Goal: Task Accomplishment & Management: Manage account settings

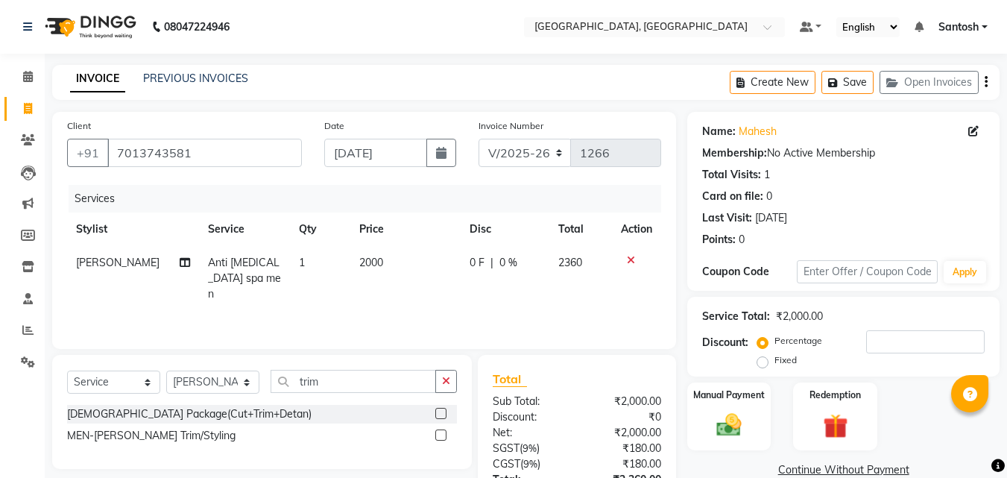
select select "5506"
select select "service"
select select "76778"
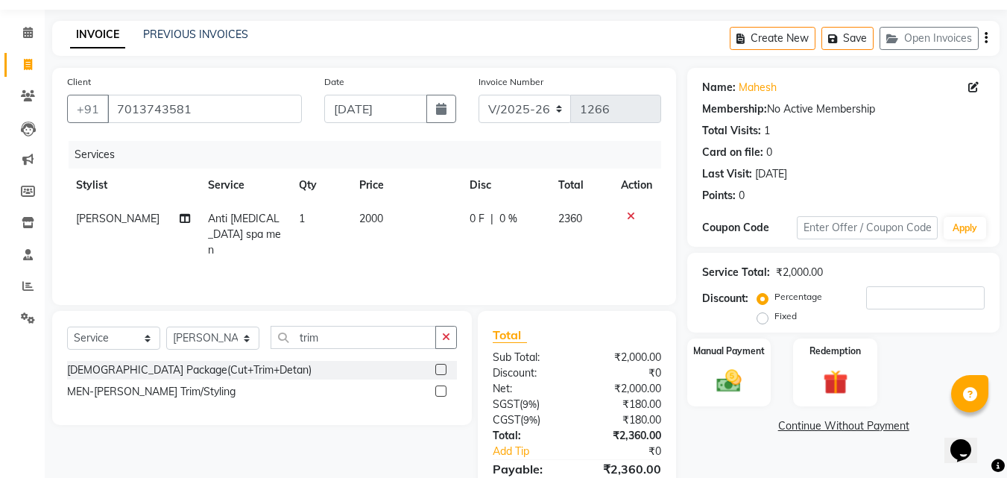
click at [631, 212] on icon at bounding box center [631, 216] width 8 height 10
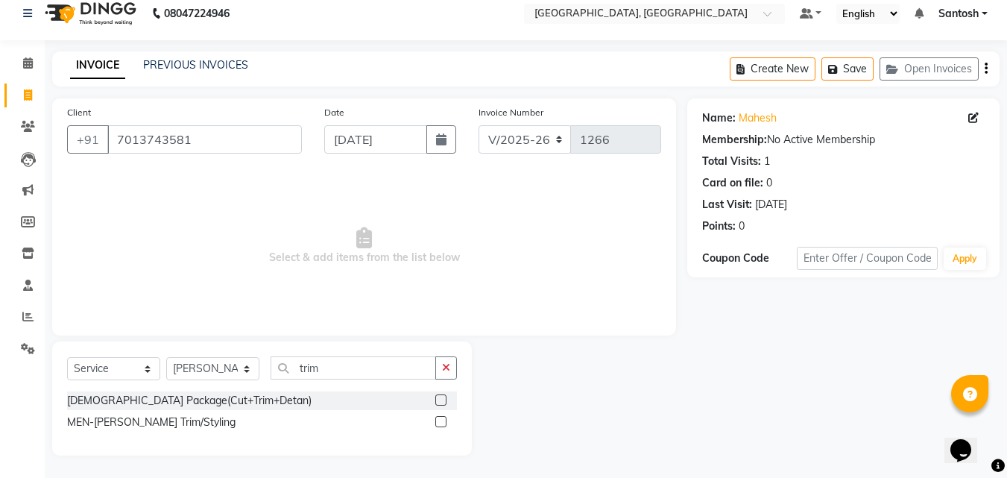
click at [439, 417] on label at bounding box center [440, 421] width 11 height 11
click at [439, 417] on input "checkbox" at bounding box center [440, 422] width 10 height 10
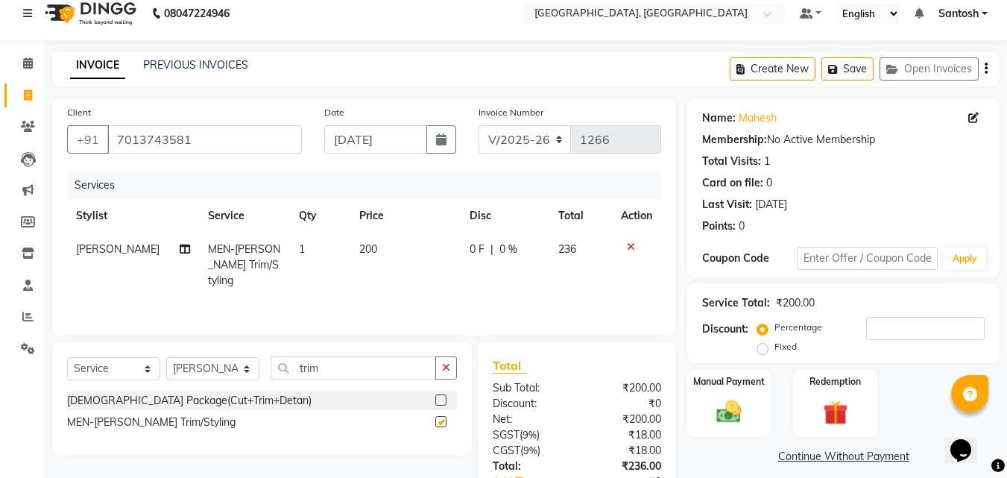
scroll to position [44, 0]
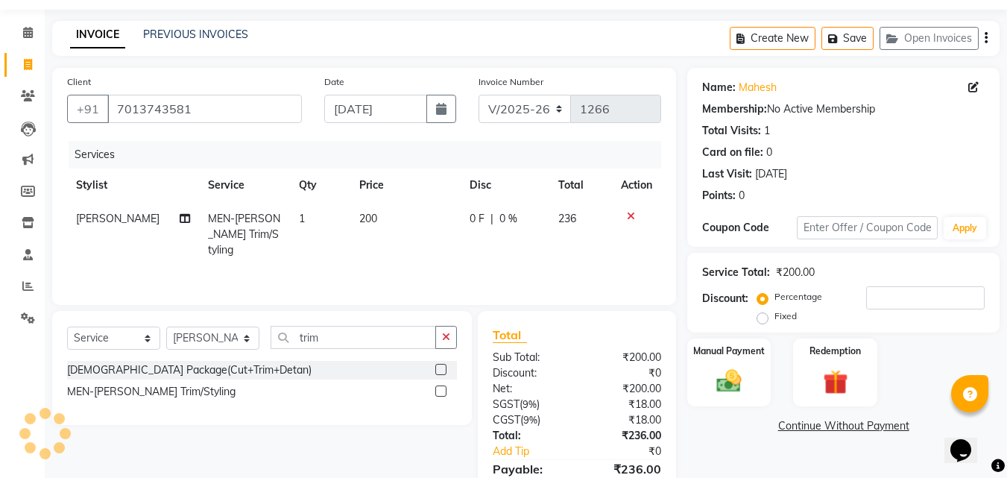
checkbox input "false"
click at [448, 332] on icon "button" at bounding box center [446, 337] width 8 height 10
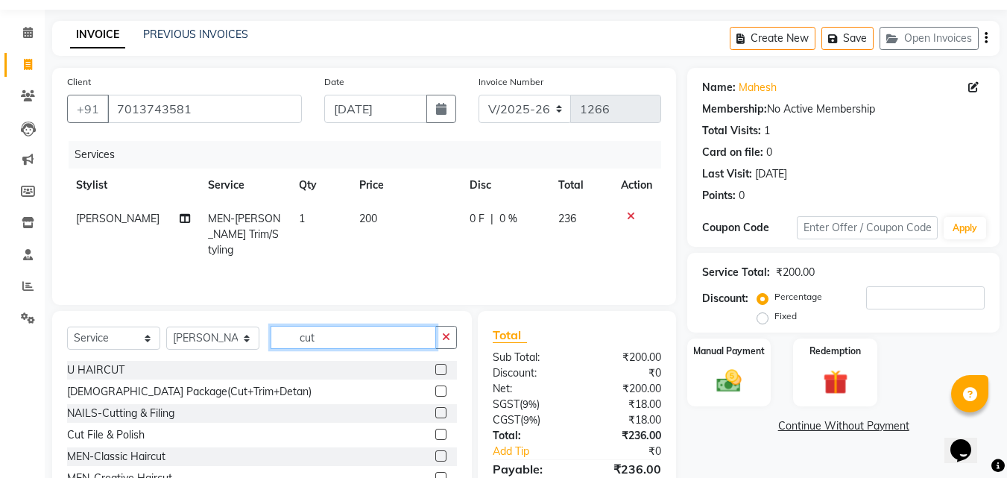
scroll to position [45, 0]
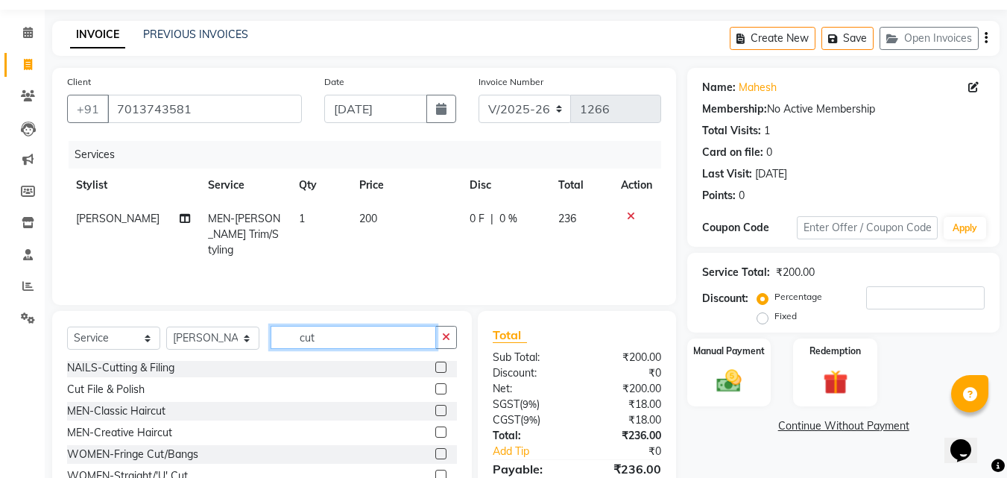
type input "cut"
click at [435, 431] on label at bounding box center [440, 431] width 11 height 11
click at [435, 431] on input "checkbox" at bounding box center [440, 433] width 10 height 10
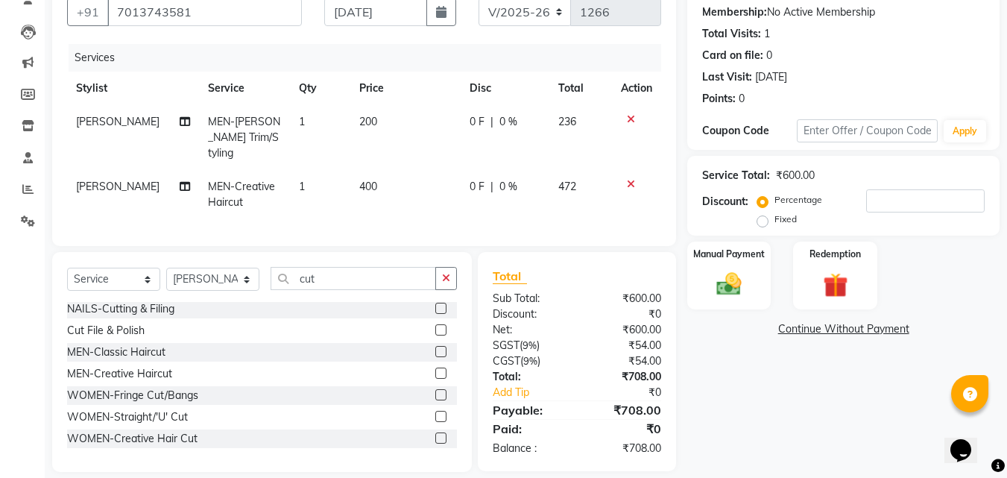
scroll to position [153, 0]
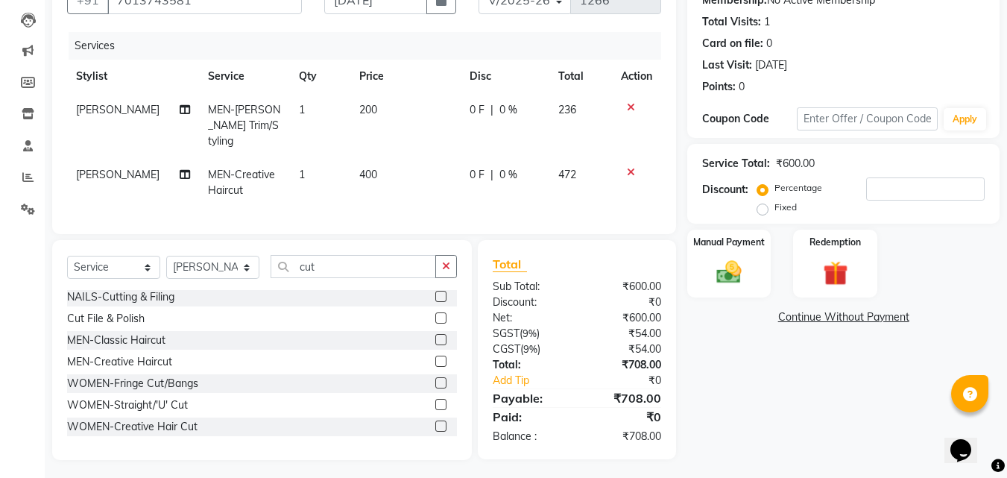
click at [435, 356] on label at bounding box center [440, 360] width 11 height 11
click at [435, 357] on input "checkbox" at bounding box center [440, 362] width 10 height 10
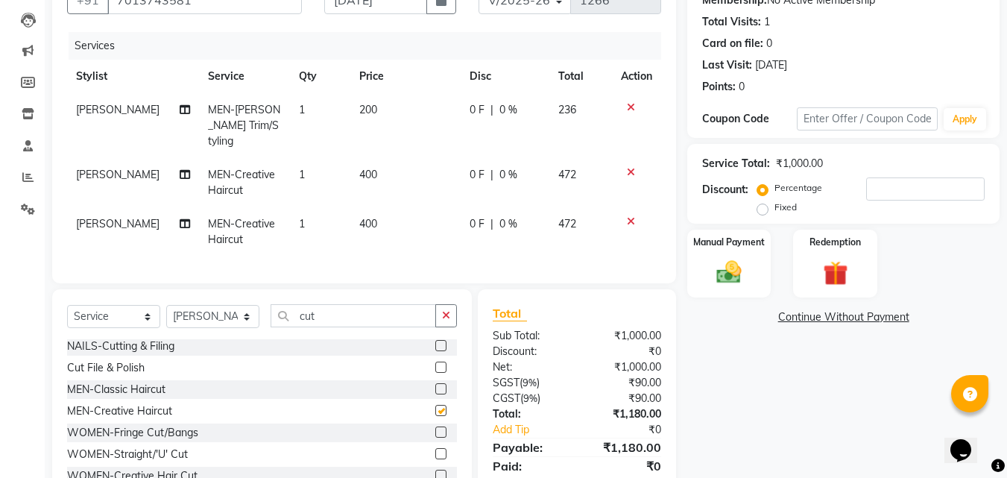
checkbox input "false"
click at [630, 216] on icon at bounding box center [631, 221] width 8 height 10
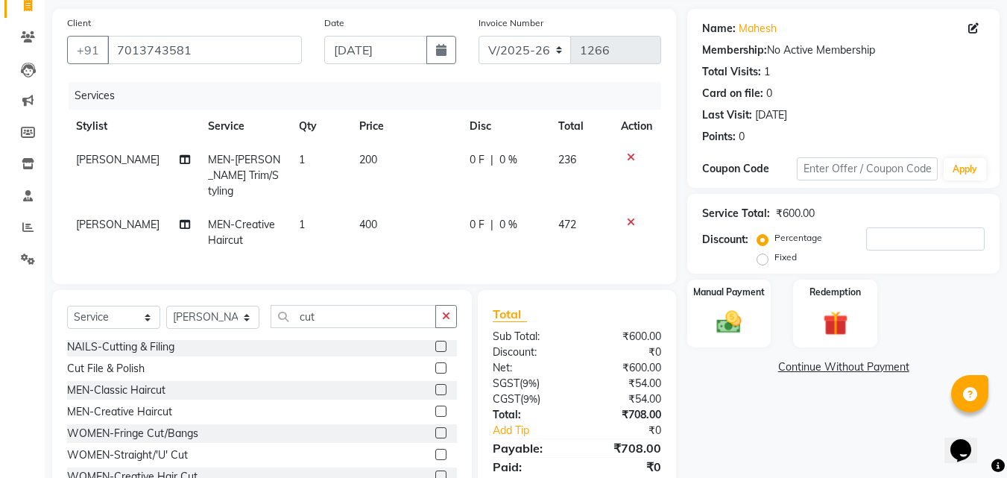
scroll to position [0, 0]
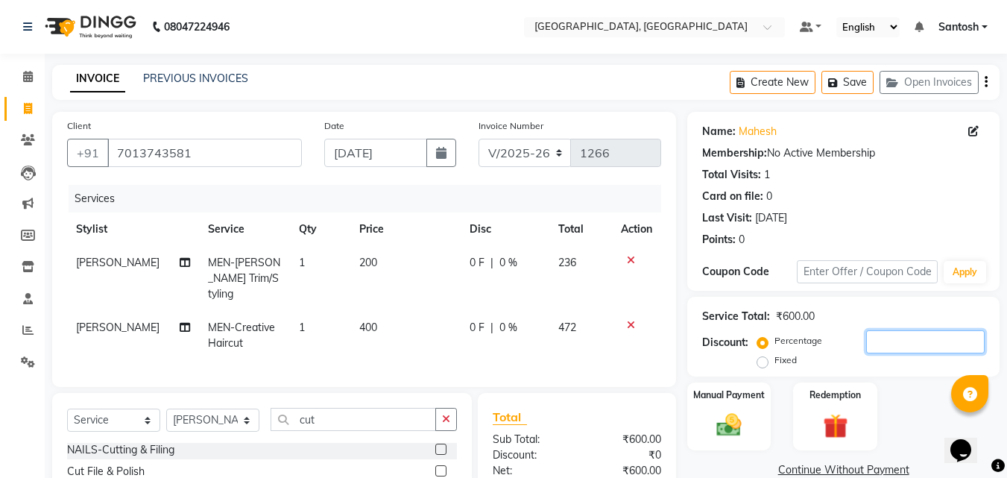
click at [880, 345] on input "number" at bounding box center [925, 341] width 118 height 23
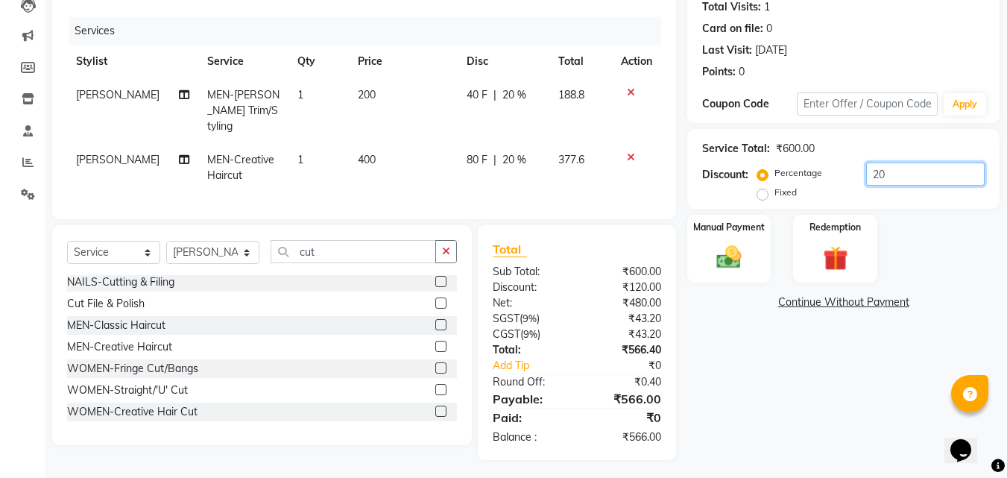
type input "20"
click at [297, 87] on td "1" at bounding box center [318, 110] width 60 height 65
select select "76778"
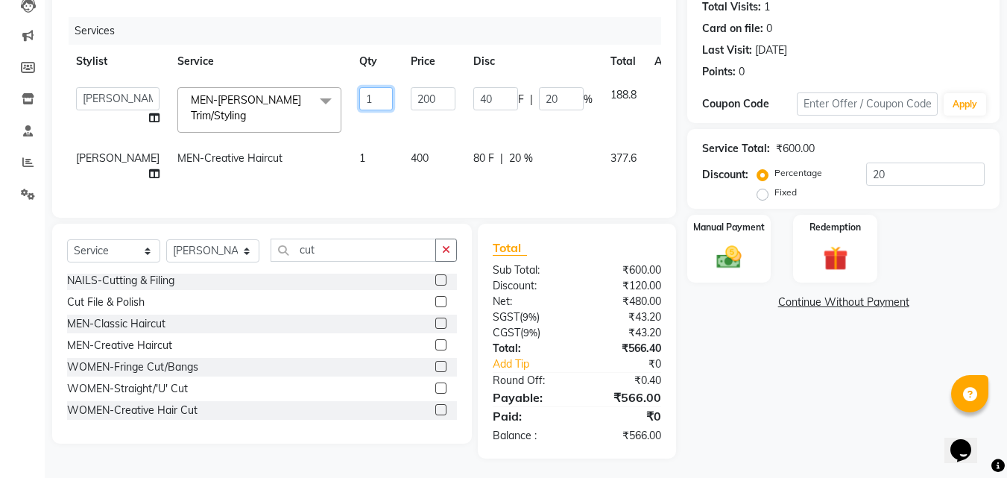
drag, startPoint x: 338, startPoint y: 96, endPoint x: 306, endPoint y: 101, distance: 32.3
click at [307, 101] on tr "Ashwini Manager [PERSON_NAME] [PERSON_NAME] [PERSON_NAME] [PERSON_NAME] MEN-[PE…" at bounding box center [380, 109] width 627 height 63
type input "5"
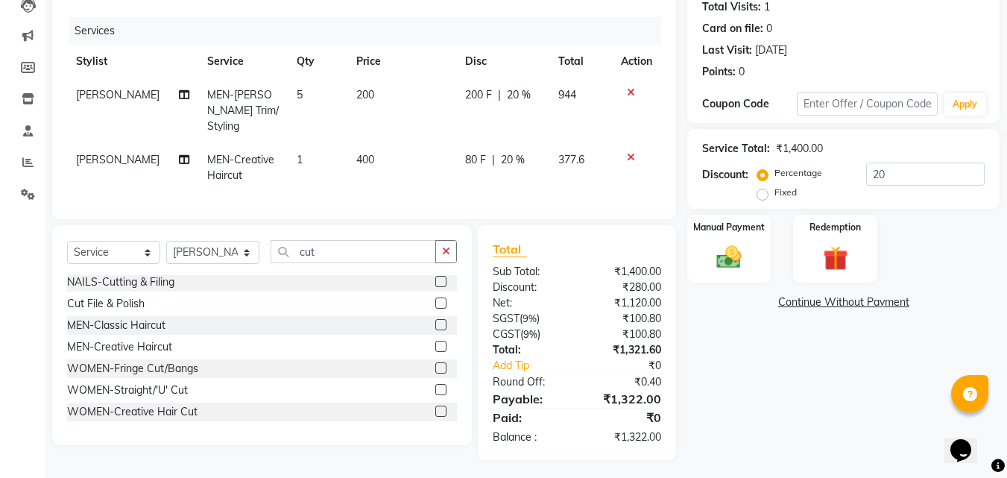
drag, startPoint x: 334, startPoint y: 156, endPoint x: 303, endPoint y: 136, distance: 36.2
click at [303, 143] on td "1" at bounding box center [318, 167] width 60 height 49
select select "76778"
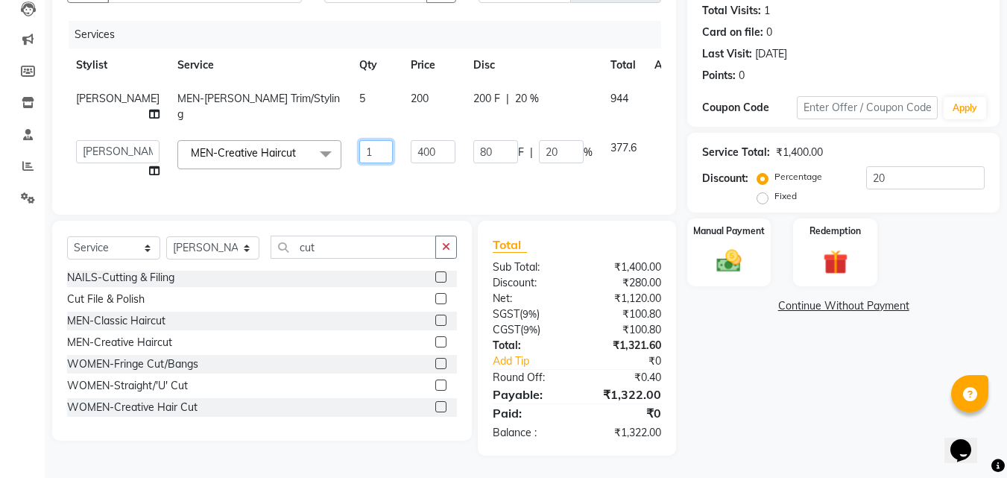
click at [359, 147] on input "1" at bounding box center [376, 151] width 34 height 23
type input "5"
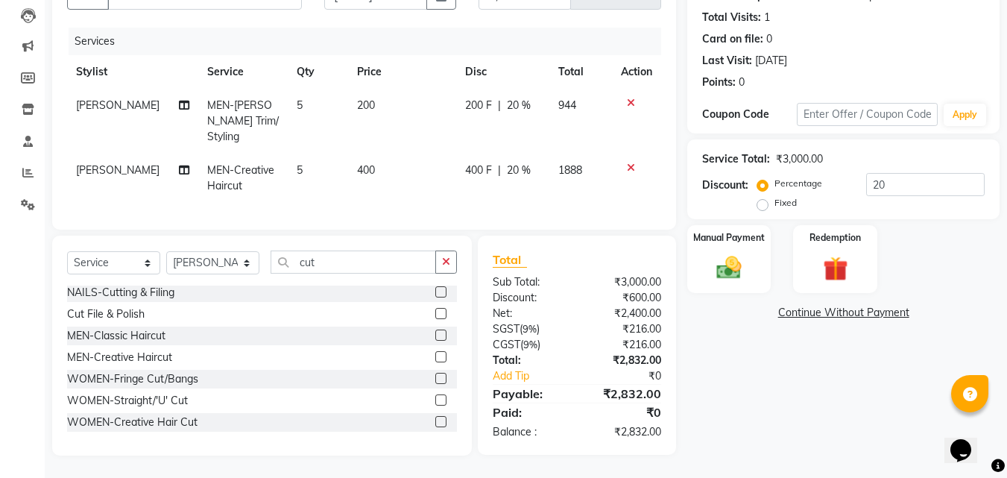
scroll to position [153, 0]
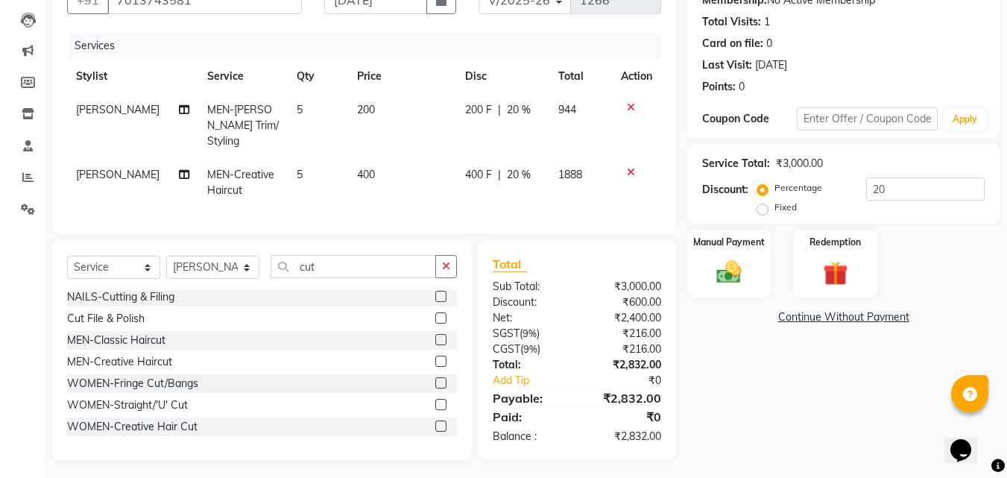
click at [791, 395] on div "Name: Mahesh Membership: No Active Membership Total Visits: 1 Card on file: 0 L…" at bounding box center [848, 209] width 323 height 501
drag, startPoint x: 296, startPoint y: 103, endPoint x: 279, endPoint y: 104, distance: 16.4
click at [288, 104] on td "5" at bounding box center [318, 125] width 60 height 65
select select "76778"
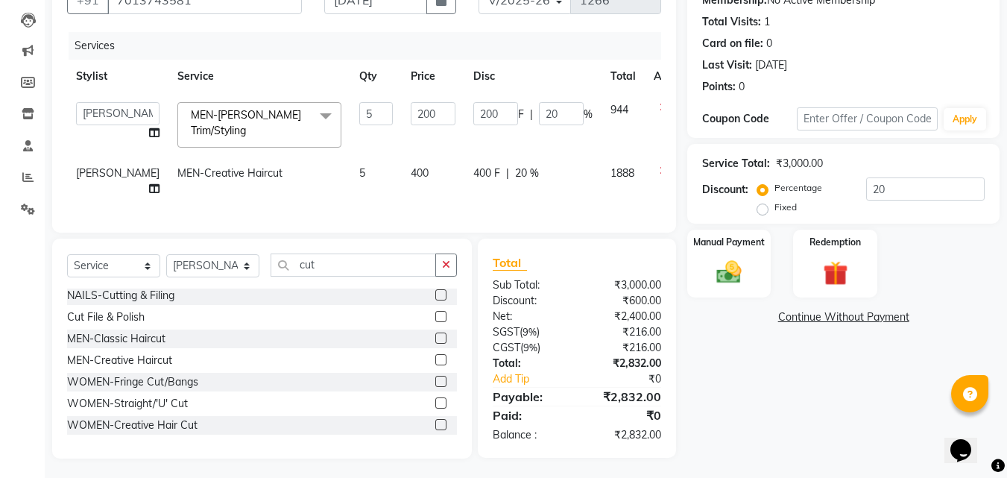
scroll to position [167, 0]
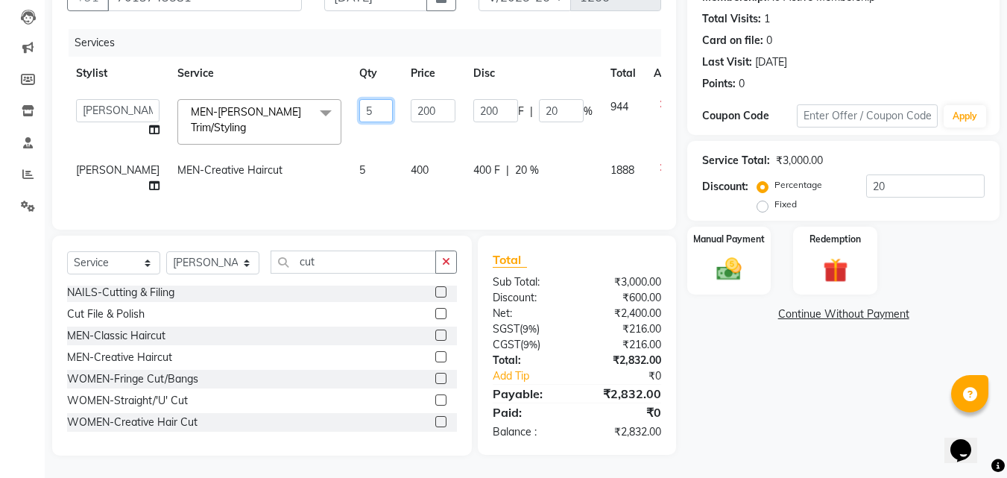
click at [359, 99] on input "5" at bounding box center [376, 110] width 34 height 23
type input "1"
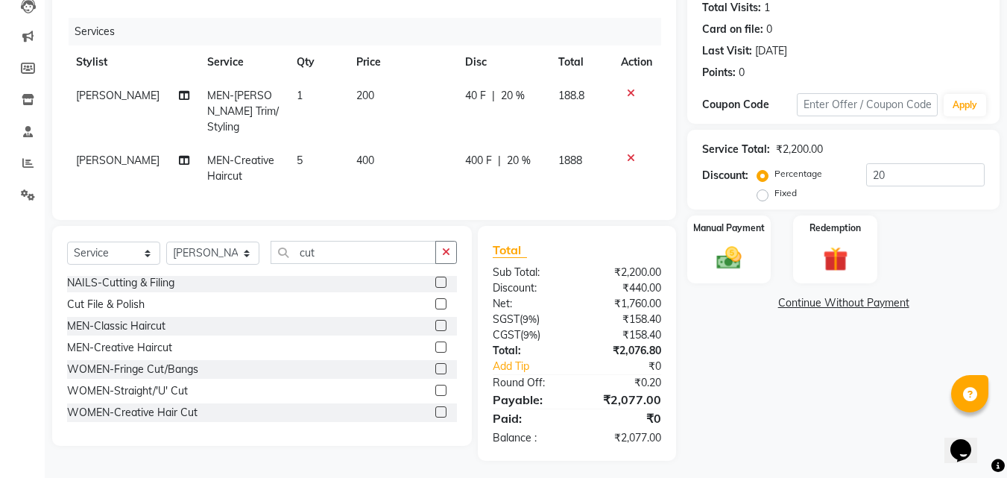
click at [329, 148] on td "5" at bounding box center [318, 168] width 60 height 49
select select "76778"
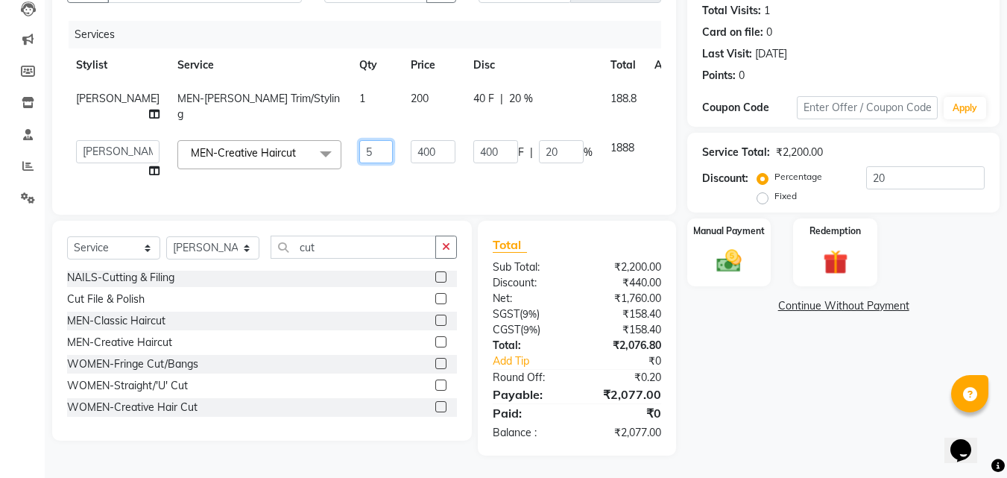
drag, startPoint x: 329, startPoint y: 144, endPoint x: 304, endPoint y: 151, distance: 25.7
click at [304, 151] on tr "Ashwini Manager [PERSON_NAME] [PERSON_NAME] [PERSON_NAME] [PERSON_NAME] MEN-Cre…" at bounding box center [380, 159] width 627 height 57
type input "1"
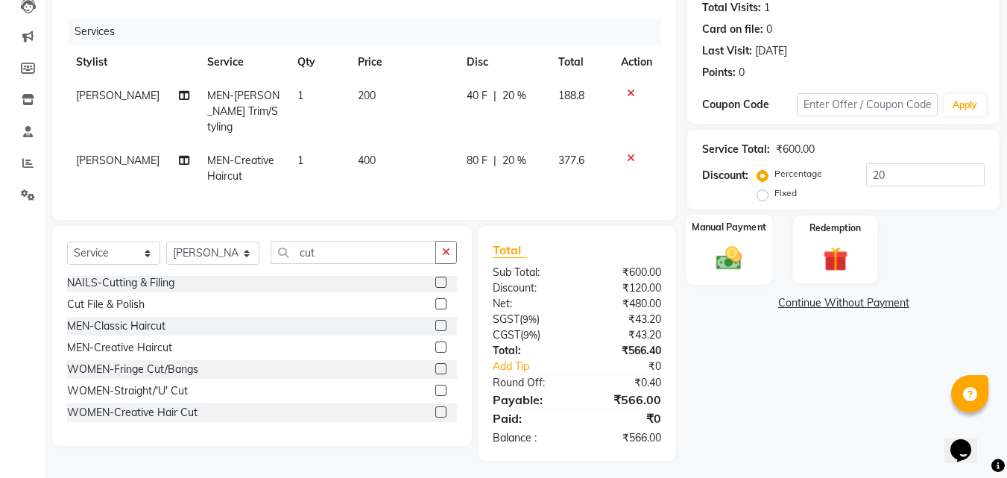
click at [726, 254] on img at bounding box center [729, 258] width 42 height 30
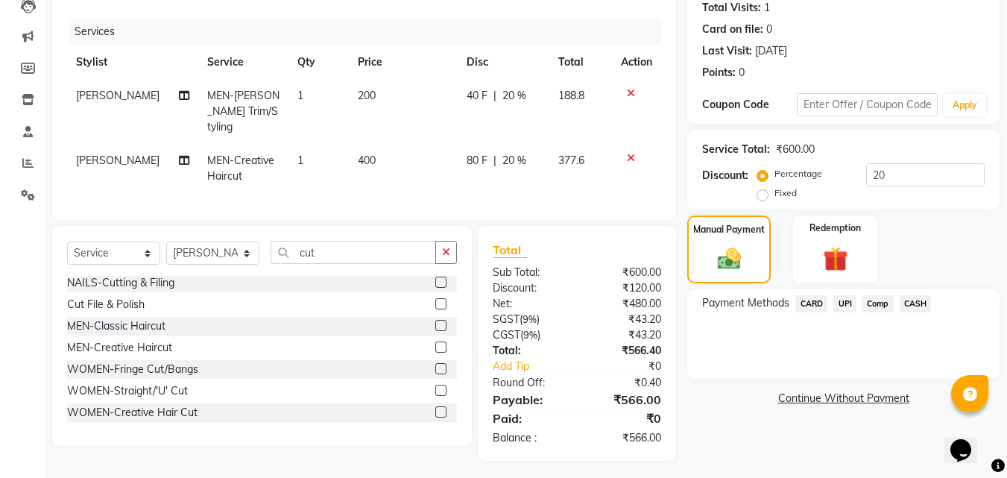
click at [842, 300] on span "UPI" at bounding box center [844, 303] width 23 height 17
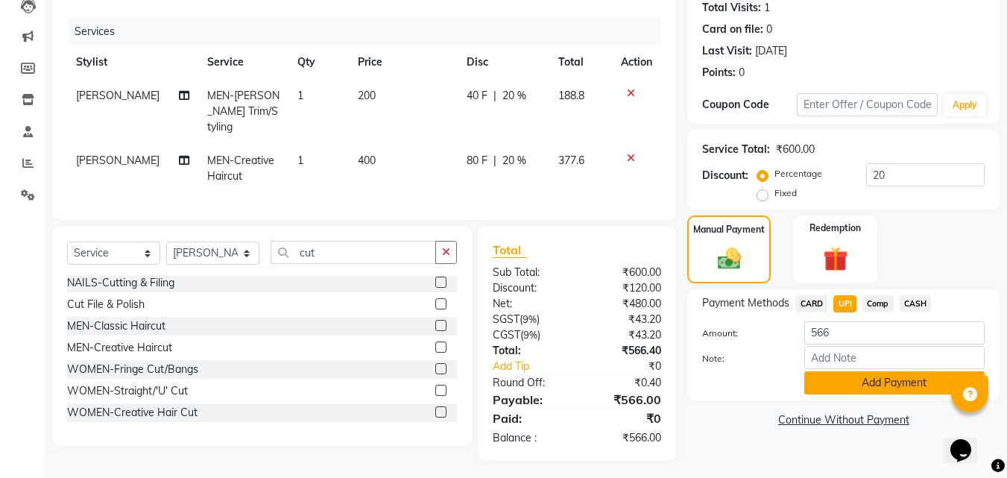
click at [887, 393] on button "Add Payment" at bounding box center [894, 382] width 180 height 23
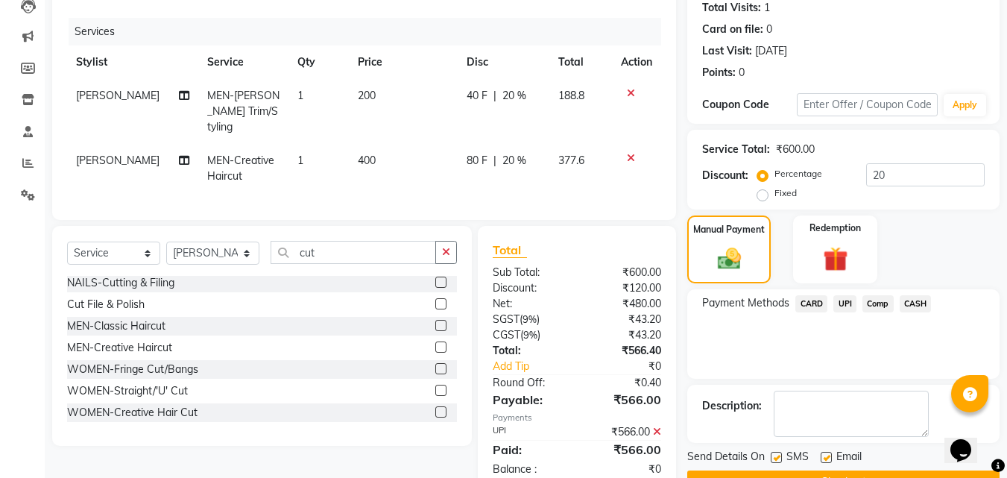
click at [825, 457] on label at bounding box center [825, 456] width 11 height 11
click at [825, 457] on input "checkbox" at bounding box center [825, 458] width 10 height 10
checkbox input "false"
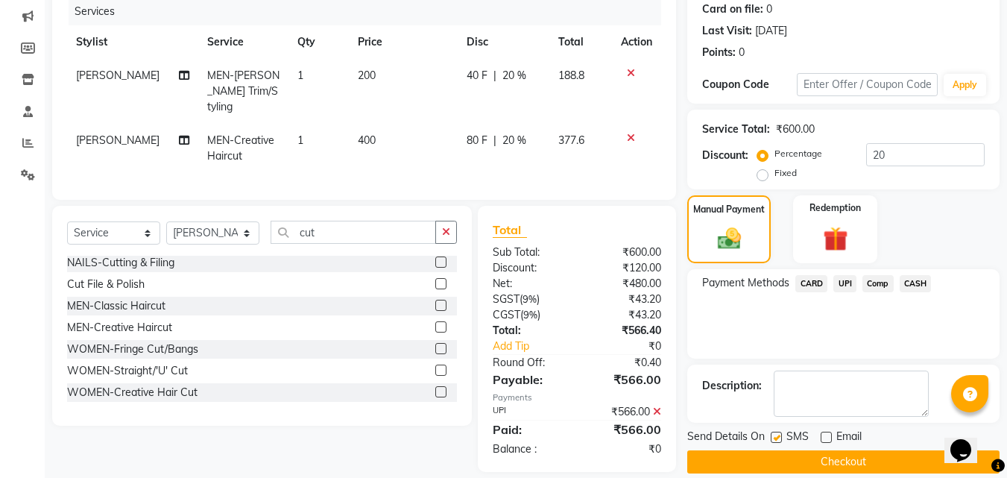
scroll to position [205, 0]
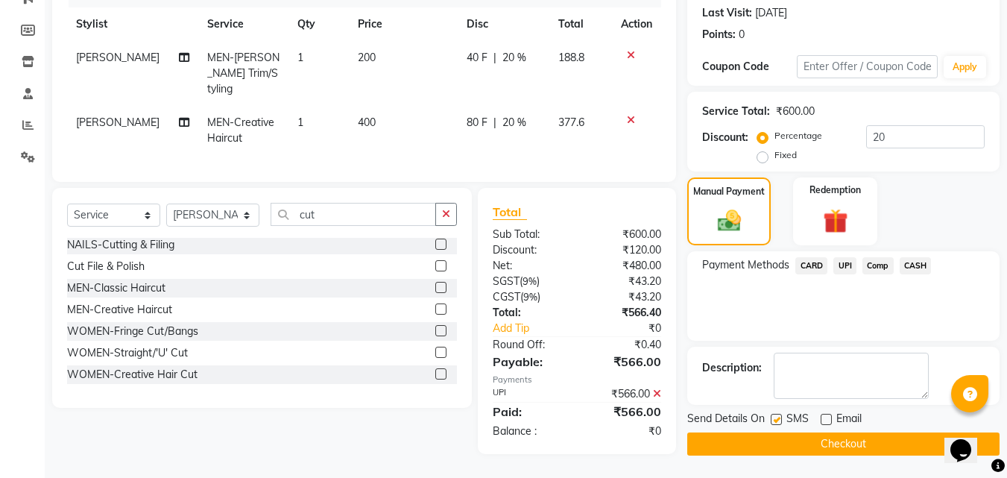
click at [777, 420] on label at bounding box center [775, 418] width 11 height 11
click at [777, 420] on input "checkbox" at bounding box center [775, 420] width 10 height 10
checkbox input "false"
click at [787, 444] on button "Checkout" at bounding box center [843, 443] width 312 height 23
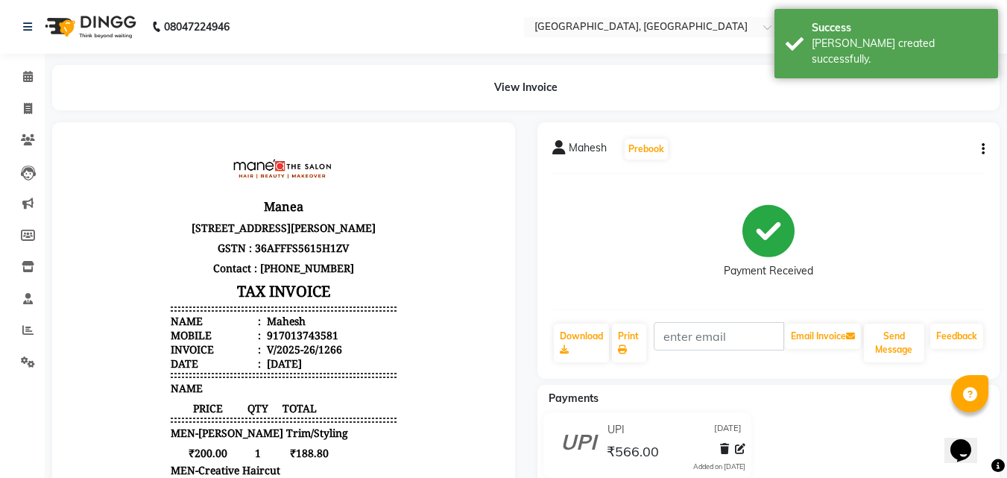
scroll to position [12, 0]
click at [29, 107] on icon at bounding box center [28, 108] width 8 height 11
select select "service"
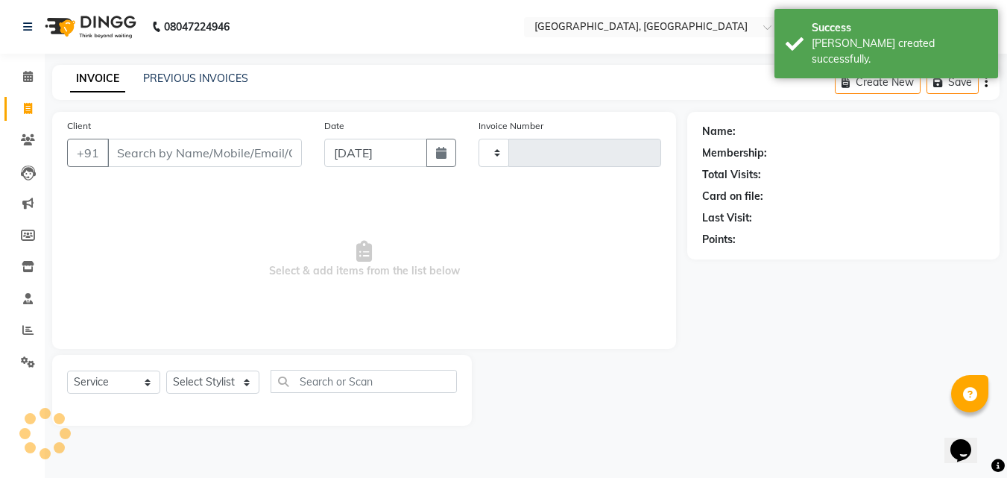
type input "1267"
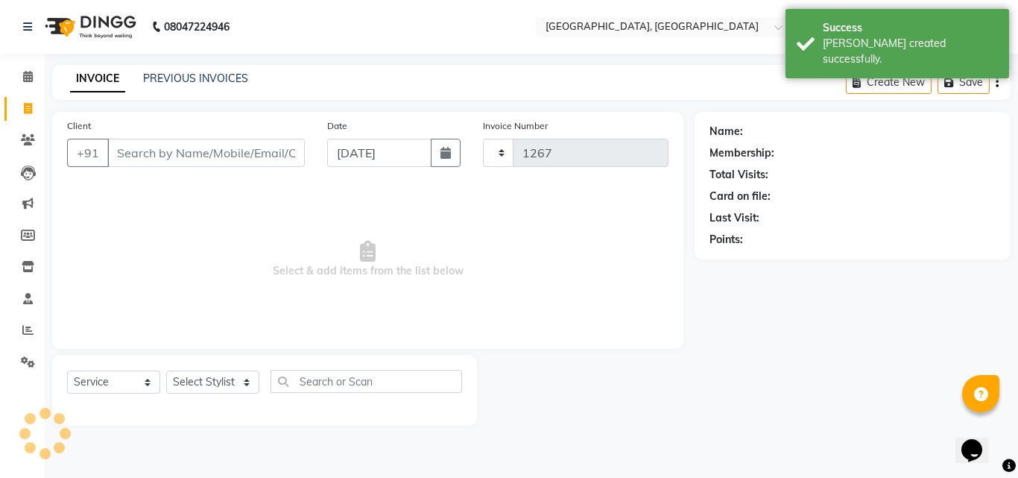
select select "5506"
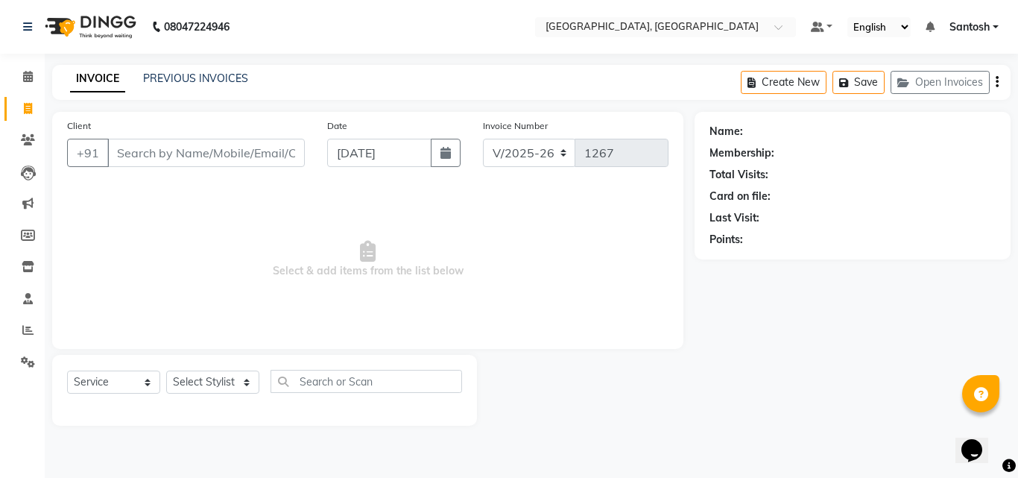
click at [181, 69] on div "INVOICE PREVIOUS INVOICES Create New Save Open Invoices" at bounding box center [531, 82] width 958 height 35
drag, startPoint x: 179, startPoint y: 69, endPoint x: 186, endPoint y: 78, distance: 11.8
click at [191, 84] on div "INVOICE PREVIOUS INVOICES Create New Save Open Invoices" at bounding box center [531, 82] width 958 height 35
drag, startPoint x: 300, startPoint y: 109, endPoint x: 196, endPoint y: 77, distance: 108.2
click at [196, 77] on link "PREVIOUS INVOICES" at bounding box center [195, 78] width 105 height 13
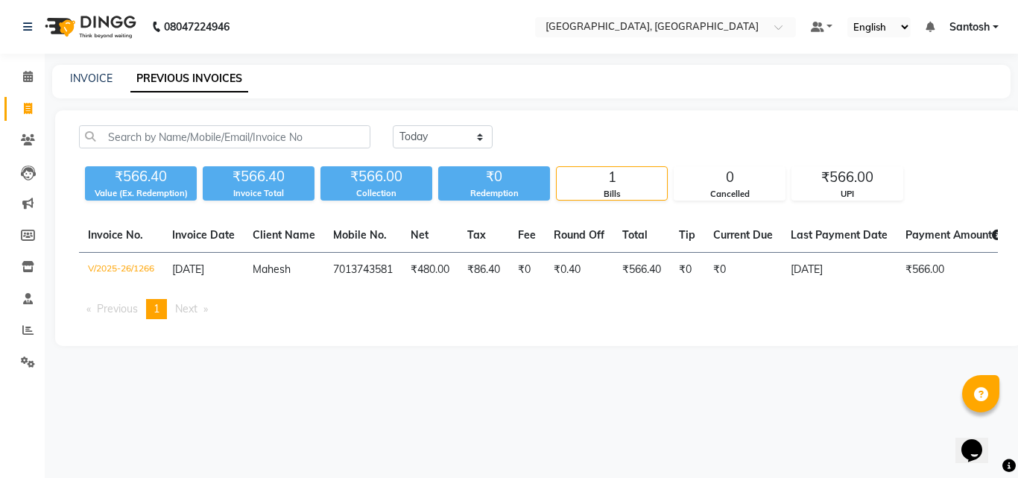
click at [34, 381] on li "Completed InProgress Upcoming Dropped Tentative Check-In Confirm" at bounding box center [22, 381] width 45 height 7
click at [95, 66] on div "INVOICE PREVIOUS INVOICES" at bounding box center [531, 82] width 958 height 34
click at [92, 73] on link "INVOICE" at bounding box center [91, 78] width 42 height 13
select select "5506"
select select "service"
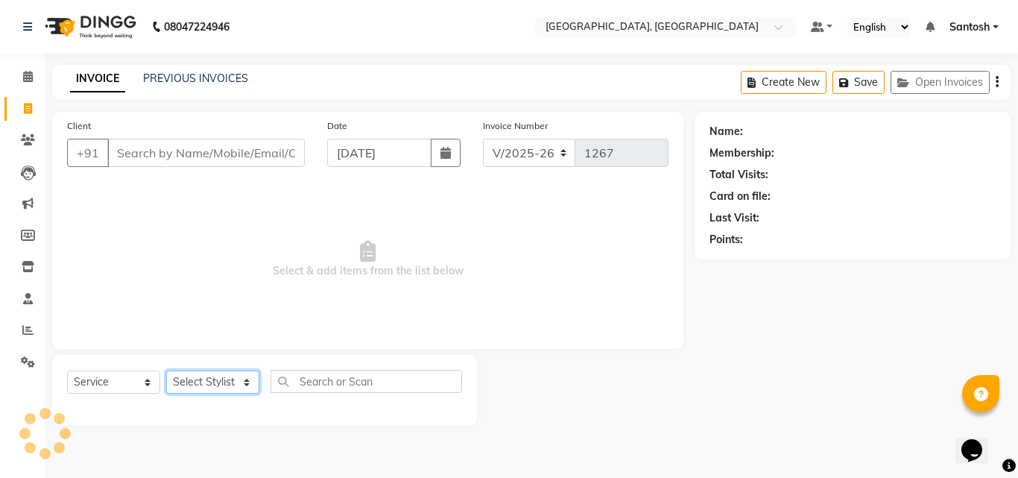
click at [223, 377] on select "Select Stylist [PERSON_NAME] Manager [PERSON_NAME] [PERSON_NAME] [PERSON_NAME] …" at bounding box center [212, 381] width 93 height 23
select select "50205"
click at [166, 370] on select "Select Stylist [PERSON_NAME] Manager [PERSON_NAME] [PERSON_NAME] [PERSON_NAME] …" at bounding box center [212, 381] width 93 height 23
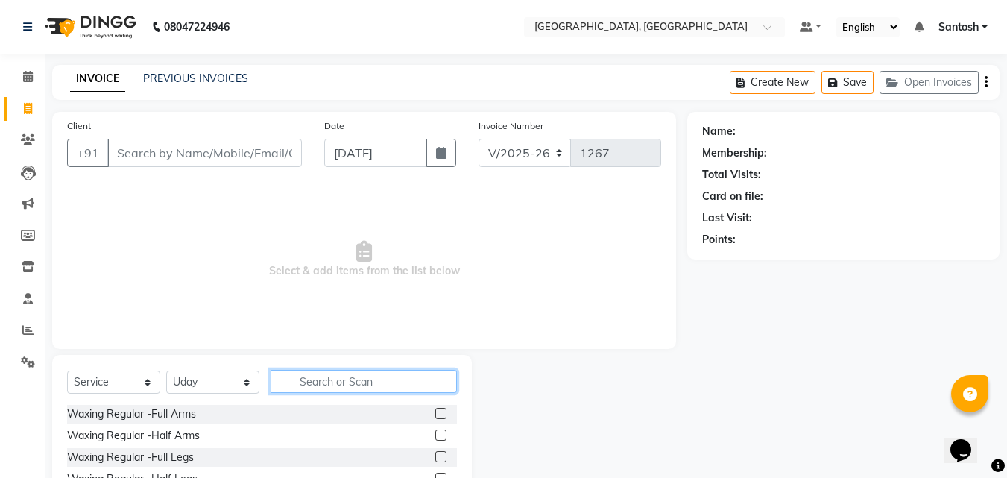
click at [323, 384] on input "text" at bounding box center [363, 381] width 186 height 23
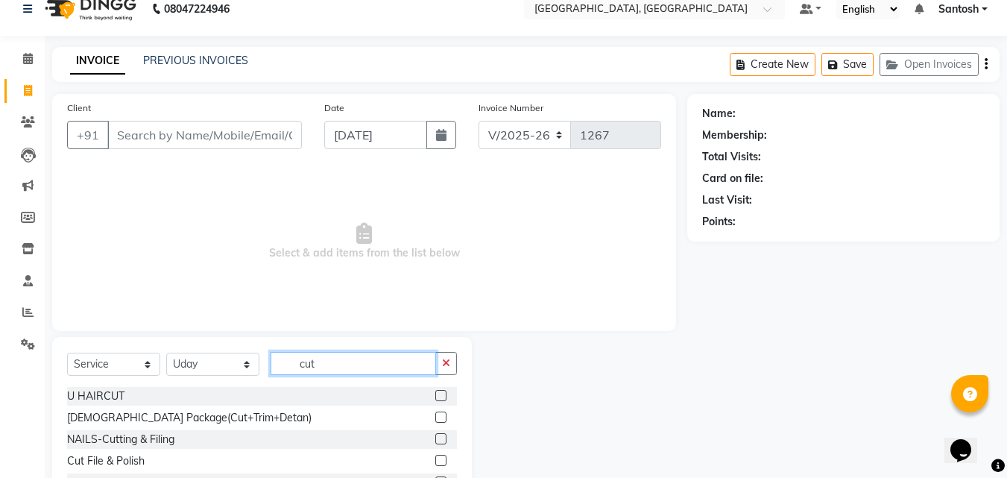
scroll to position [119, 0]
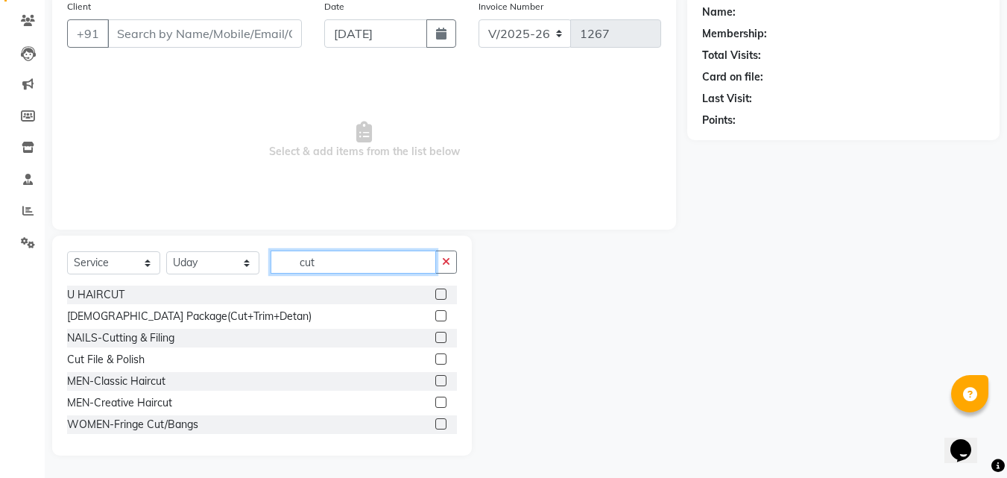
type input "cut"
click at [435, 402] on label at bounding box center [440, 401] width 11 height 11
click at [435, 402] on input "checkbox" at bounding box center [440, 403] width 10 height 10
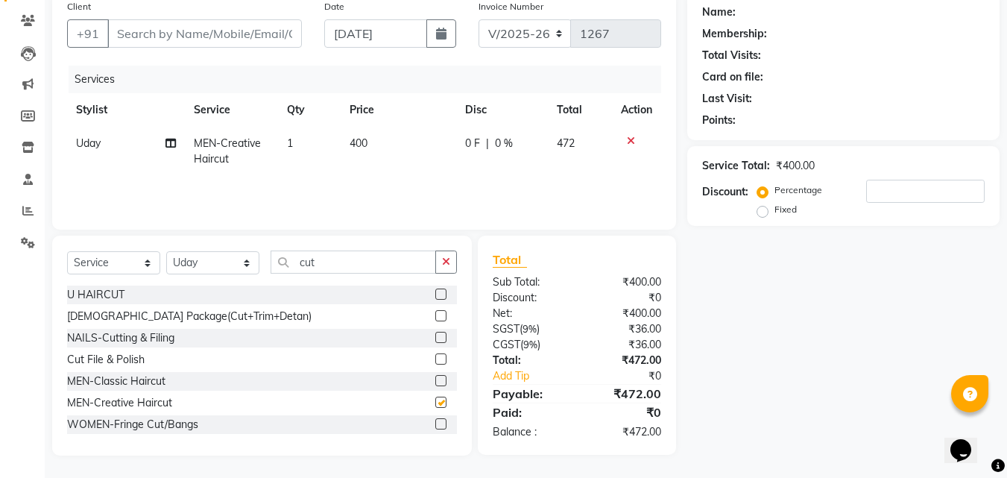
checkbox input "false"
click at [186, 31] on input "Client" at bounding box center [204, 33] width 194 height 28
type input "9"
type input "0"
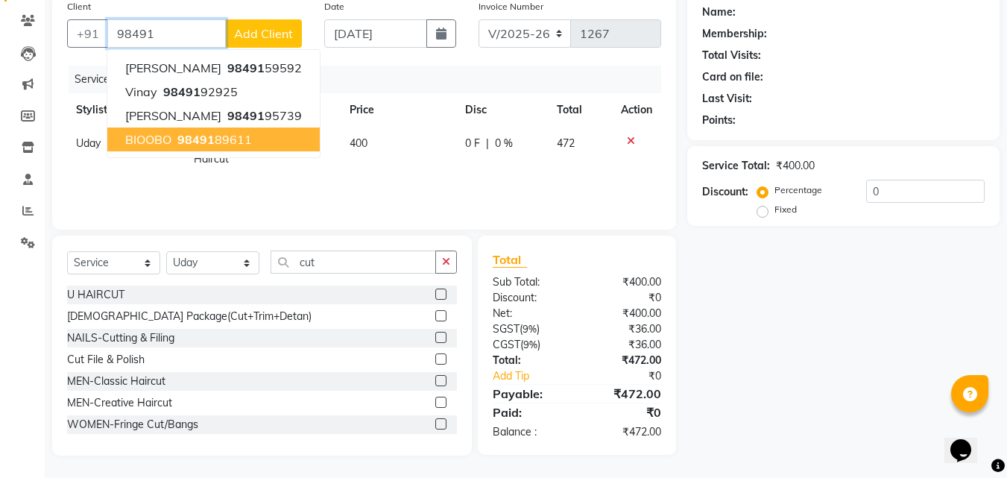
click at [167, 134] on span "BIOOBO" at bounding box center [148, 139] width 46 height 15
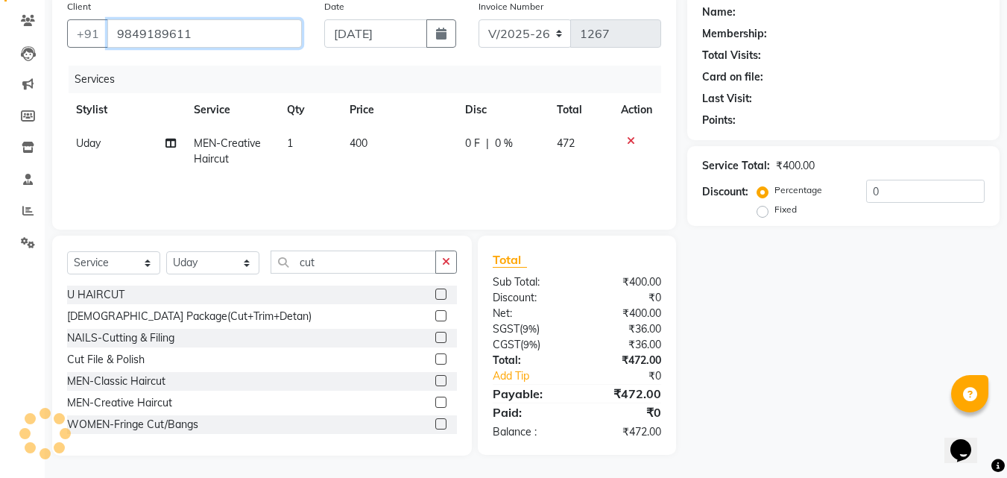
type input "9849189611"
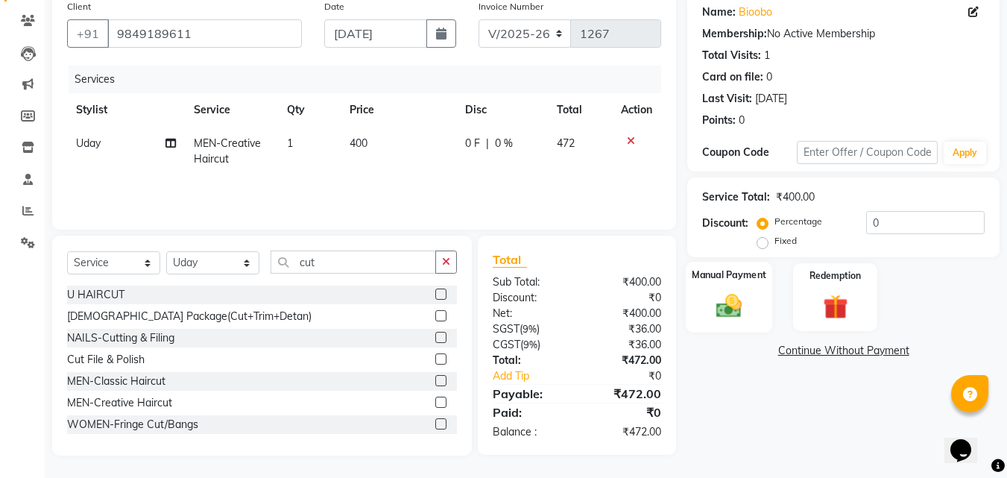
click at [742, 310] on img at bounding box center [729, 306] width 42 height 30
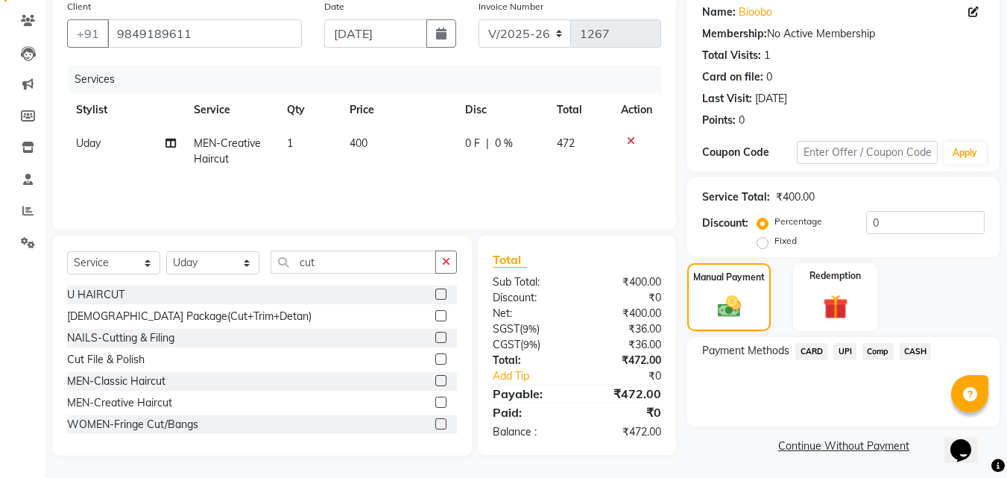
click at [852, 350] on span "UPI" at bounding box center [844, 351] width 23 height 17
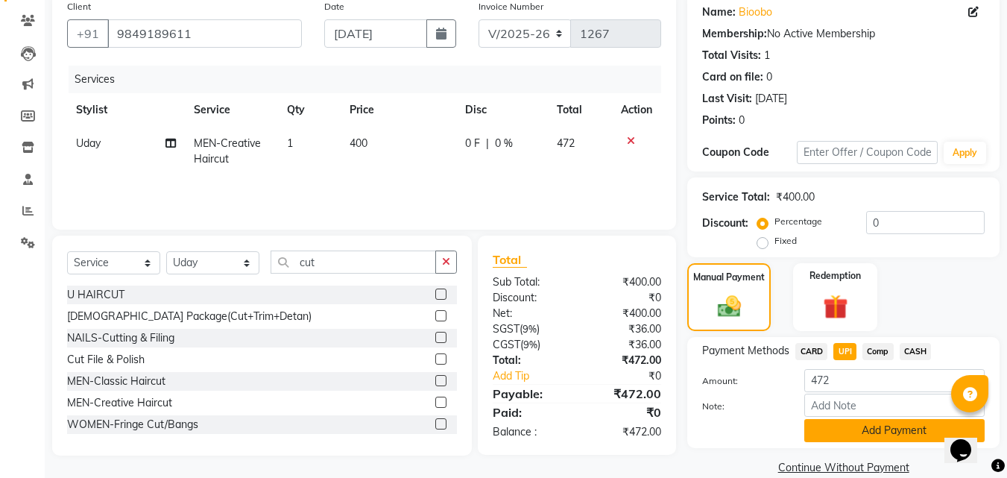
click at [848, 426] on button "Add Payment" at bounding box center [894, 430] width 180 height 23
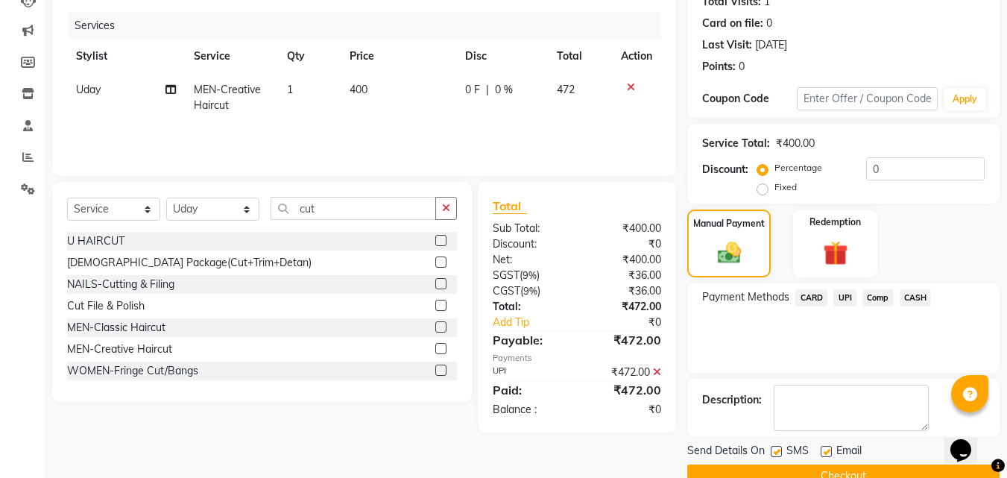
scroll to position [205, 0]
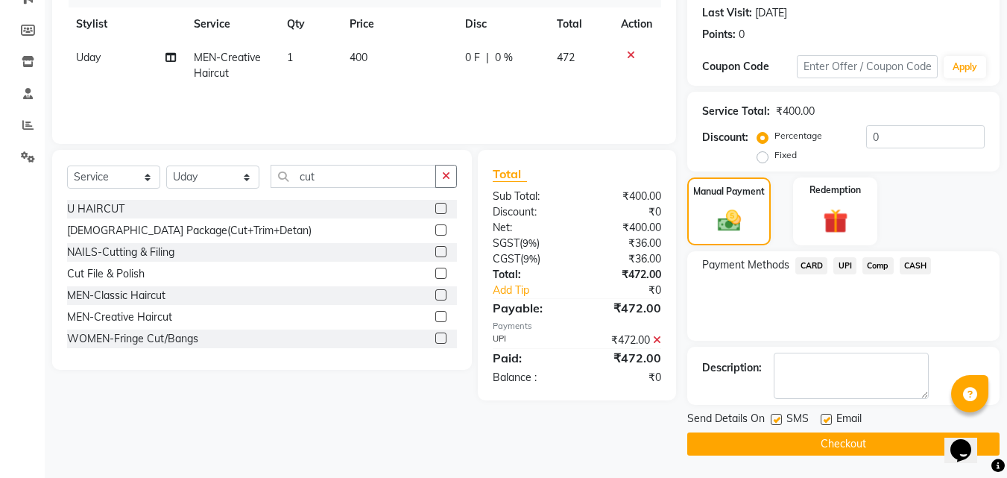
drag, startPoint x: 828, startPoint y: 422, endPoint x: 799, endPoint y: 420, distance: 29.1
click at [827, 422] on label at bounding box center [825, 418] width 11 height 11
click at [827, 422] on input "checkbox" at bounding box center [825, 420] width 10 height 10
checkbox input "false"
click at [776, 417] on label at bounding box center [775, 418] width 11 height 11
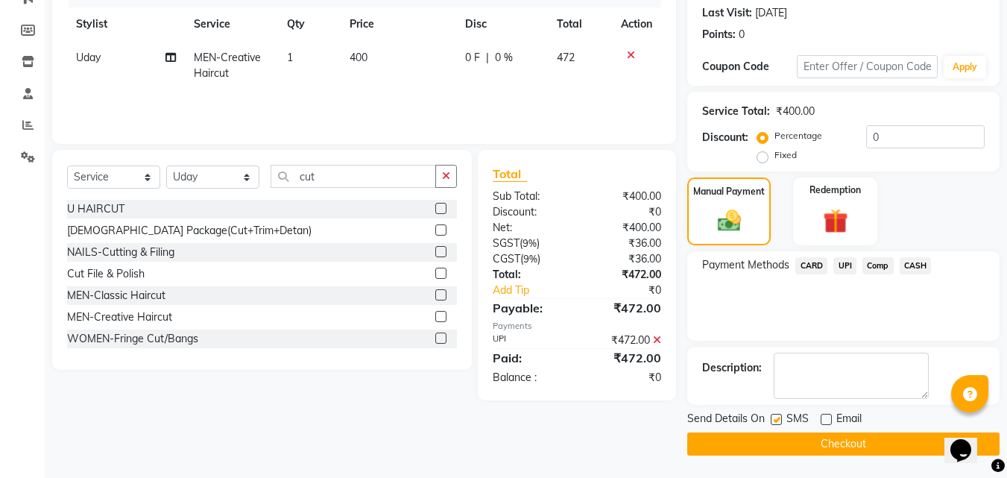
click at [776, 417] on input "checkbox" at bounding box center [775, 420] width 10 height 10
checkbox input "false"
click at [759, 446] on button "Checkout" at bounding box center [843, 443] width 312 height 23
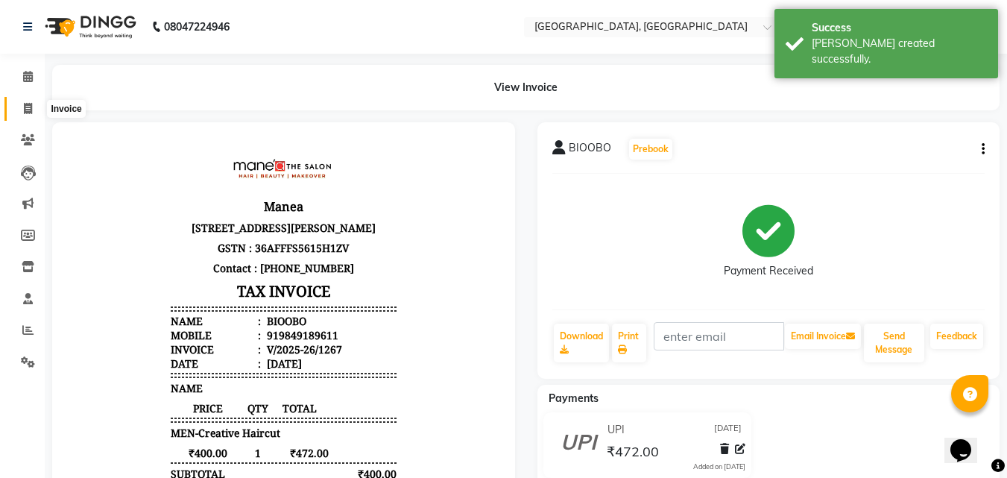
click at [31, 109] on icon at bounding box center [28, 108] width 8 height 11
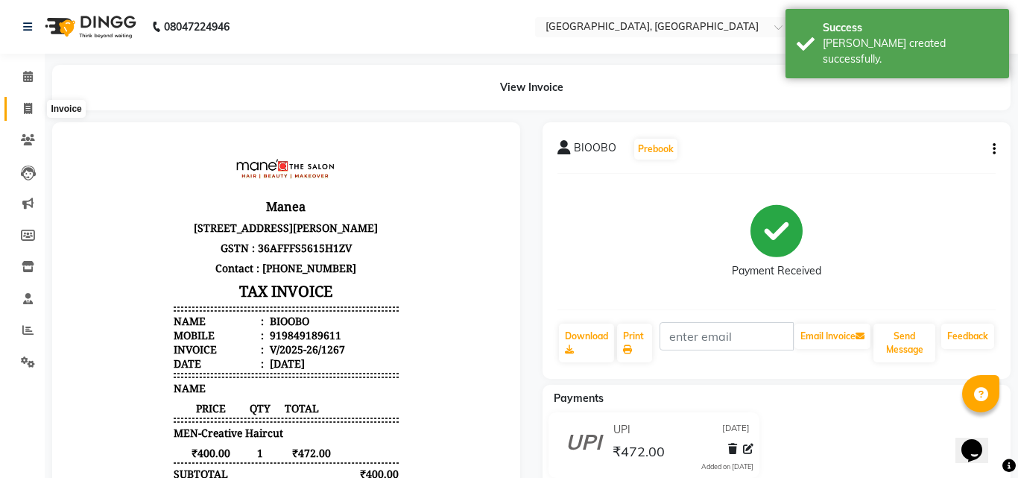
select select "service"
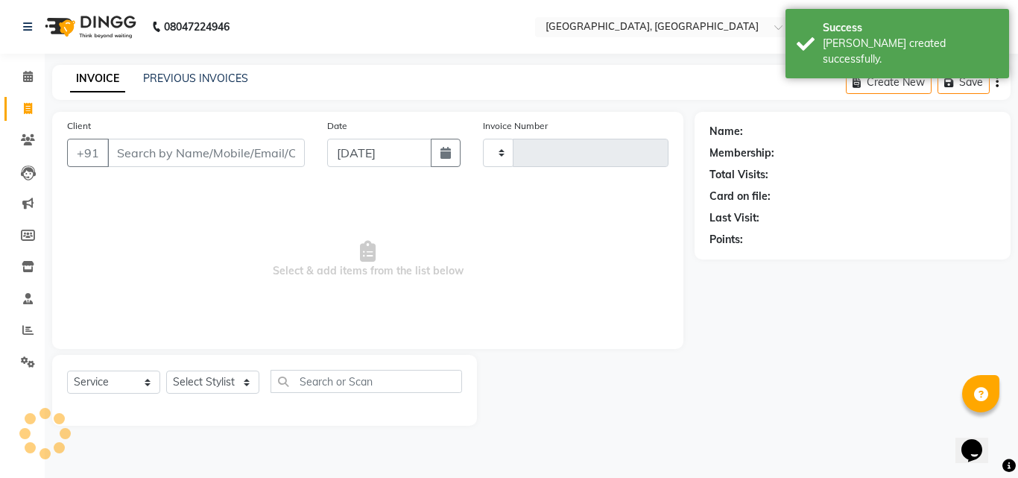
type input "1268"
select select "5506"
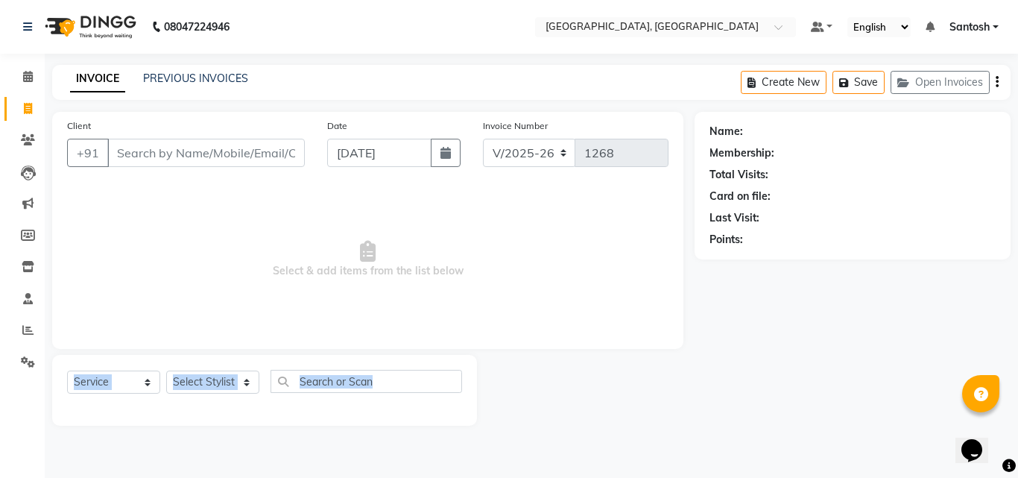
drag, startPoint x: 57, startPoint y: 452, endPoint x: 31, endPoint y: 408, distance: 51.8
click at [40, 432] on app-home "08047224946 Select Location × Manea [GEOGRAPHIC_DATA], Srinagar Colony Default …" at bounding box center [509, 224] width 1018 height 448
drag, startPoint x: 11, startPoint y: 397, endPoint x: 0, endPoint y: 384, distance: 17.5
click at [0, 388] on div "Calendar Invoice Clients Leads Marketing Members Inventory Staff Reports Settin…" at bounding box center [100, 248] width 201 height 413
click at [215, 384] on select "Select Stylist [PERSON_NAME] Manager [PERSON_NAME] [PERSON_NAME] [PERSON_NAME] …" at bounding box center [212, 381] width 93 height 23
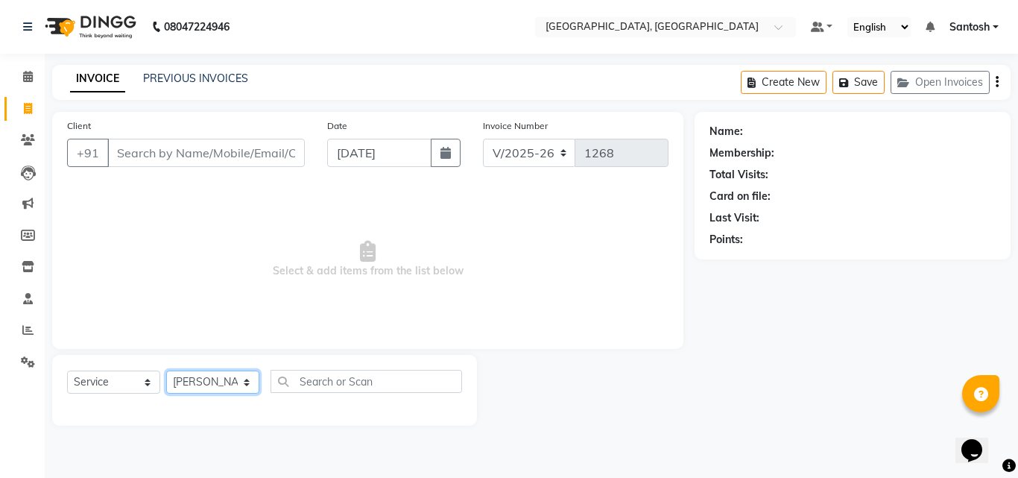
click at [166, 370] on select "Select Stylist [PERSON_NAME] Manager [PERSON_NAME] [PERSON_NAME] [PERSON_NAME] …" at bounding box center [212, 381] width 93 height 23
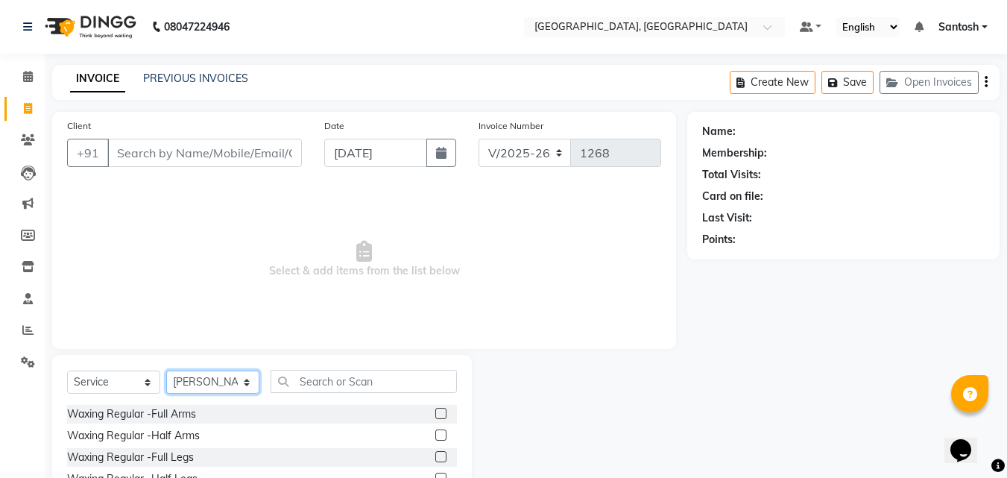
click at [221, 381] on select "Select Stylist [PERSON_NAME] Manager [PERSON_NAME] [PERSON_NAME] [PERSON_NAME] …" at bounding box center [212, 381] width 93 height 23
select select "76778"
click at [166, 370] on select "Select Stylist [PERSON_NAME] Manager [PERSON_NAME] [PERSON_NAME] [PERSON_NAME] …" at bounding box center [212, 381] width 93 height 23
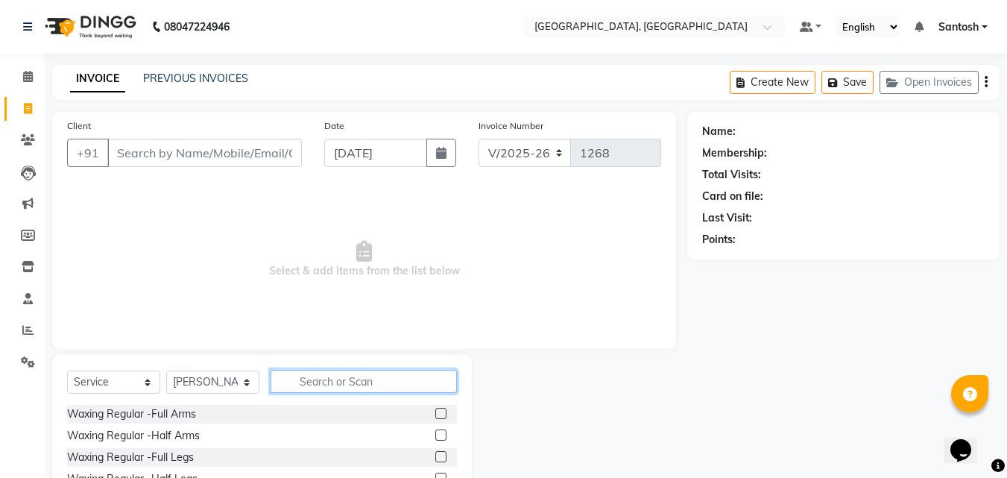
click at [300, 387] on input "text" at bounding box center [363, 381] width 186 height 23
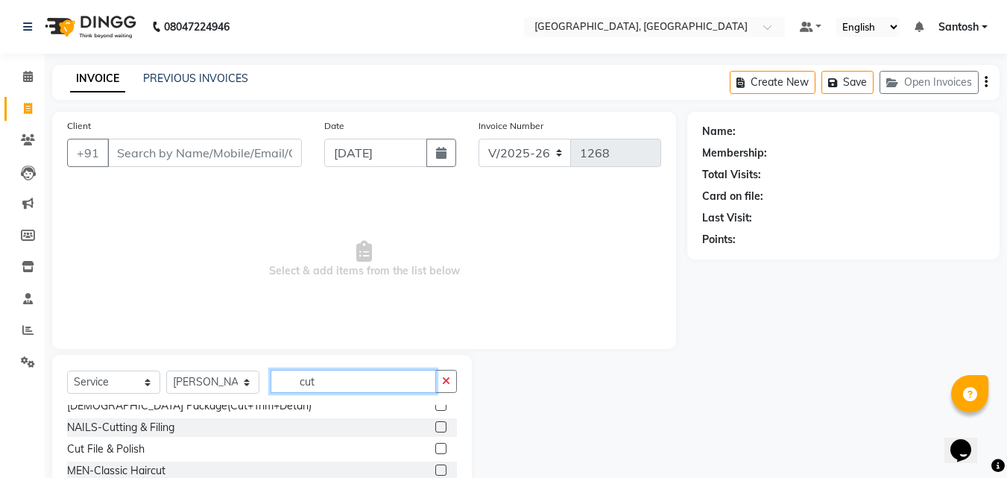
scroll to position [45, 0]
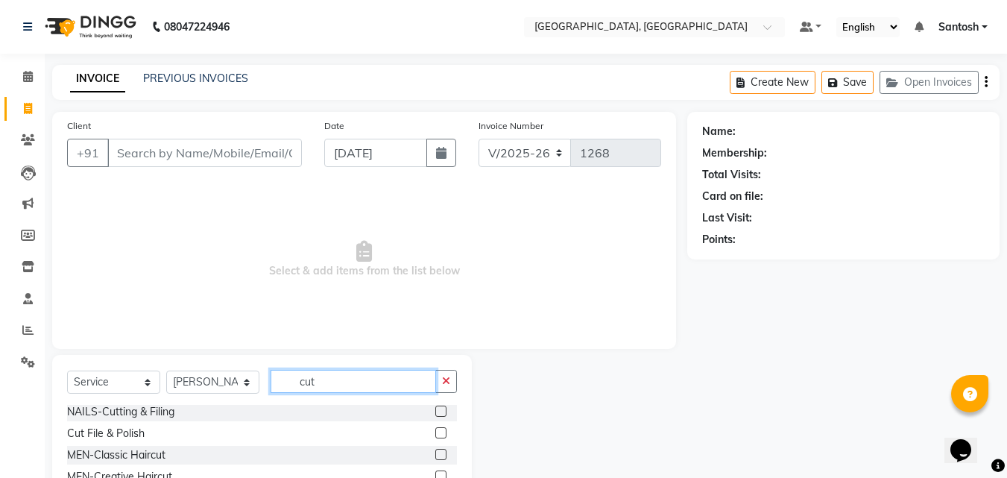
type input "cut"
click at [435, 475] on label at bounding box center [440, 475] width 11 height 11
click at [435, 475] on input "checkbox" at bounding box center [440, 477] width 10 height 10
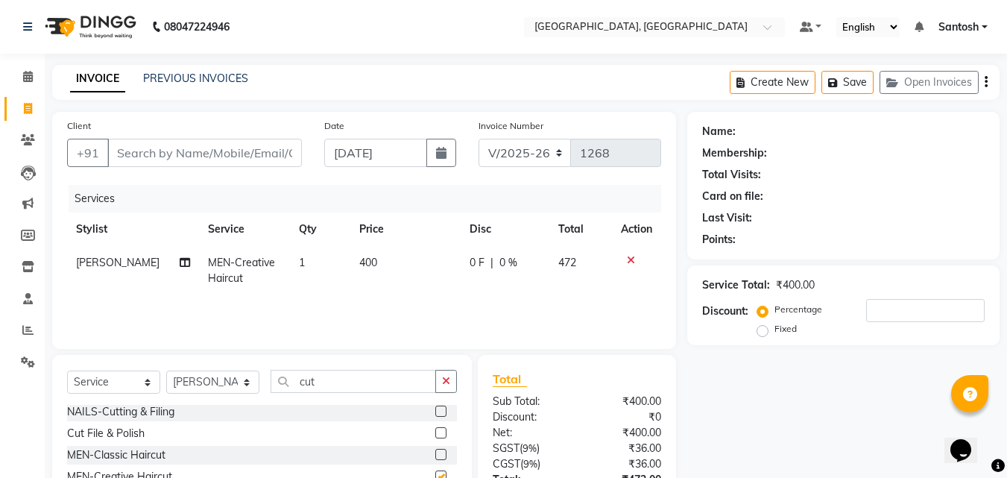
checkbox input "false"
click at [447, 385] on icon "button" at bounding box center [446, 380] width 8 height 10
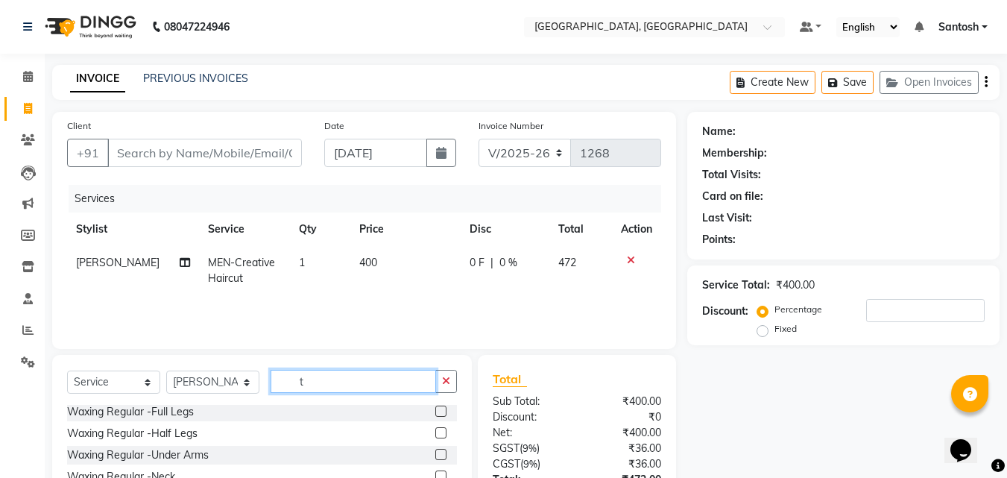
scroll to position [0, 0]
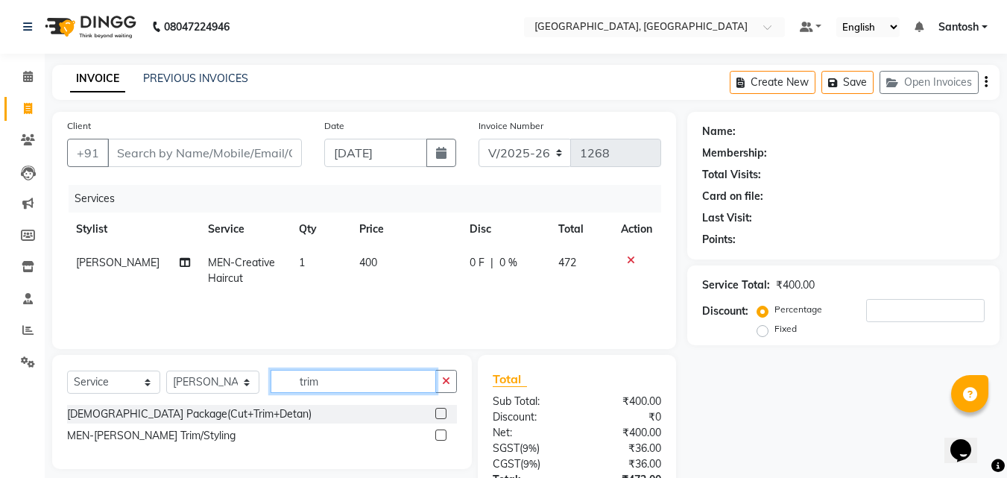
type input "trim"
drag, startPoint x: 436, startPoint y: 431, endPoint x: 416, endPoint y: 424, distance: 20.8
click at [419, 425] on div "[DEMOGRAPHIC_DATA] Package(Cut+Trim+Detan) MEN-[PERSON_NAME] Trim/Styling" at bounding box center [262, 426] width 390 height 43
click at [438, 430] on label at bounding box center [440, 434] width 11 height 11
click at [438, 431] on input "checkbox" at bounding box center [440, 436] width 10 height 10
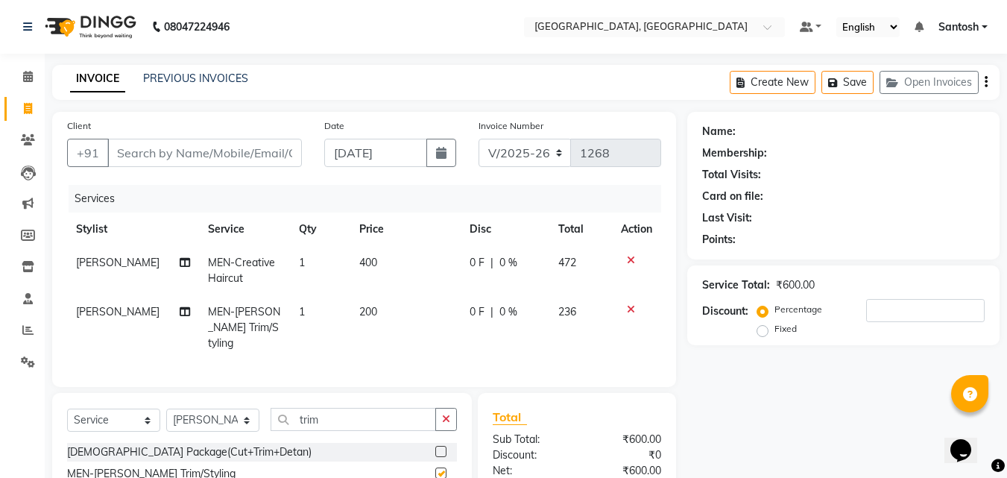
checkbox input "false"
click at [229, 150] on input "Client" at bounding box center [204, 153] width 194 height 28
type input "8"
type input "0"
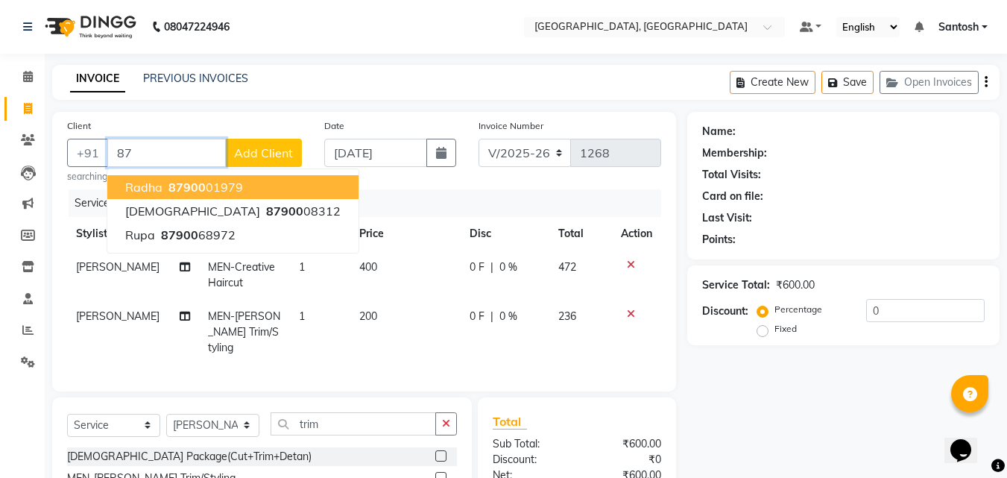
type input "8"
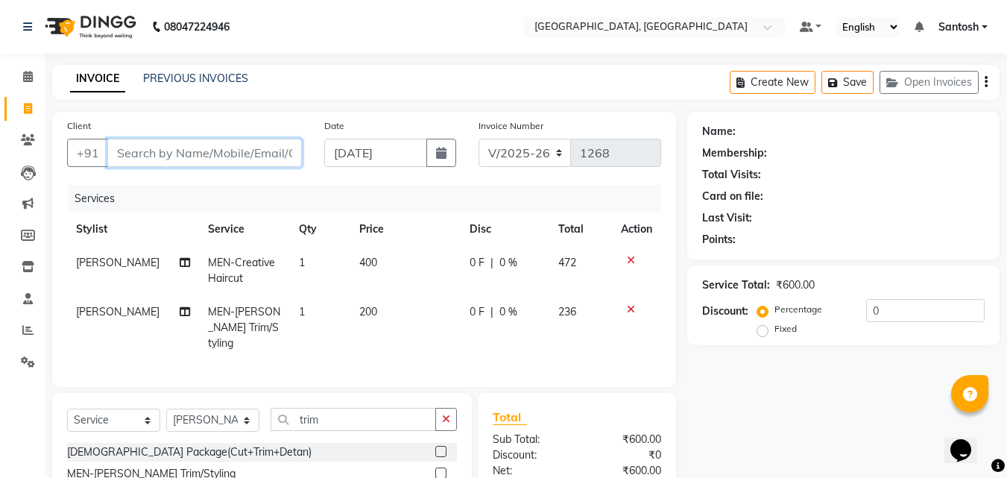
type input "9"
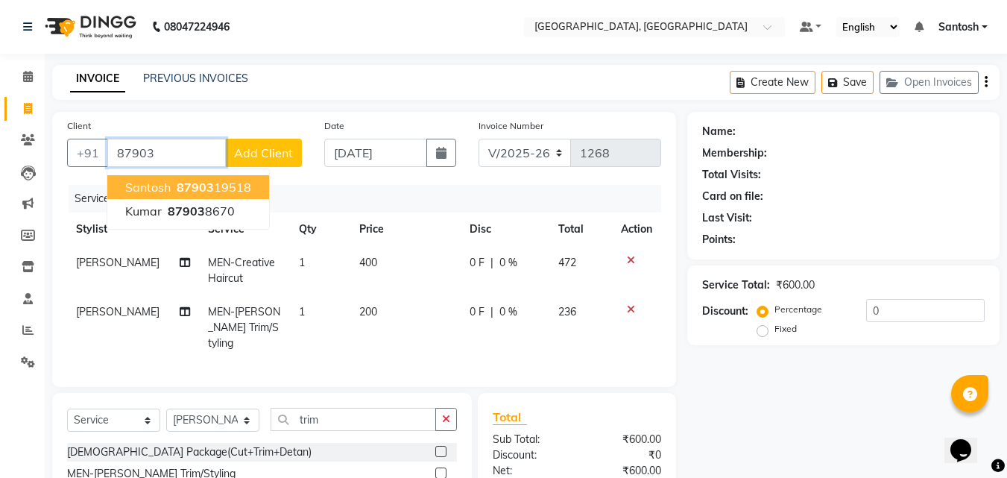
click at [238, 181] on ngb-highlight "87903 19518" at bounding box center [212, 187] width 77 height 15
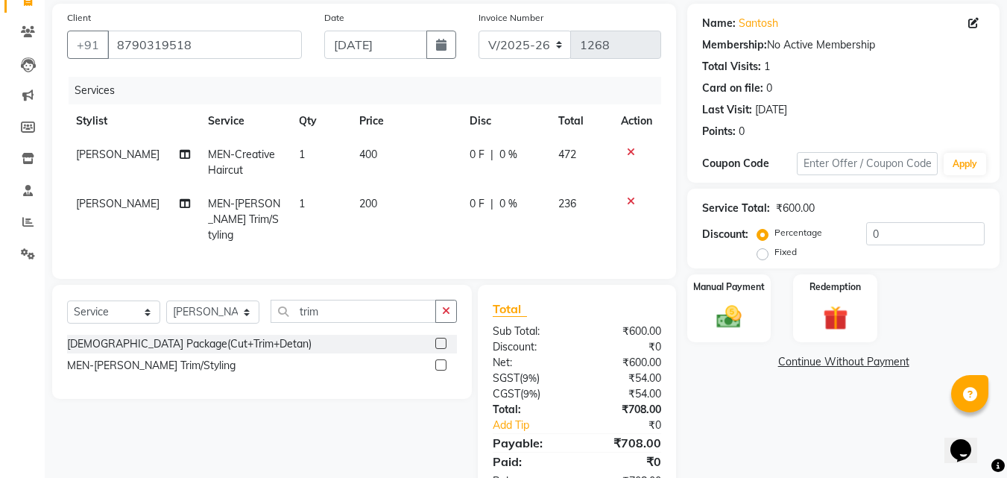
scroll to position [3, 0]
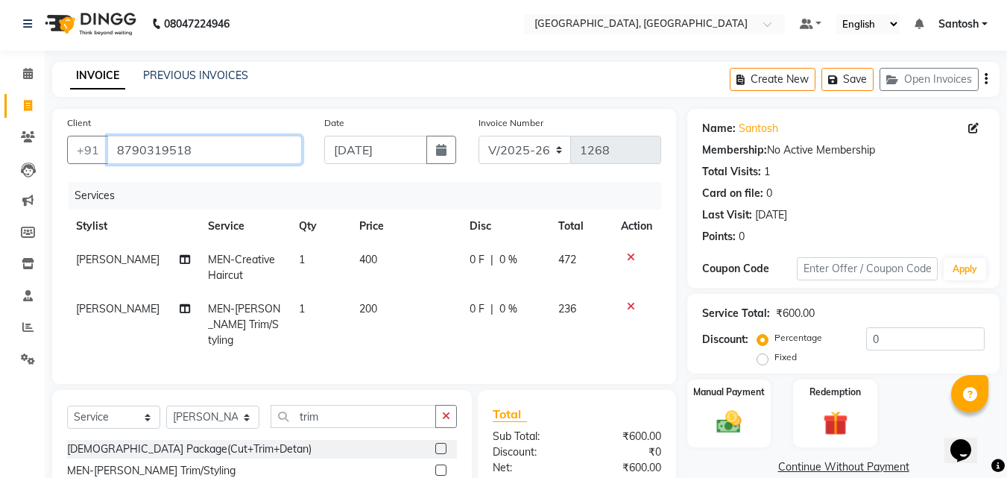
click at [191, 142] on input "8790319518" at bounding box center [204, 150] width 194 height 28
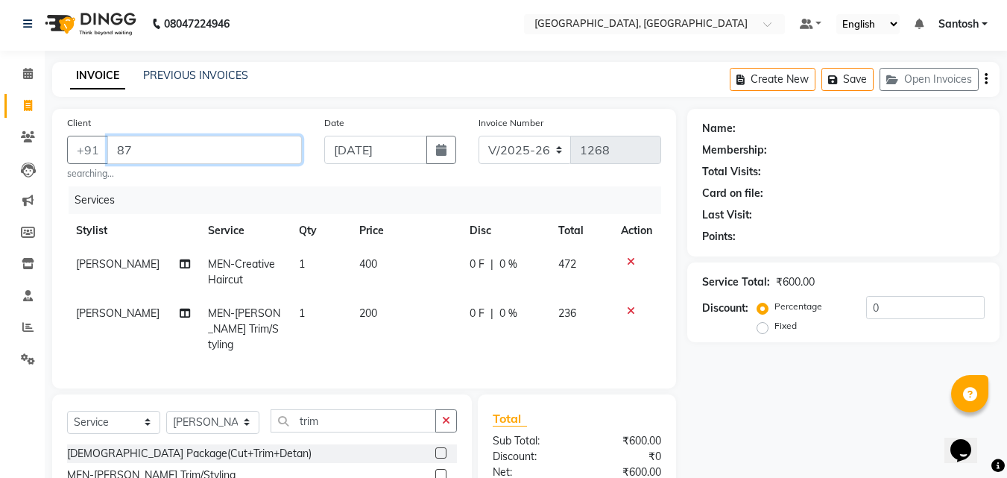
type input "8"
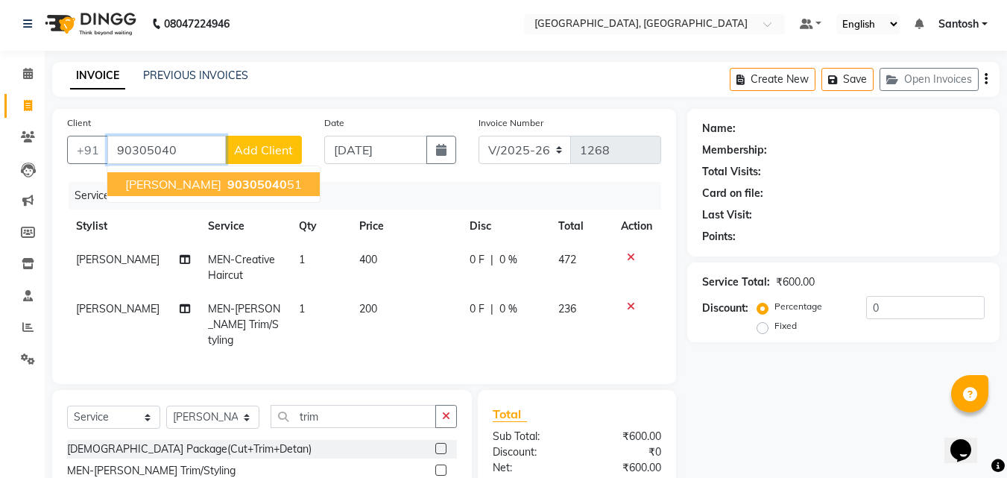
click at [168, 186] on button "[PERSON_NAME] 90305040 51" at bounding box center [213, 184] width 212 height 24
type input "9030504051"
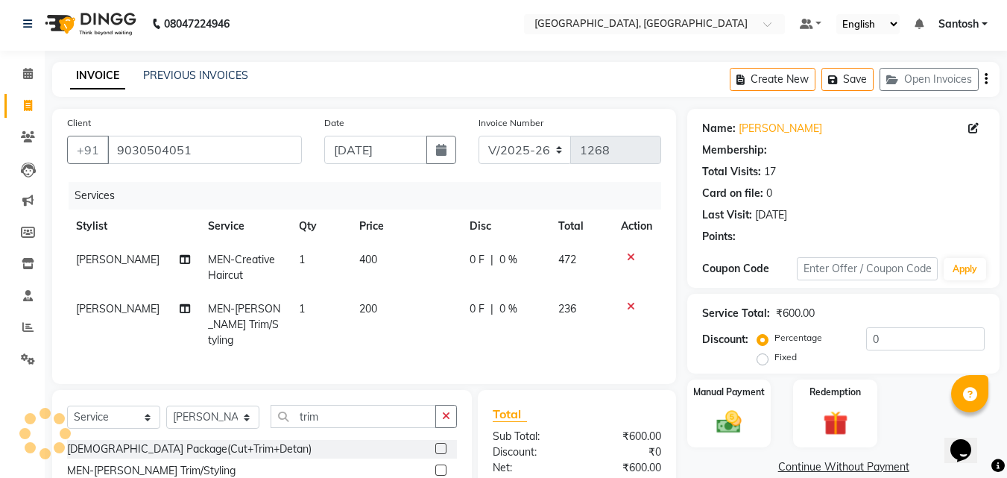
select select "1: Object"
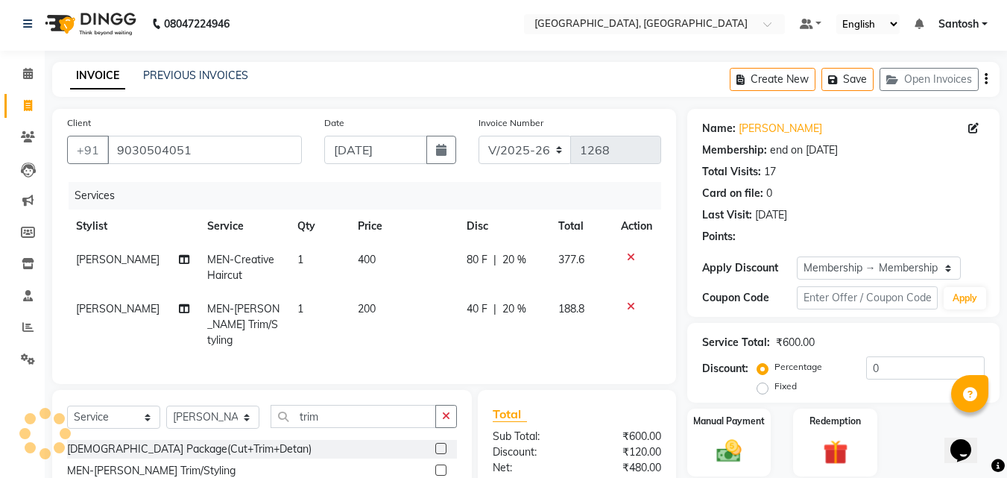
type input "20"
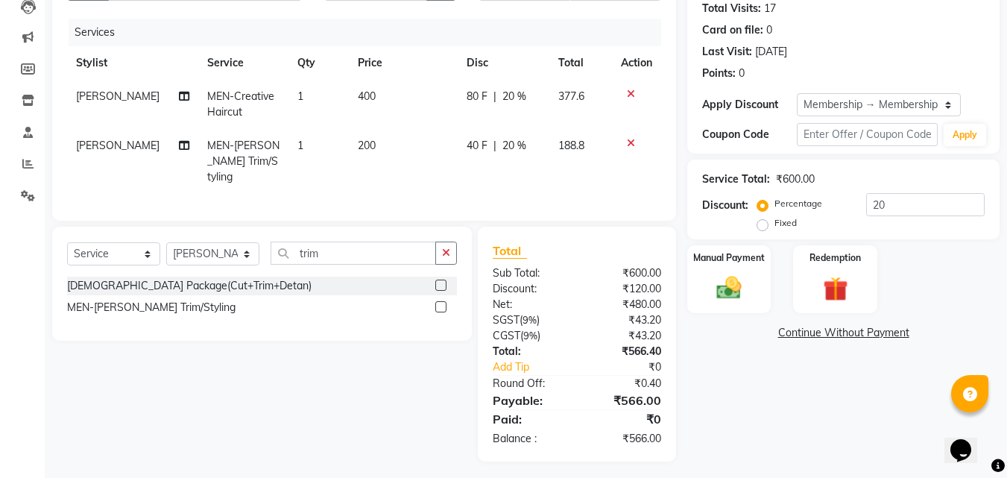
scroll to position [168, 0]
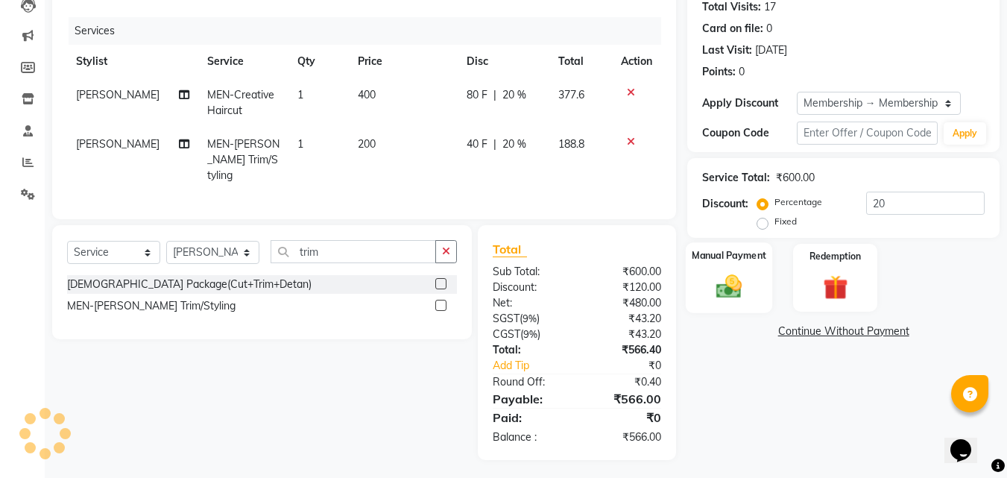
click at [710, 288] on img at bounding box center [729, 286] width 42 height 30
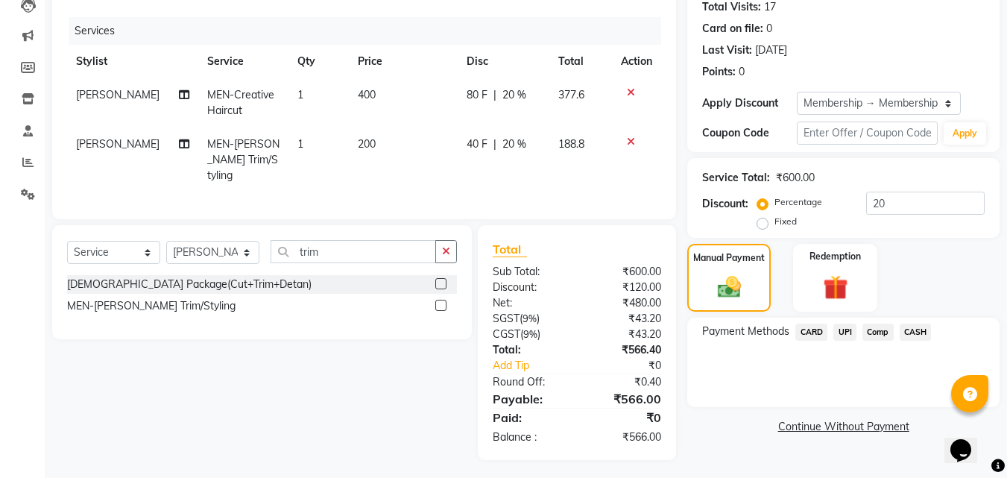
click at [848, 334] on span "UPI" at bounding box center [844, 331] width 23 height 17
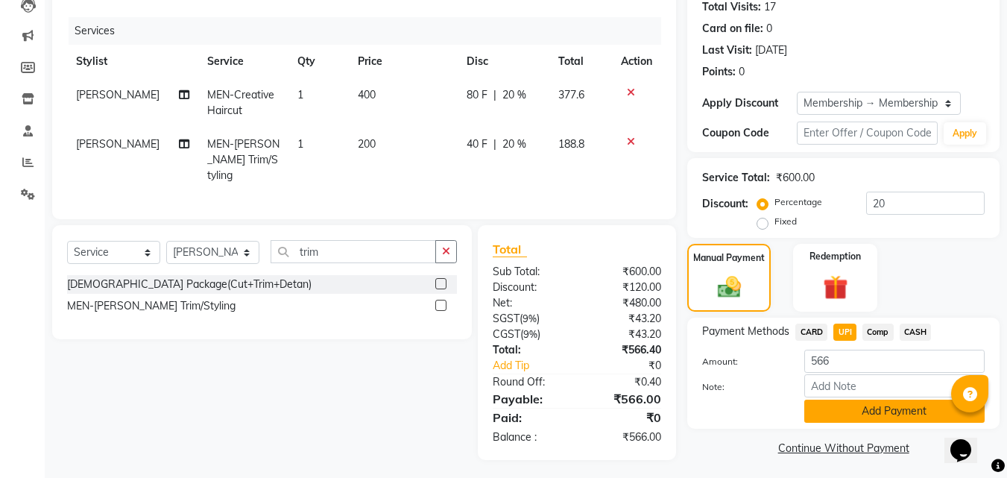
click at [834, 414] on button "Add Payment" at bounding box center [894, 410] width 180 height 23
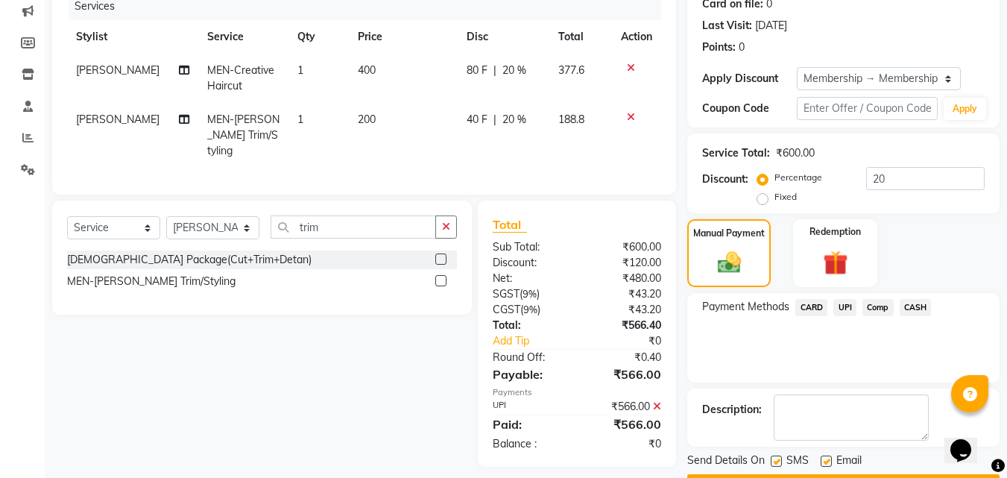
scroll to position [234, 0]
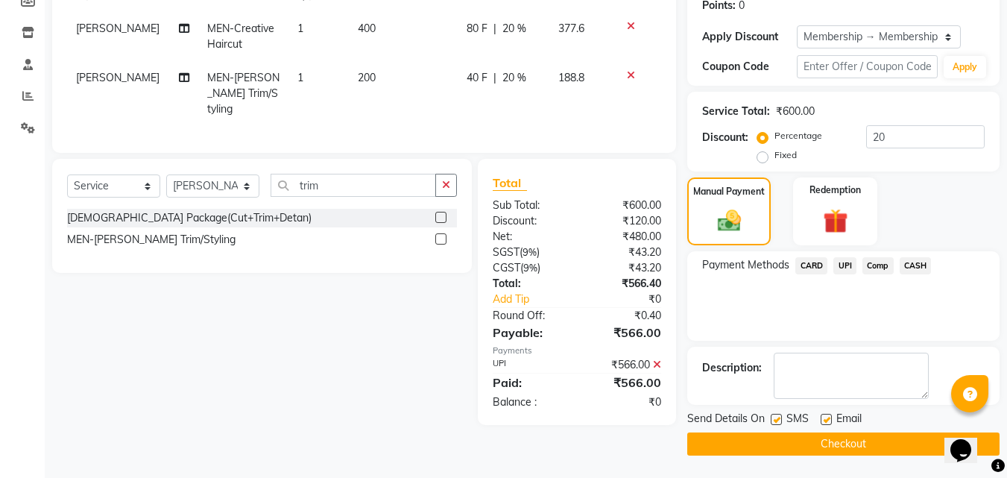
click at [823, 420] on label at bounding box center [825, 418] width 11 height 11
click at [823, 420] on input "checkbox" at bounding box center [825, 420] width 10 height 10
checkbox input "false"
click at [776, 422] on label at bounding box center [775, 418] width 11 height 11
click at [776, 422] on input "checkbox" at bounding box center [775, 420] width 10 height 10
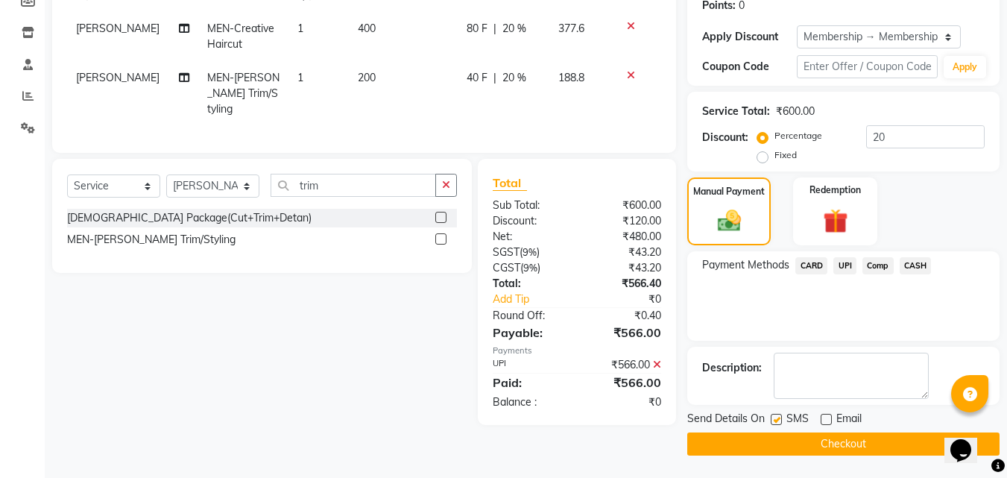
checkbox input "false"
click at [774, 433] on button "Checkout" at bounding box center [843, 443] width 312 height 23
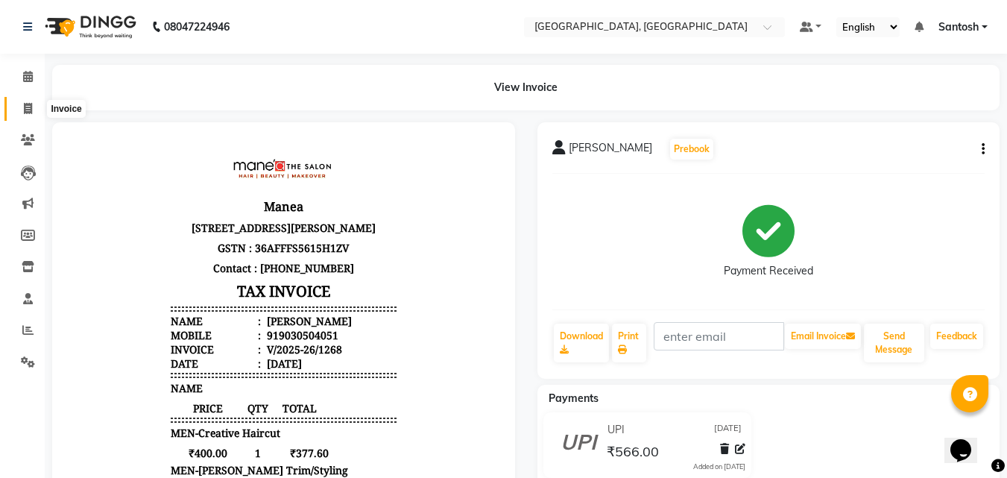
click at [22, 110] on span at bounding box center [28, 109] width 26 height 17
select select "service"
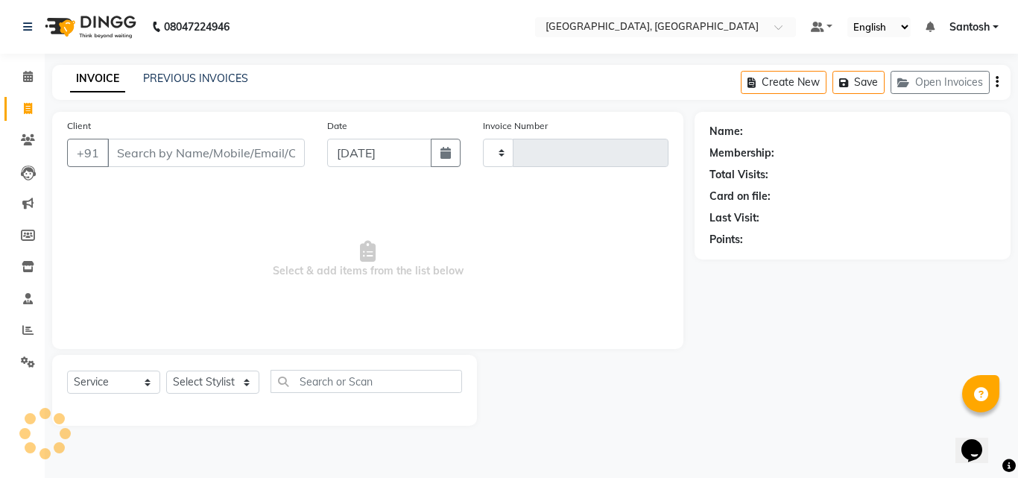
type input "1269"
select select "5506"
click at [186, 72] on link "PREVIOUS INVOICES" at bounding box center [195, 78] width 105 height 13
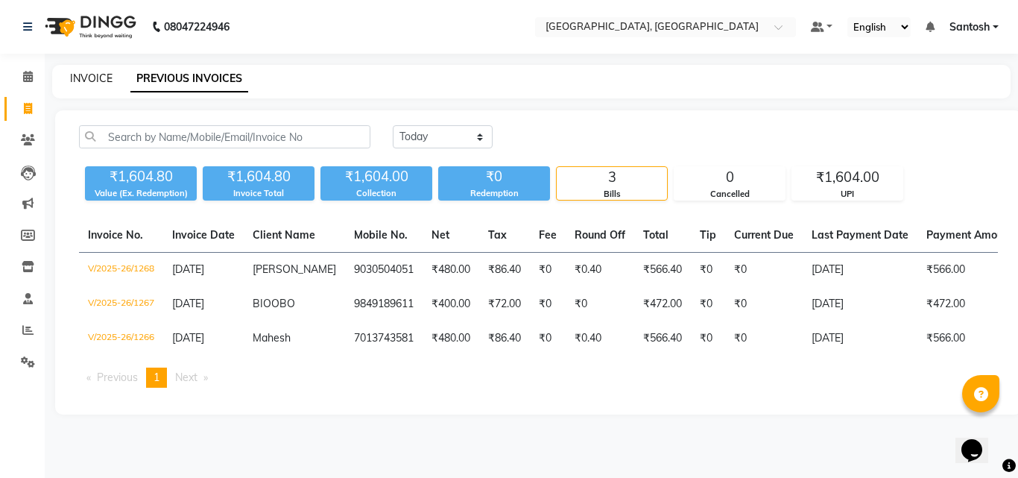
click at [81, 73] on div "INVOICE" at bounding box center [91, 79] width 42 height 16
click at [86, 80] on link "INVOICE" at bounding box center [91, 78] width 42 height 13
select select "5506"
select select "service"
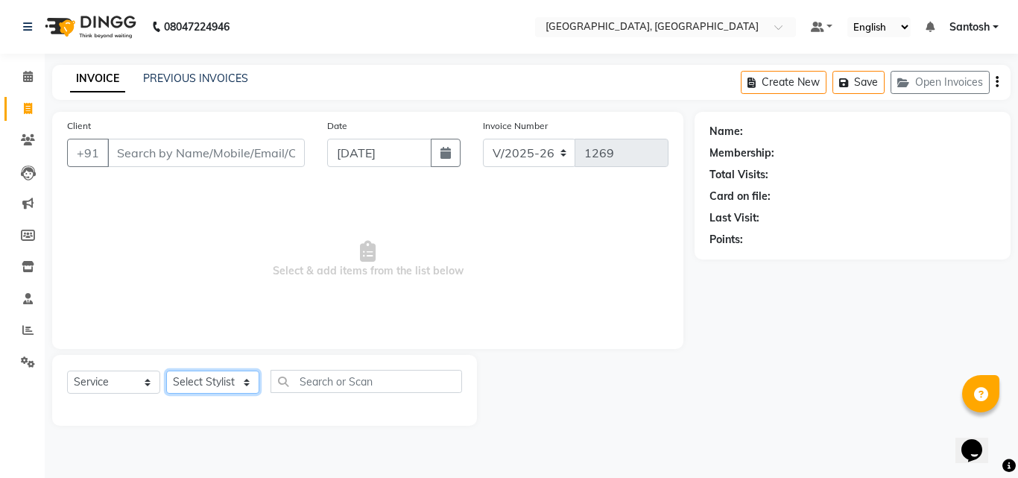
click at [203, 381] on select "Select Stylist [PERSON_NAME] Manager [PERSON_NAME] [PERSON_NAME] [PERSON_NAME] …" at bounding box center [212, 381] width 93 height 23
click at [166, 370] on select "Select Stylist [PERSON_NAME] Manager [PERSON_NAME] [PERSON_NAME] [PERSON_NAME] …" at bounding box center [212, 381] width 93 height 23
click at [186, 379] on select "Select Stylist [PERSON_NAME] Manager [PERSON_NAME] [PERSON_NAME] [PERSON_NAME] …" at bounding box center [212, 381] width 93 height 23
select select "37527"
click at [166, 370] on select "Select Stylist [PERSON_NAME] Manager [PERSON_NAME] [PERSON_NAME] [PERSON_NAME] …" at bounding box center [212, 381] width 93 height 23
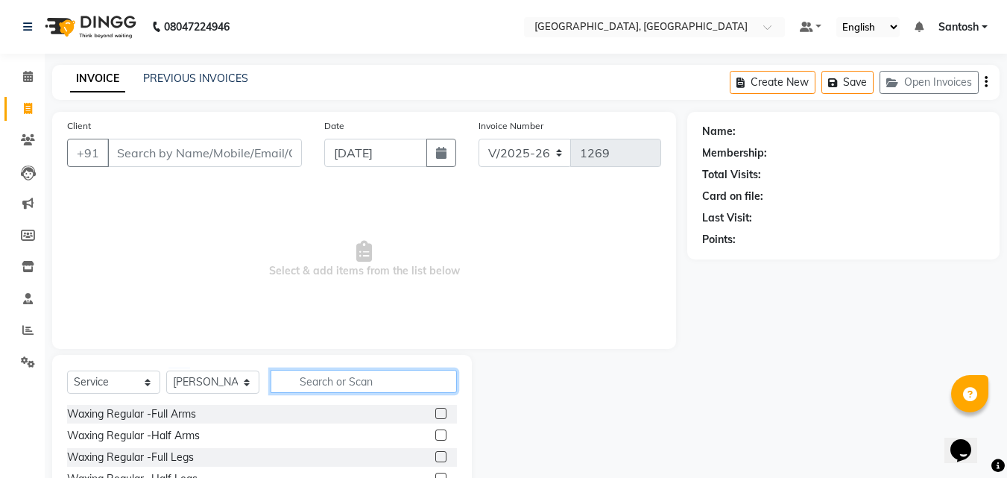
click at [300, 375] on input "text" at bounding box center [363, 381] width 186 height 23
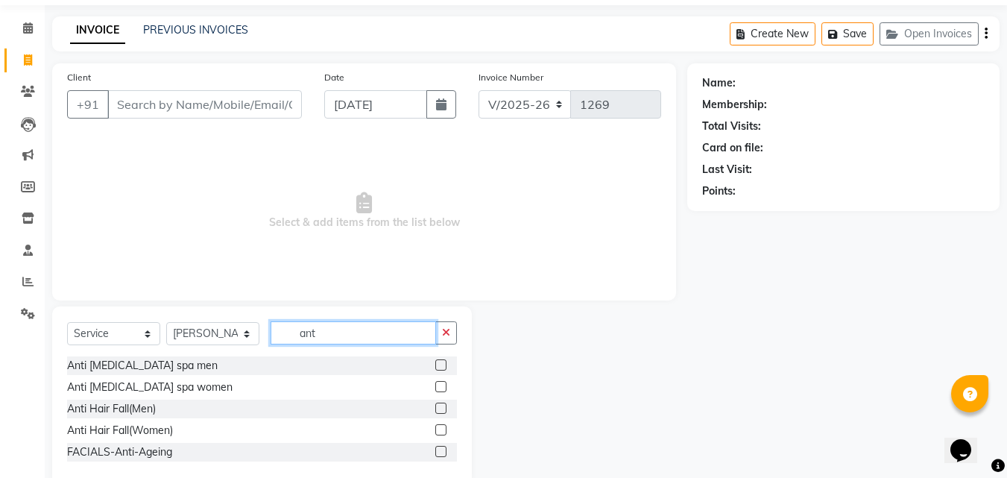
scroll to position [75, 0]
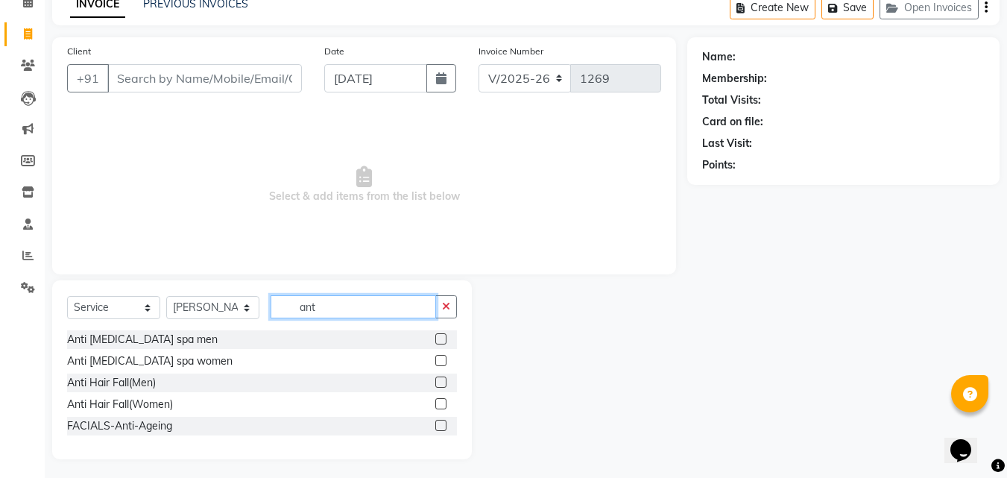
type input "ant"
click at [440, 360] on label at bounding box center [440, 360] width 11 height 11
click at [440, 360] on input "checkbox" at bounding box center [440, 361] width 10 height 10
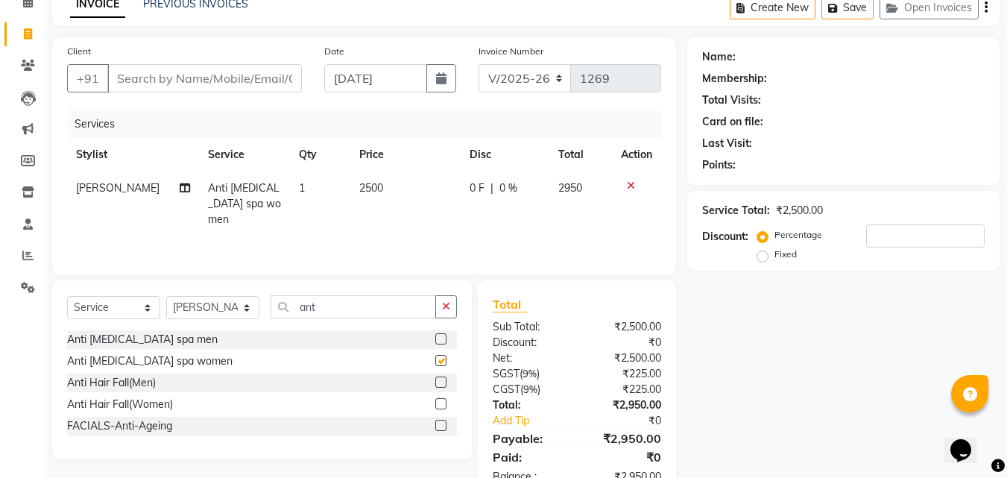
checkbox input "false"
click at [449, 305] on icon "button" at bounding box center [446, 306] width 8 height 10
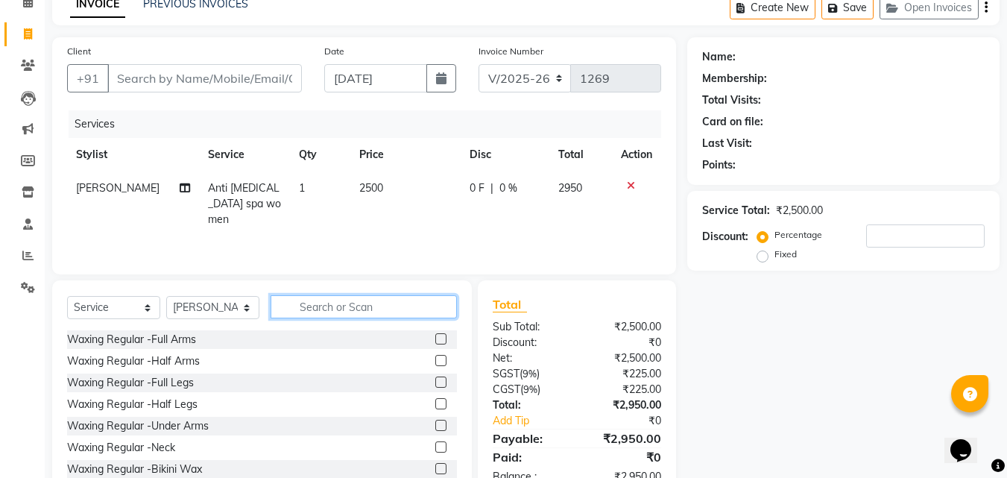
click at [319, 309] on input "text" at bounding box center [363, 306] width 186 height 23
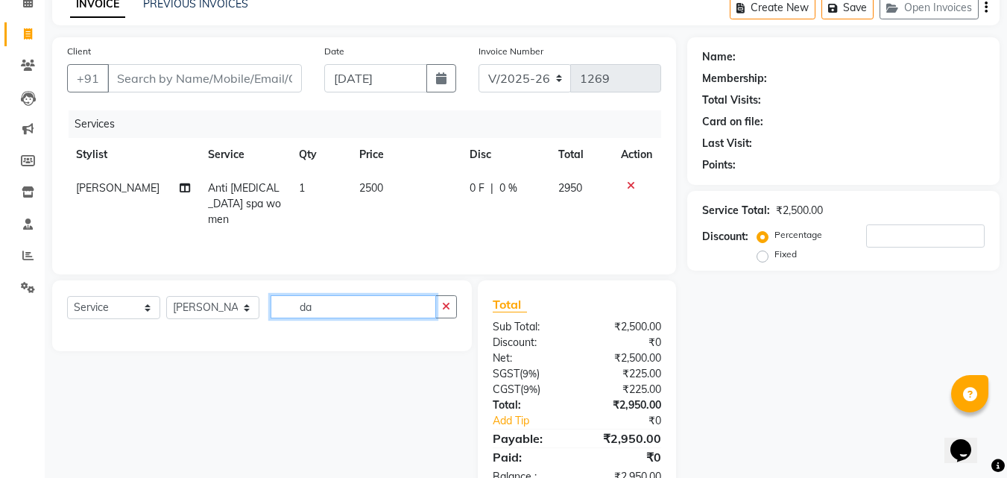
type input "d"
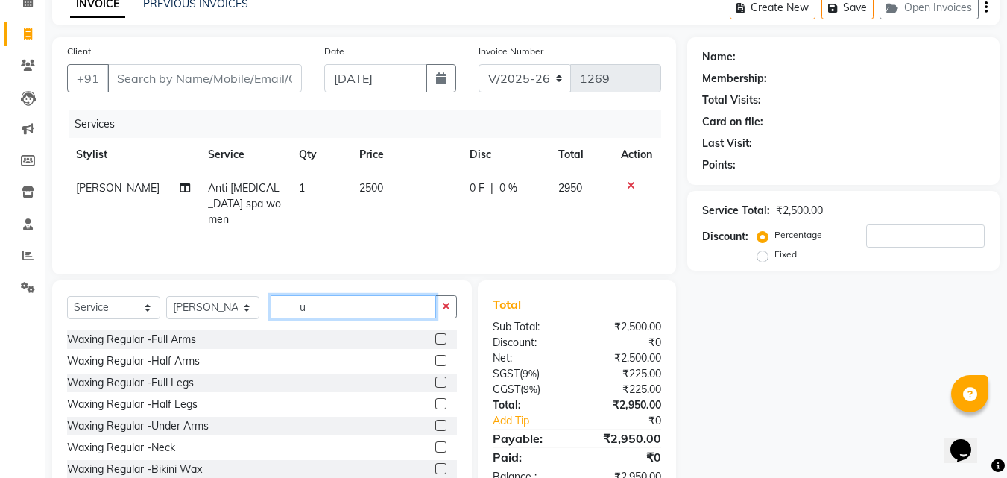
type input "u"
click at [630, 186] on icon at bounding box center [631, 185] width 8 height 10
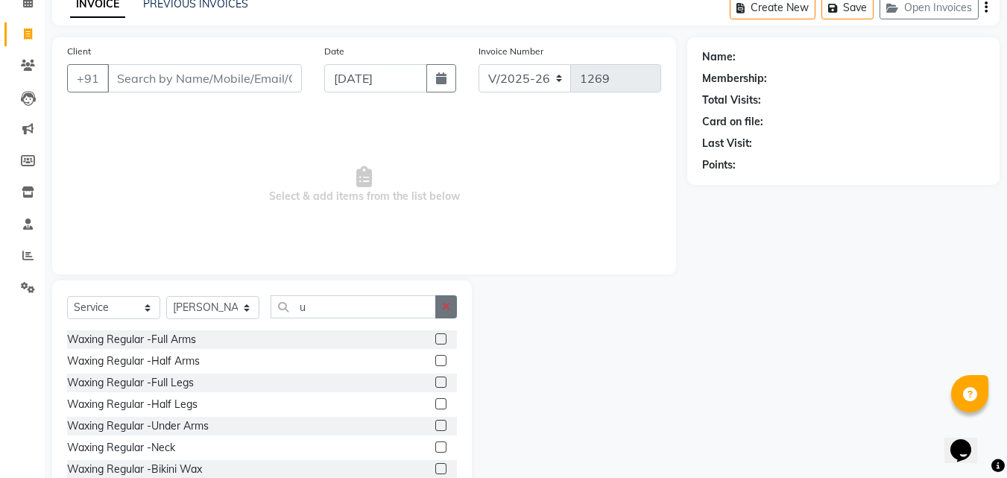
click at [454, 308] on button "button" at bounding box center [446, 306] width 22 height 23
click at [203, 309] on select "Select Stylist [PERSON_NAME] Manager [PERSON_NAME] [PERSON_NAME] [PERSON_NAME] …" at bounding box center [212, 307] width 93 height 23
select select
click at [166, 319] on select "Select Stylist [PERSON_NAME] Manager [PERSON_NAME] [PERSON_NAME] [PERSON_NAME] …" at bounding box center [212, 307] width 93 height 23
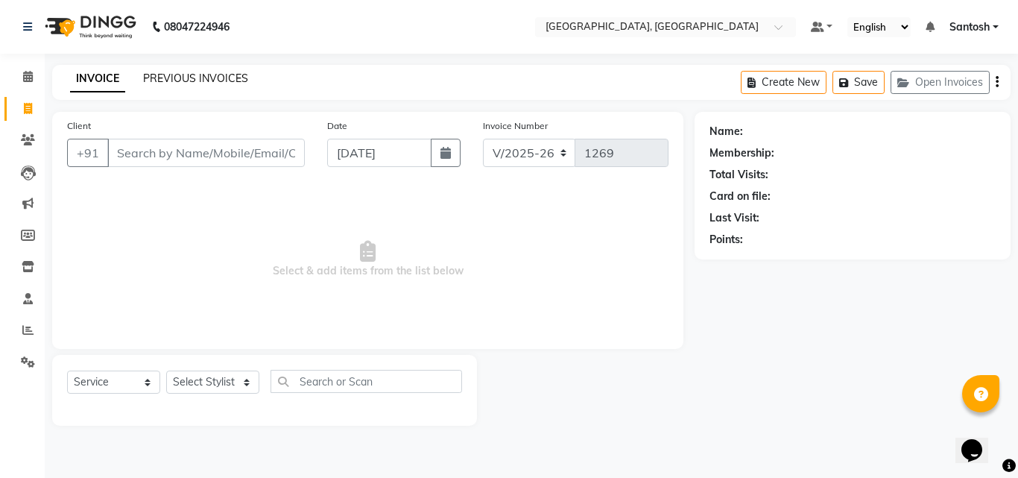
click at [213, 82] on link "PREVIOUS INVOICES" at bounding box center [195, 78] width 105 height 13
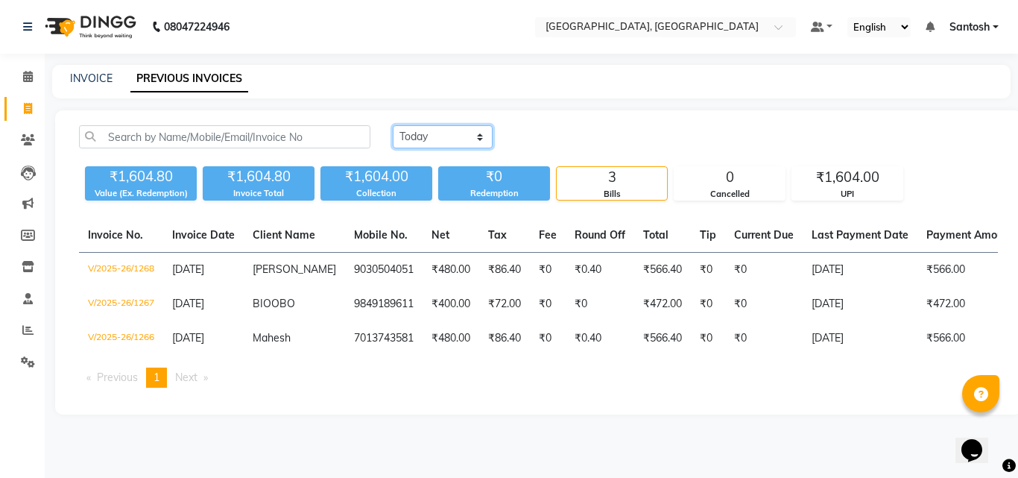
click at [419, 144] on select "[DATE] [DATE] Custom Range" at bounding box center [443, 136] width 100 height 23
click at [443, 387] on ul "Previous page 1 / 1 You're on page 1 Next page" at bounding box center [538, 377] width 919 height 20
click at [85, 75] on link "INVOICE" at bounding box center [91, 78] width 42 height 13
select select "service"
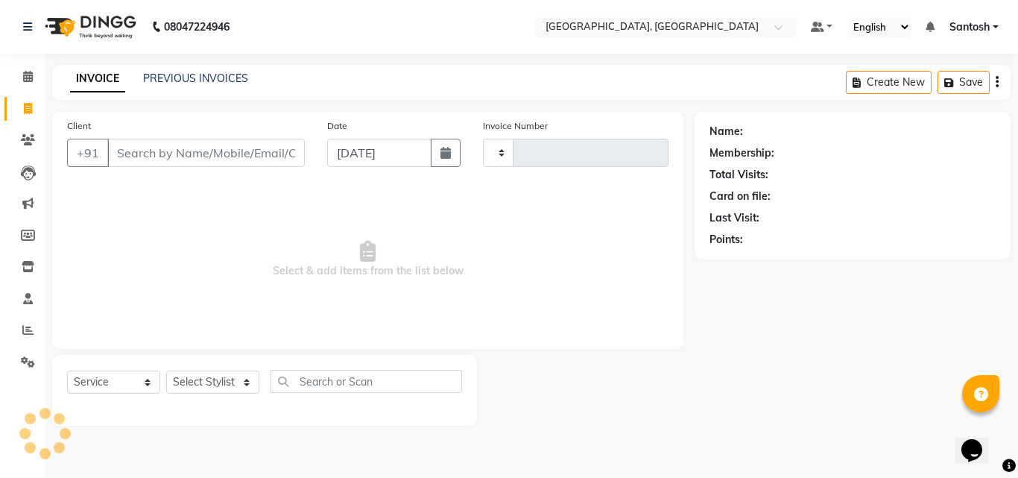
type input "1269"
select select "5506"
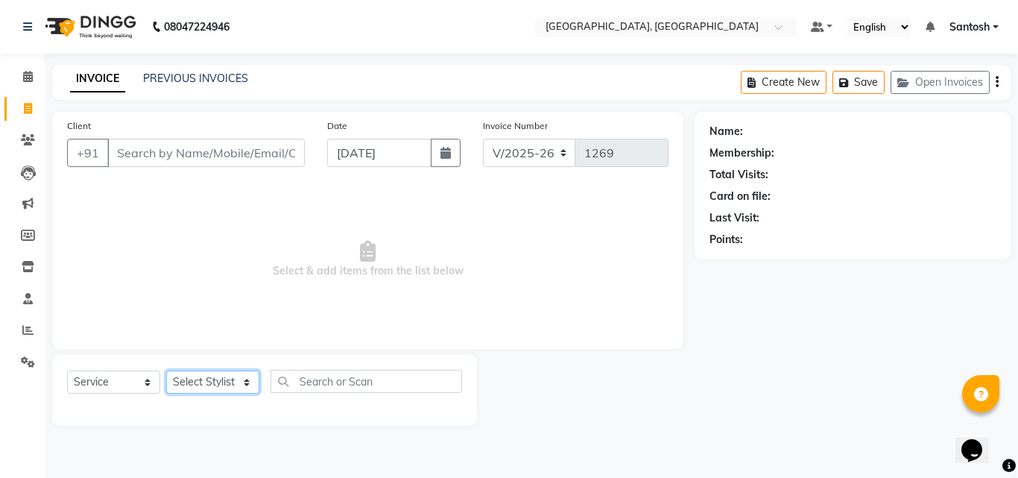
click at [233, 387] on select "Select Stylist [PERSON_NAME] Manager [PERSON_NAME] [PERSON_NAME] [PERSON_NAME] …" at bounding box center [212, 381] width 93 height 23
click at [166, 370] on select "Select Stylist [PERSON_NAME] Manager [PERSON_NAME] [PERSON_NAME] [PERSON_NAME] …" at bounding box center [212, 381] width 93 height 23
click at [237, 382] on select "Select Stylist [PERSON_NAME] Manager [PERSON_NAME] [PERSON_NAME] [PERSON_NAME] …" at bounding box center [212, 381] width 93 height 23
click at [784, 331] on div "Name: Membership: Total Visits: Card on file: Last Visit: Points:" at bounding box center [857, 269] width 327 height 314
click at [188, 382] on select "Select Stylist [PERSON_NAME] Manager [PERSON_NAME] [PERSON_NAME] [PERSON_NAME] …" at bounding box center [212, 381] width 93 height 23
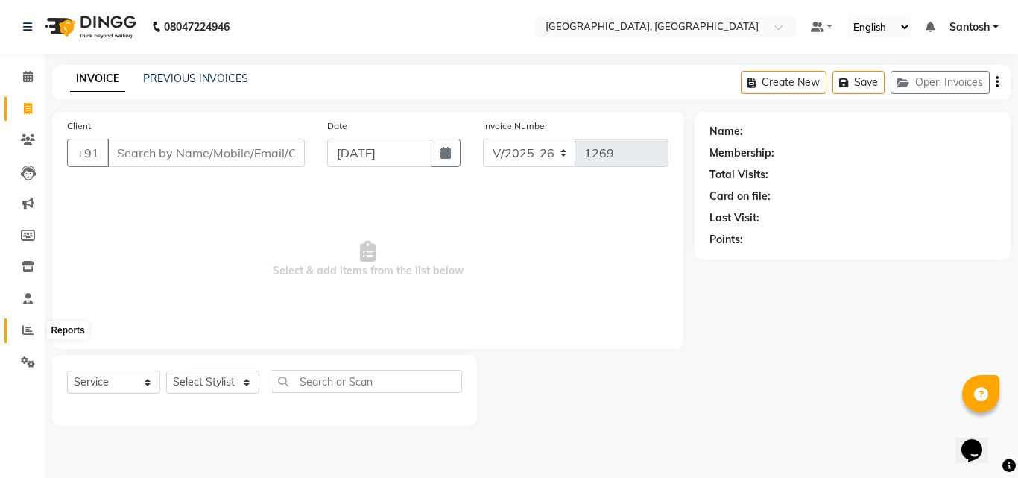
click at [28, 332] on icon at bounding box center [27, 329] width 11 height 11
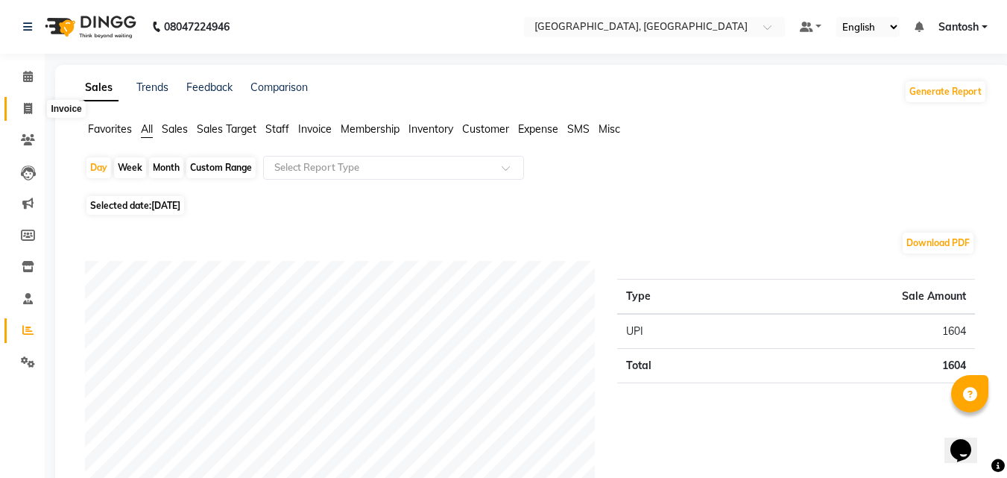
click at [26, 108] on icon at bounding box center [28, 108] width 8 height 11
select select "service"
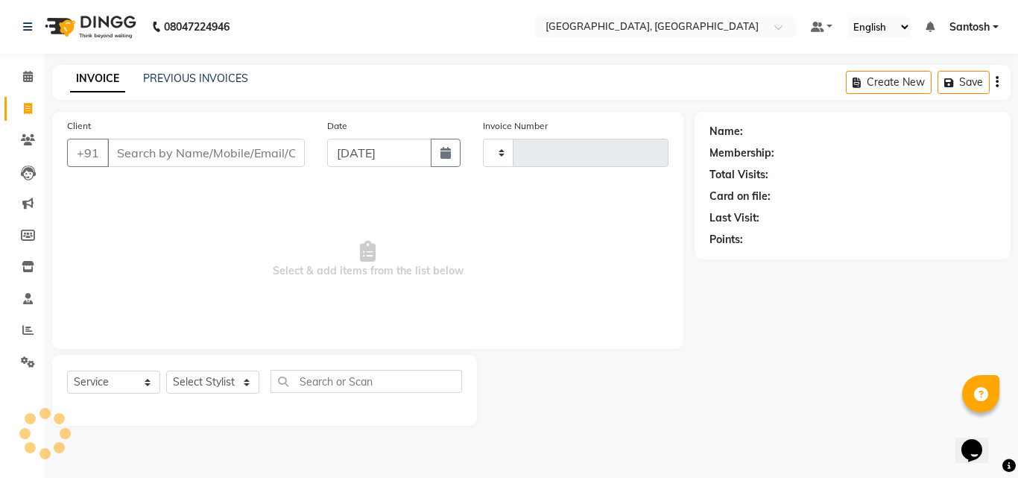
type input "1269"
select select "5506"
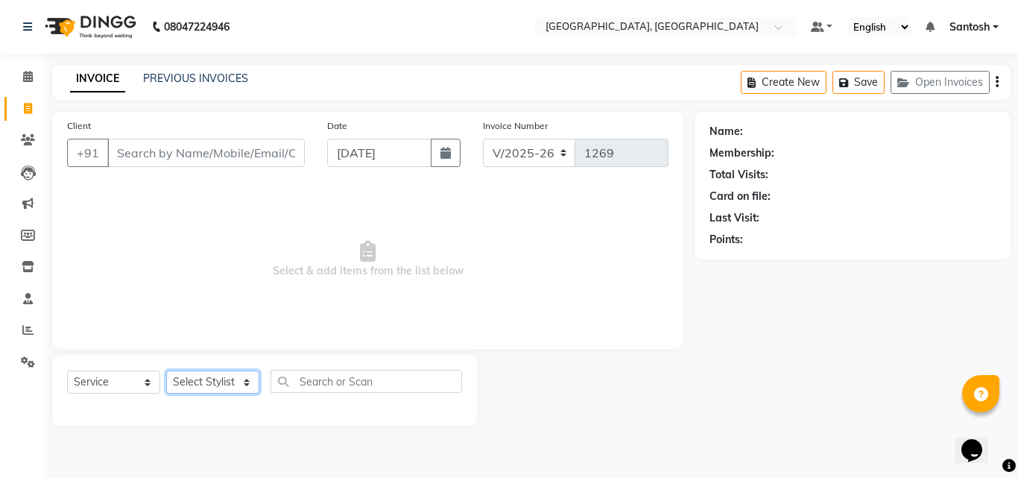
click at [229, 381] on select "Select Stylist [PERSON_NAME] Manager [PERSON_NAME] [PERSON_NAME] [PERSON_NAME] …" at bounding box center [212, 381] width 93 height 23
click at [525, 329] on span "Select & add items from the list below" at bounding box center [367, 259] width 601 height 149
click at [166, 80] on link "PREVIOUS INVOICES" at bounding box center [195, 78] width 105 height 13
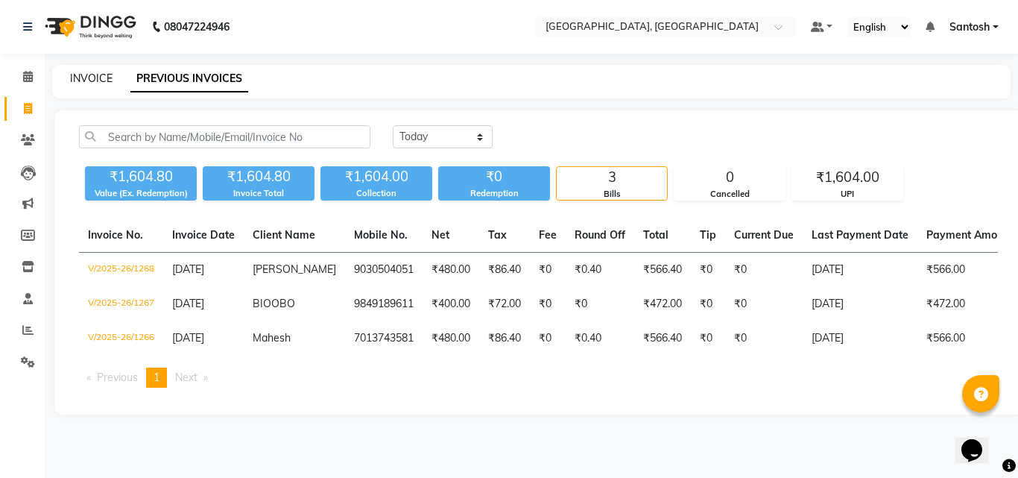
click at [72, 80] on link "INVOICE" at bounding box center [91, 78] width 42 height 13
select select "service"
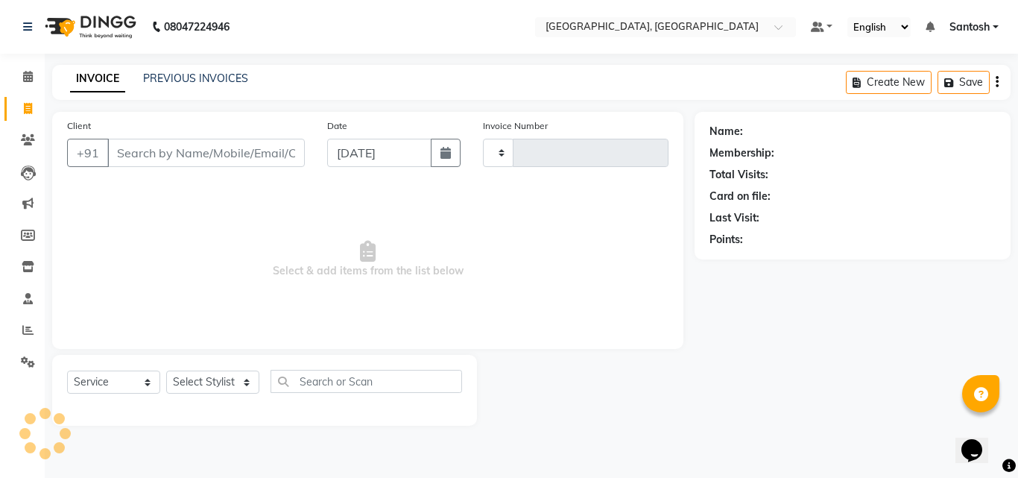
type input "1269"
select select "5506"
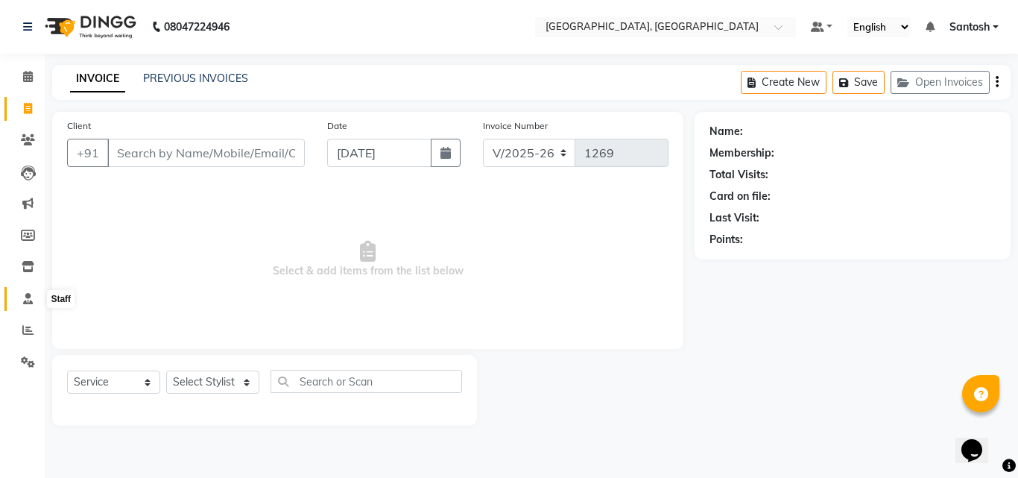
click at [31, 300] on icon at bounding box center [28, 298] width 10 height 11
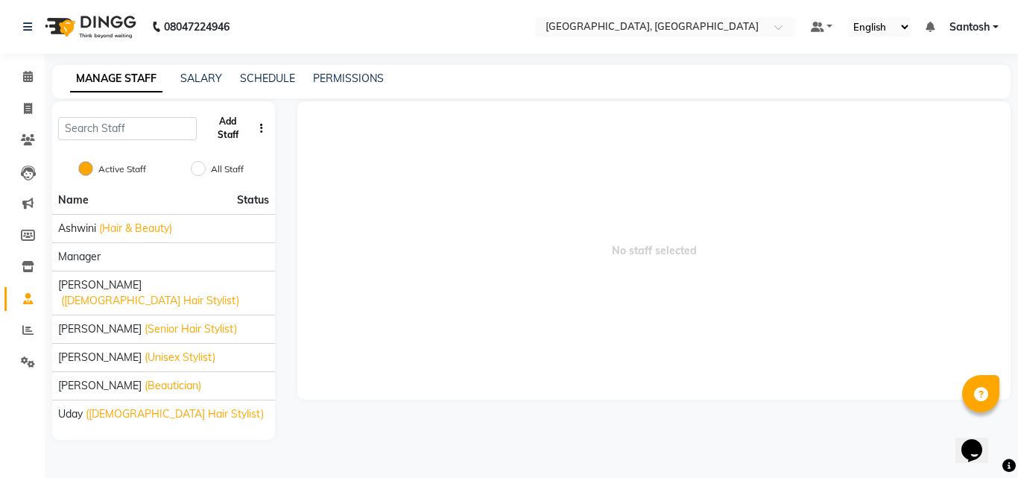
click at [222, 132] on button "Add Staff" at bounding box center [228, 128] width 50 height 39
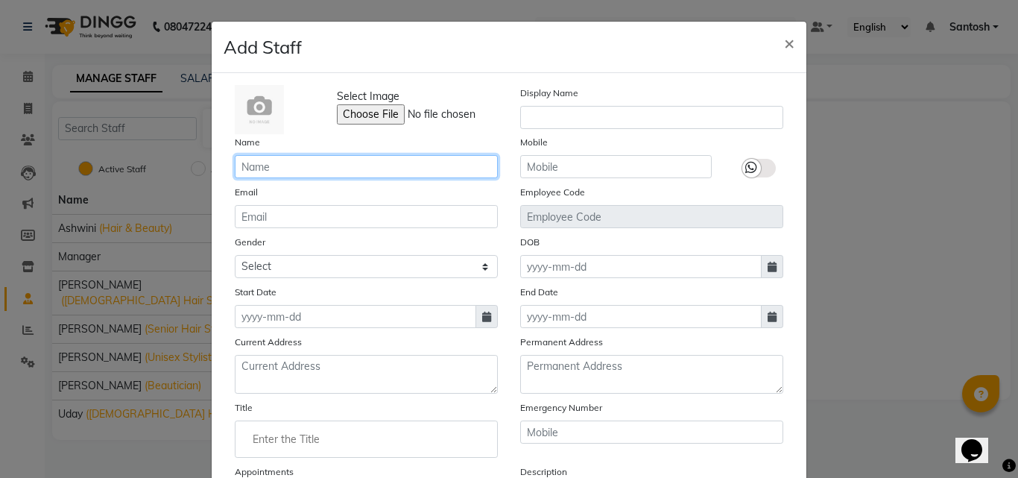
click at [273, 170] on input "text" at bounding box center [366, 166] width 263 height 23
type input "Manasa"
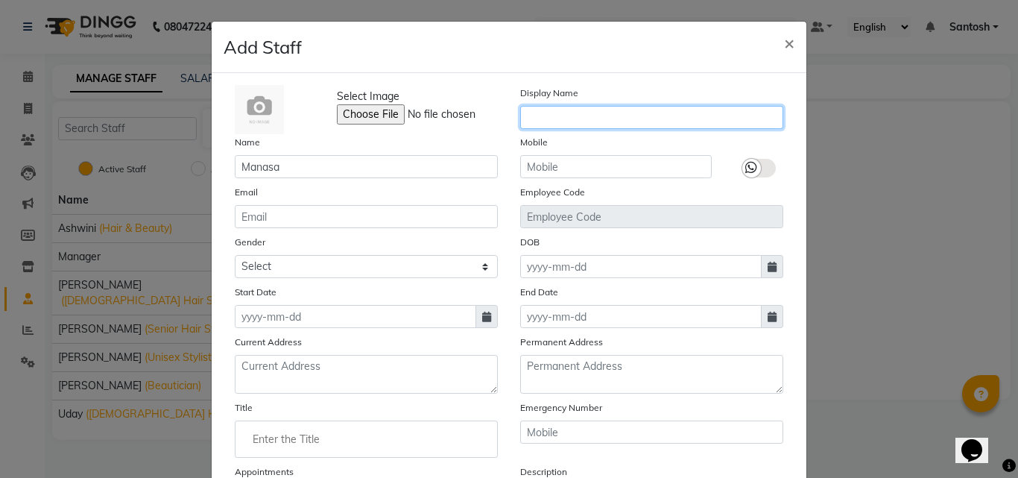
click at [542, 118] on input "text" at bounding box center [651, 117] width 263 height 23
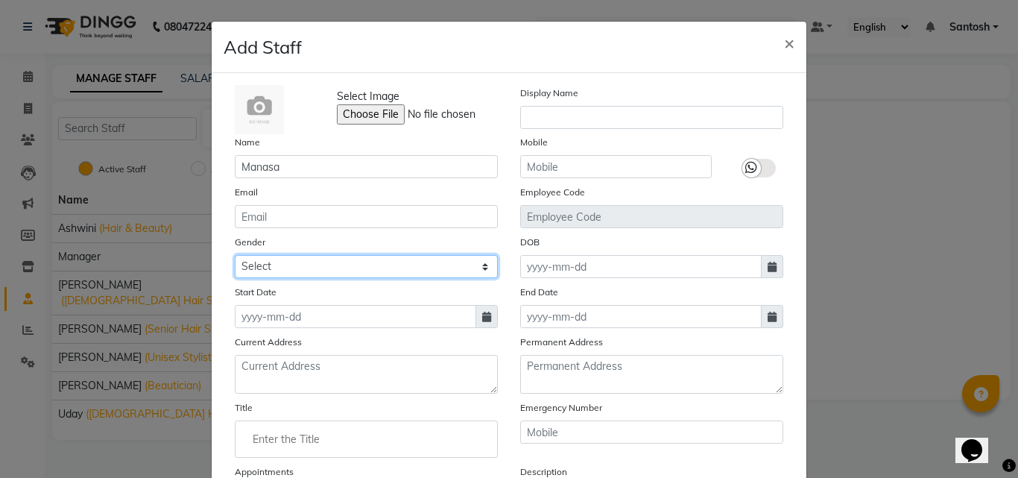
click at [399, 263] on select "Select [DEMOGRAPHIC_DATA] [DEMOGRAPHIC_DATA] Other Prefer Not To Say" at bounding box center [366, 266] width 263 height 23
select select "[DEMOGRAPHIC_DATA]"
click at [235, 255] on select "Select [DEMOGRAPHIC_DATA] [DEMOGRAPHIC_DATA] Other Prefer Not To Say" at bounding box center [366, 266] width 263 height 23
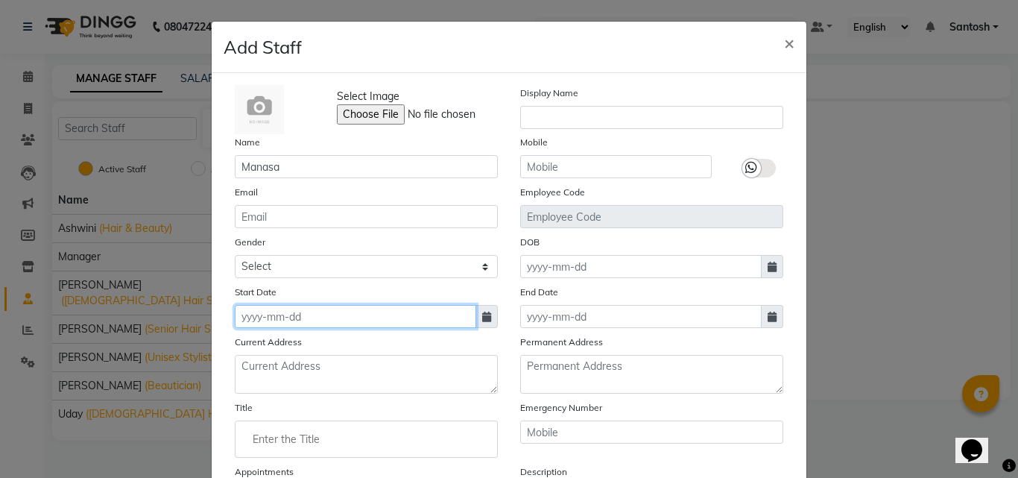
click at [389, 322] on input at bounding box center [355, 316] width 241 height 23
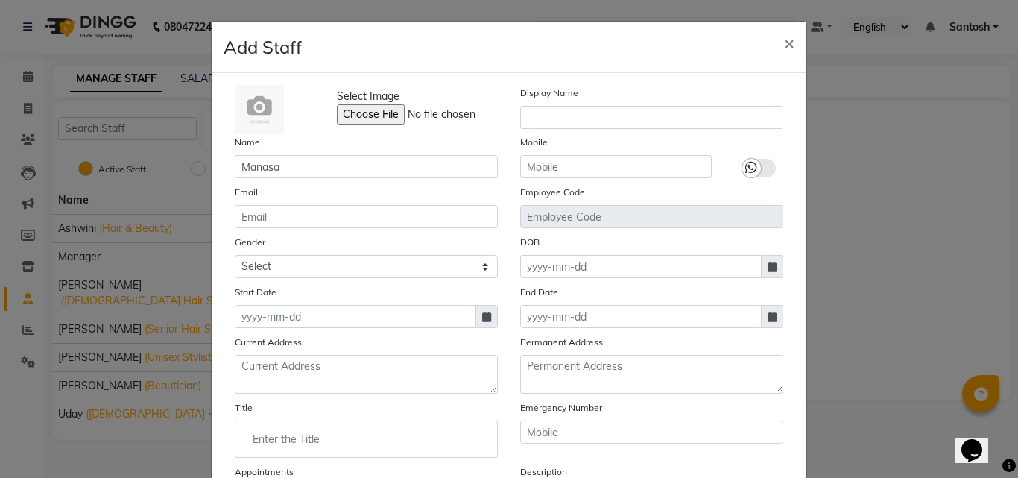
select select "9"
select select "2025"
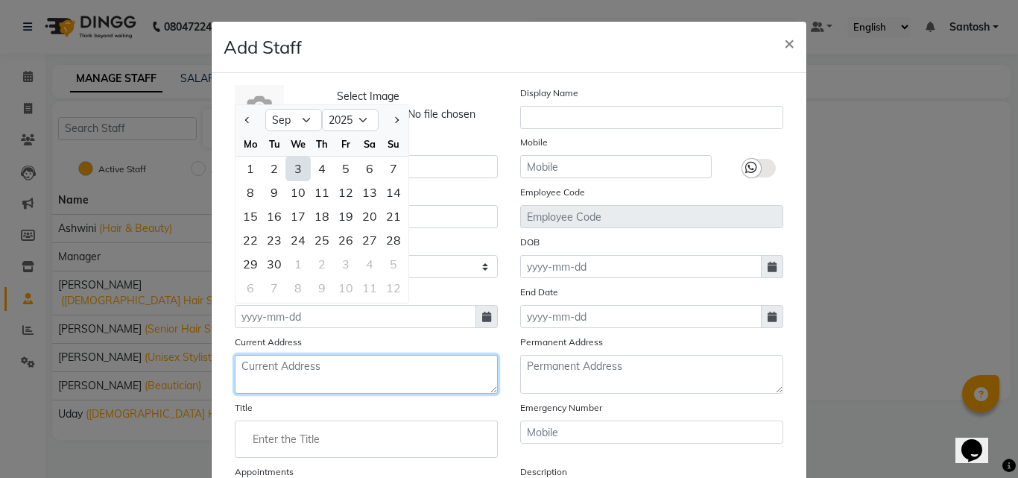
click at [374, 367] on textarea at bounding box center [366, 374] width 263 height 39
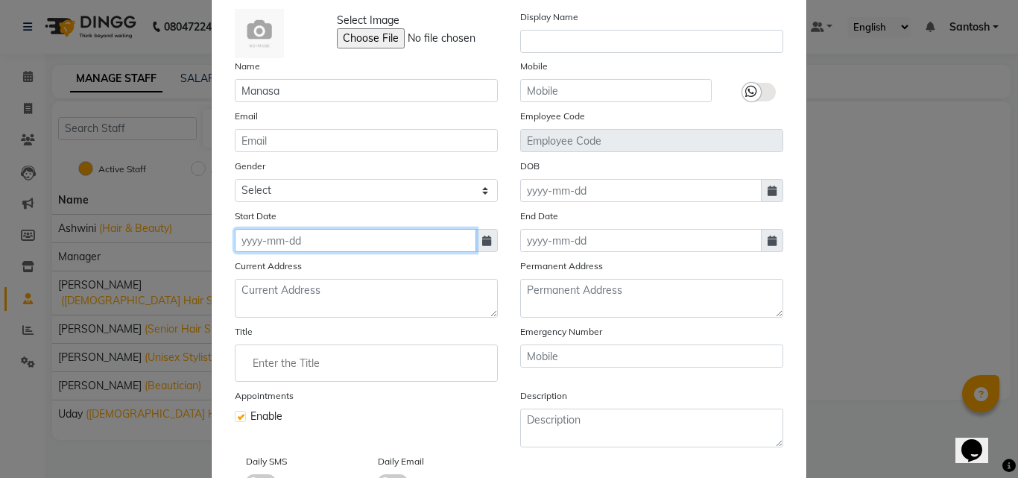
scroll to position [180, 0]
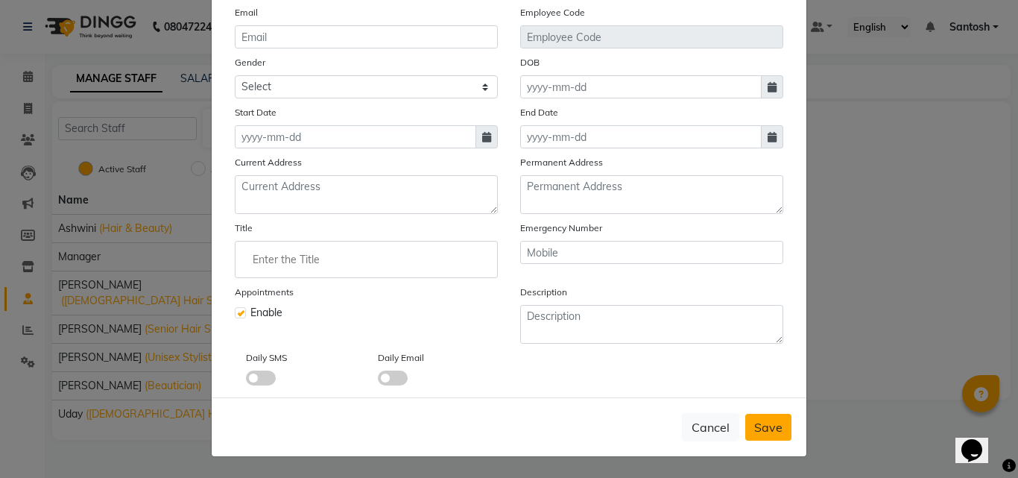
click at [746, 423] on button "Save" at bounding box center [768, 426] width 46 height 27
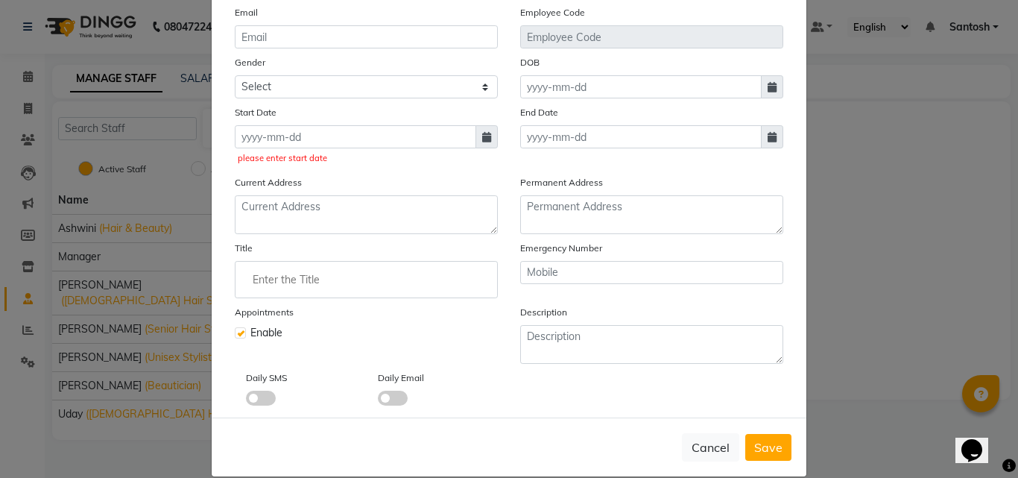
click at [475, 143] on span at bounding box center [486, 136] width 22 height 23
select select "9"
select select "2025"
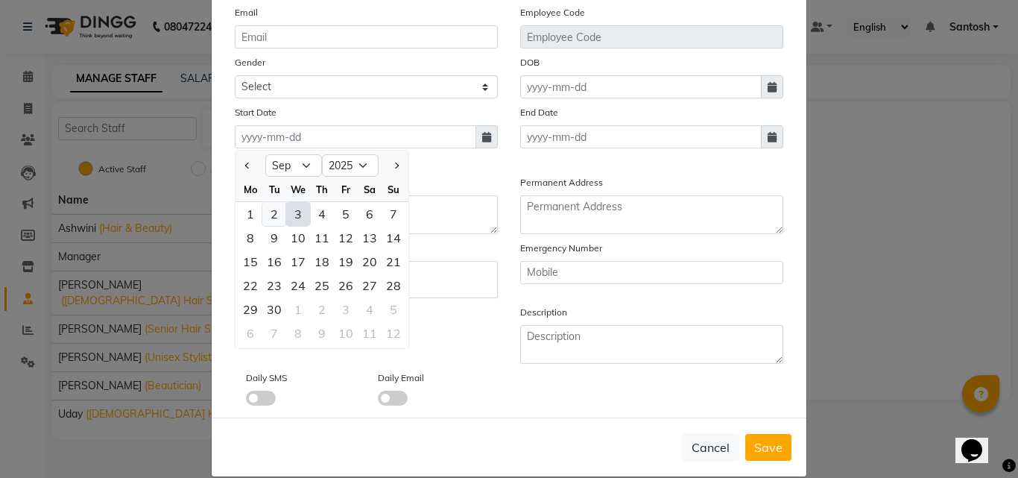
click at [270, 216] on div "2" at bounding box center [274, 214] width 24 height 24
type input "[DATE]"
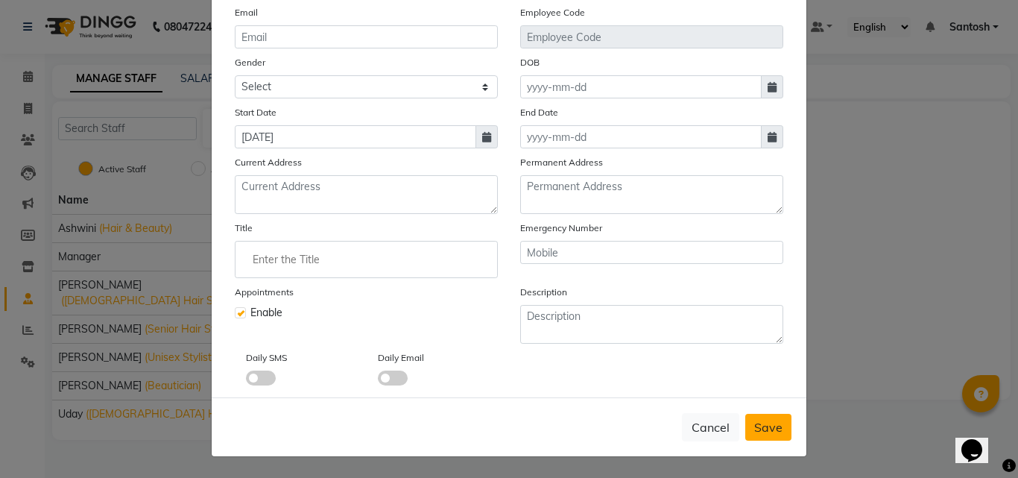
click at [777, 436] on button "Save" at bounding box center [768, 426] width 46 height 27
select select
checkbox input "false"
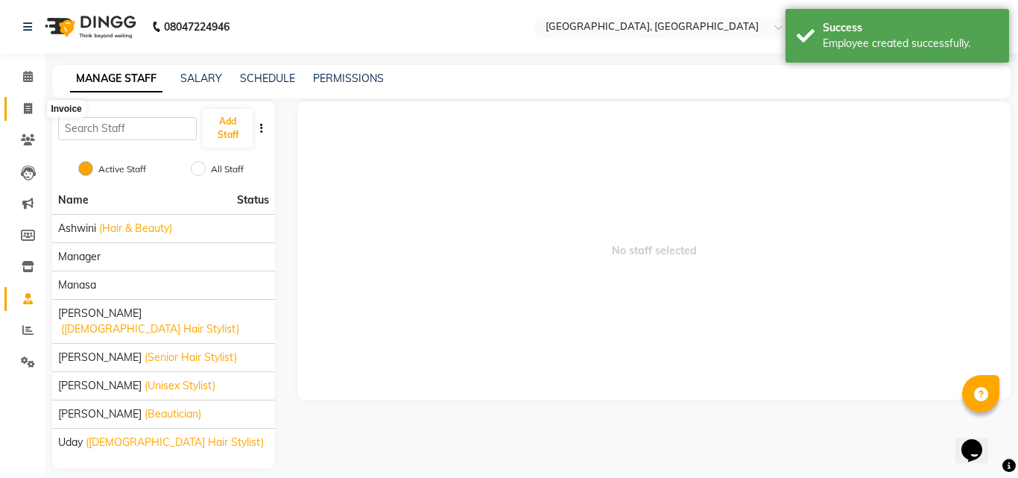
click at [31, 104] on icon at bounding box center [28, 108] width 8 height 11
select select "service"
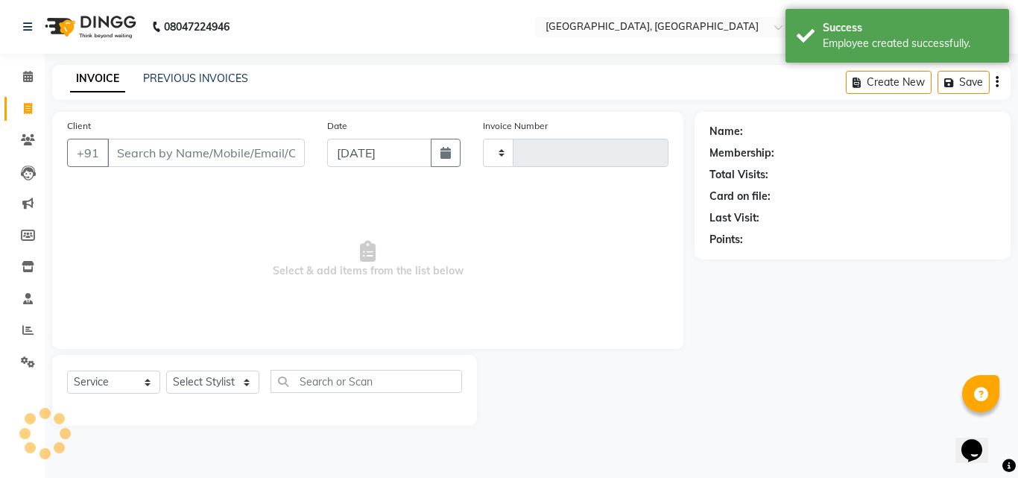
type input "1269"
select select "5506"
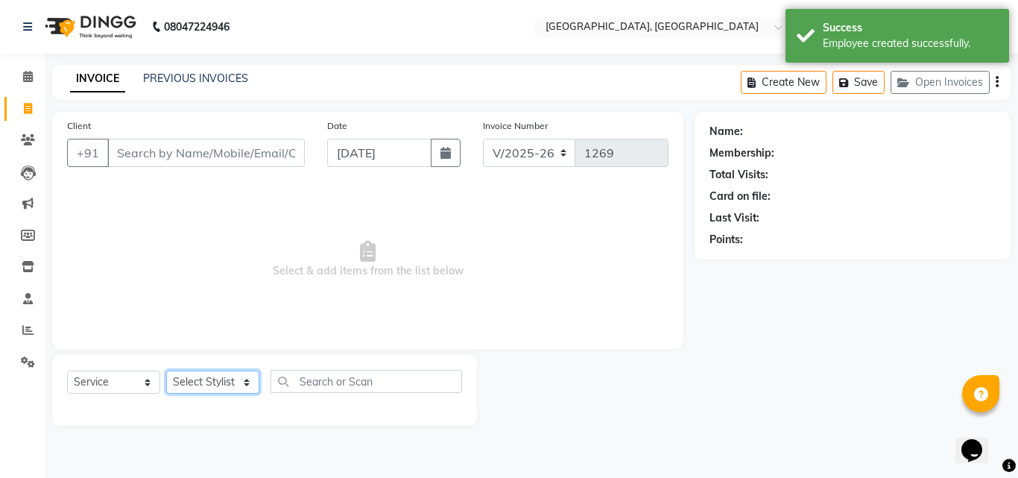
click at [223, 381] on select "Select Stylist [PERSON_NAME] Manager [PERSON_NAME] [PERSON_NAME] [PERSON_NAME] …" at bounding box center [212, 381] width 93 height 23
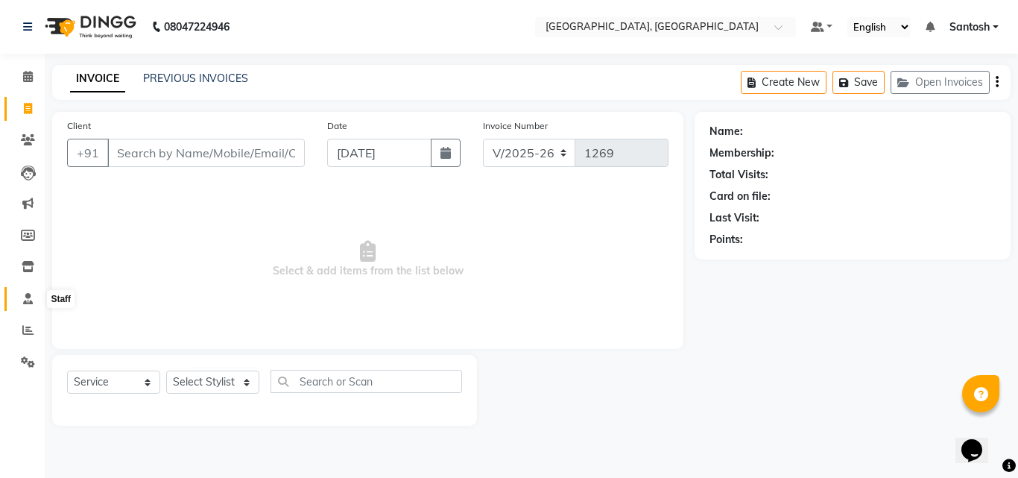
click at [29, 298] on icon at bounding box center [28, 298] width 10 height 11
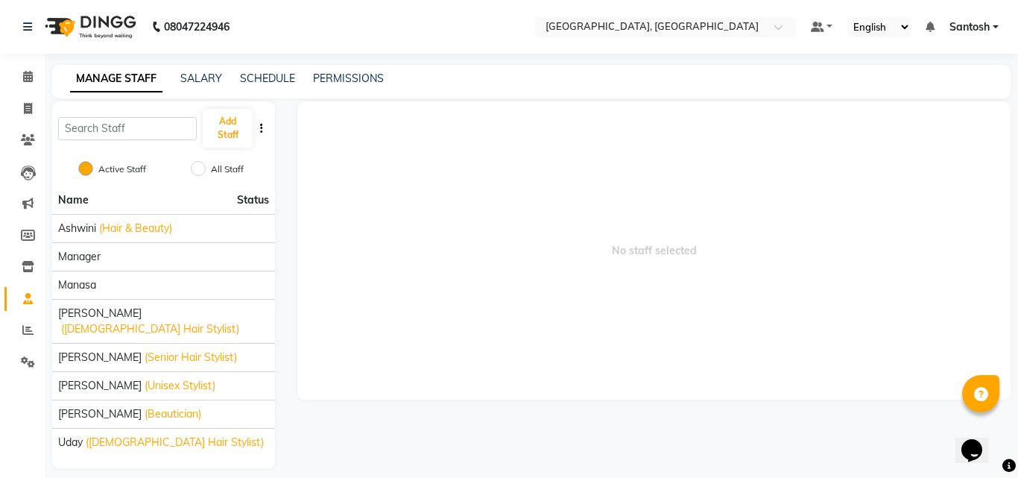
click at [260, 127] on icon "button" at bounding box center [261, 128] width 3 height 10
click at [375, 250] on span "No staff selected" at bounding box center [653, 250] width 713 height 298
click at [226, 228] on div "Ashwini (Hair & Beauty)" at bounding box center [163, 229] width 211 height 16
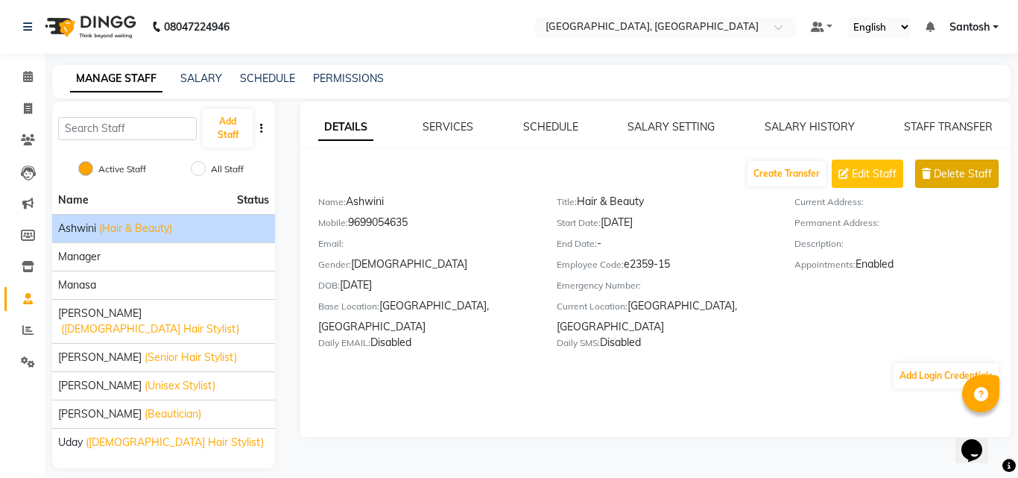
click at [948, 178] on span "Delete Staff" at bounding box center [963, 174] width 58 height 16
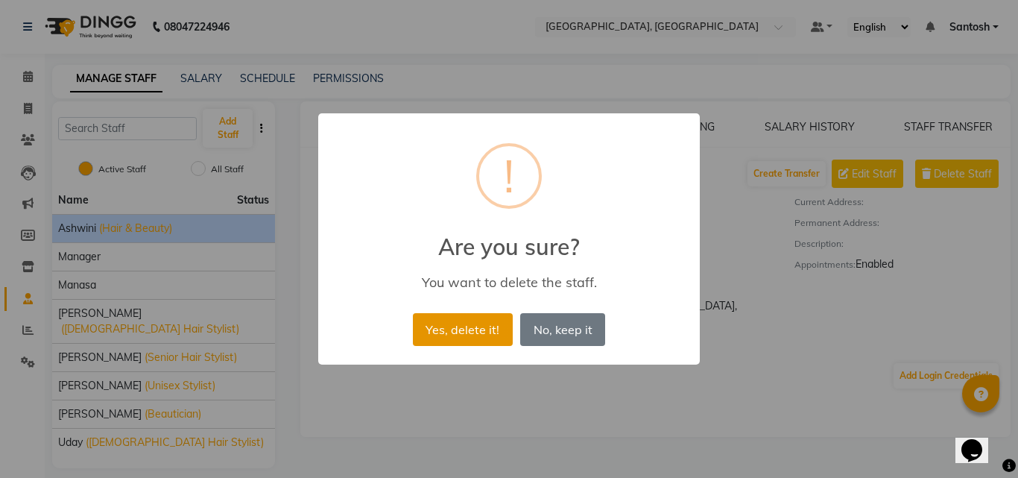
click at [495, 334] on button "Yes, delete it!" at bounding box center [463, 329] width 100 height 33
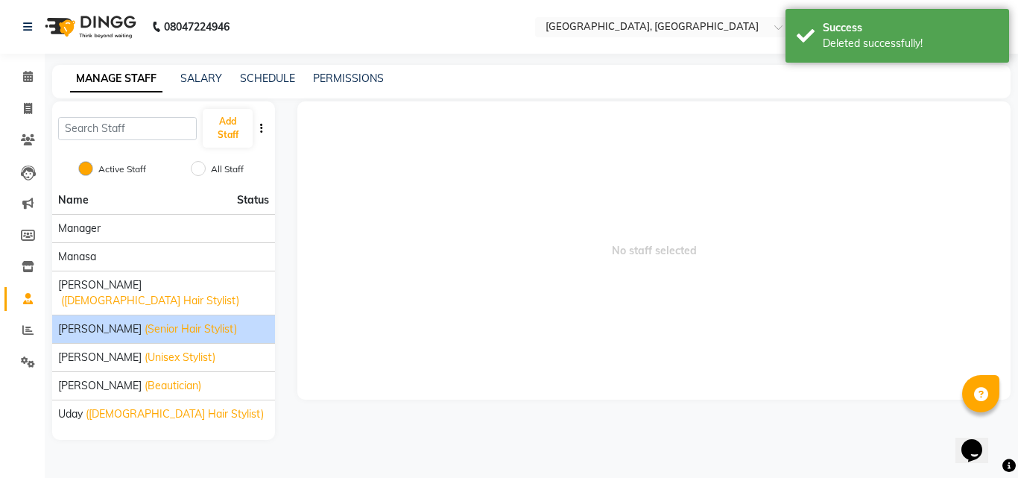
click at [162, 323] on li "[PERSON_NAME] (Senior Hair Stylist)" at bounding box center [163, 328] width 223 height 28
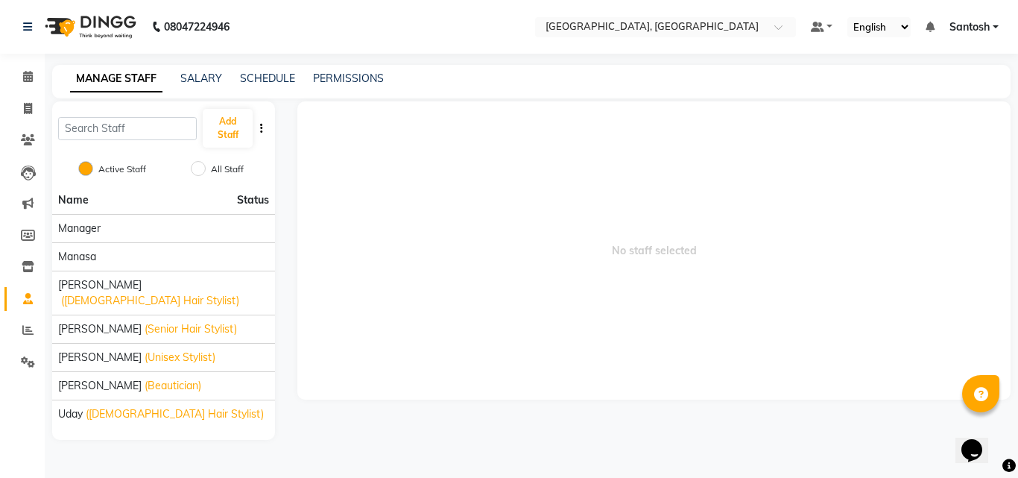
click at [388, 305] on span "No staff selected" at bounding box center [653, 250] width 713 height 298
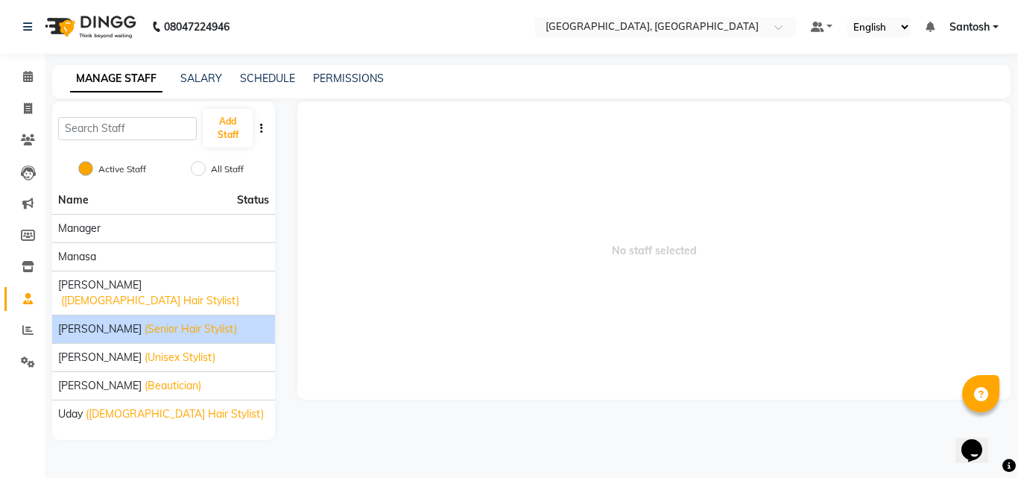
click at [191, 321] on span "(Senior Hair Stylist)" at bounding box center [191, 329] width 92 height 16
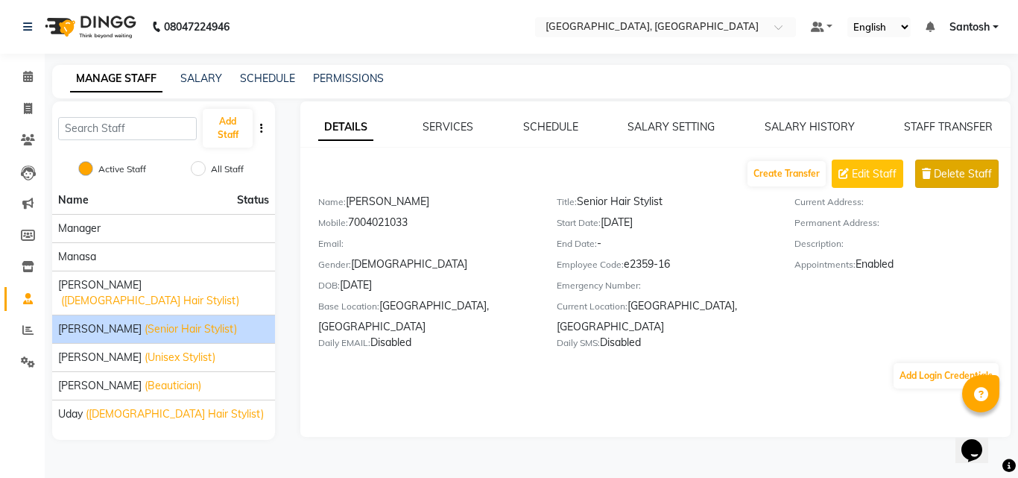
click at [970, 172] on span "Delete Staff" at bounding box center [963, 174] width 58 height 16
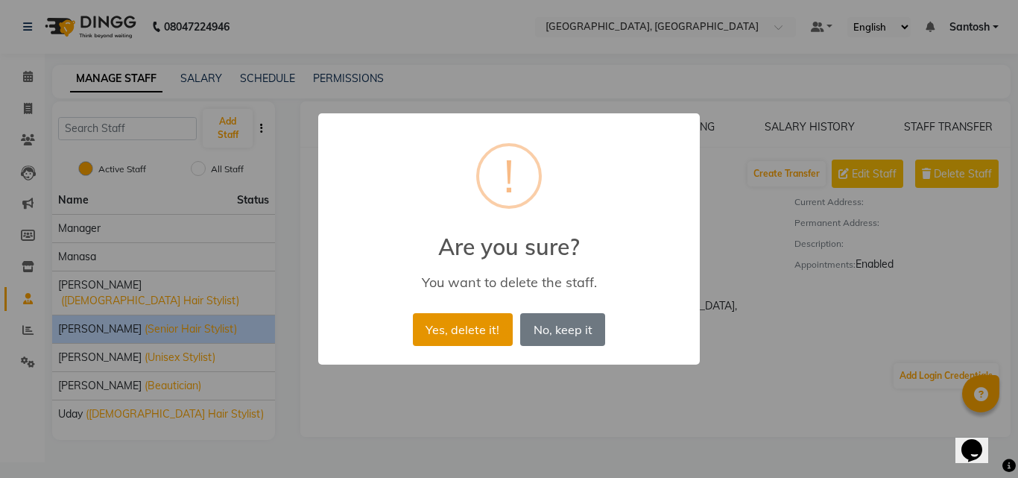
click at [456, 329] on button "Yes, delete it!" at bounding box center [463, 329] width 100 height 33
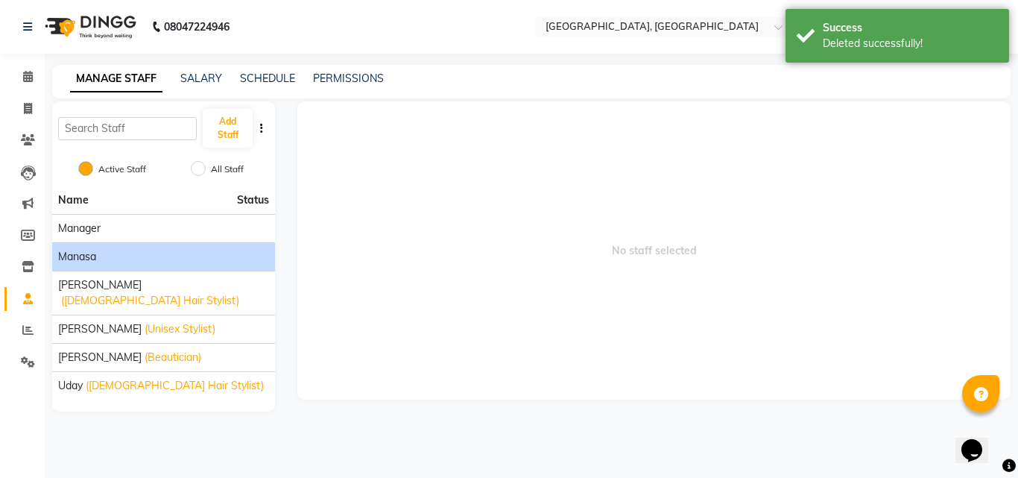
click at [176, 265] on li "Manasa" at bounding box center [163, 256] width 223 height 28
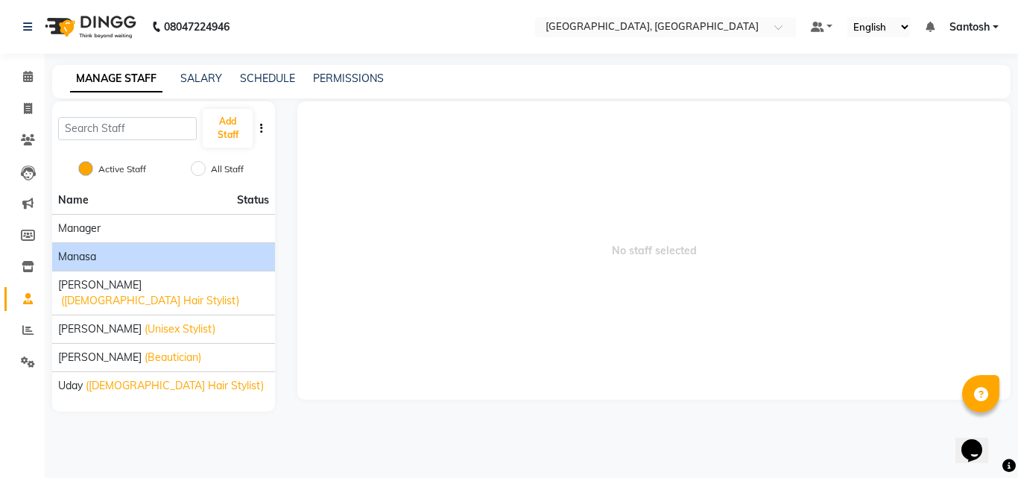
click at [179, 261] on div "Manasa" at bounding box center [163, 257] width 211 height 16
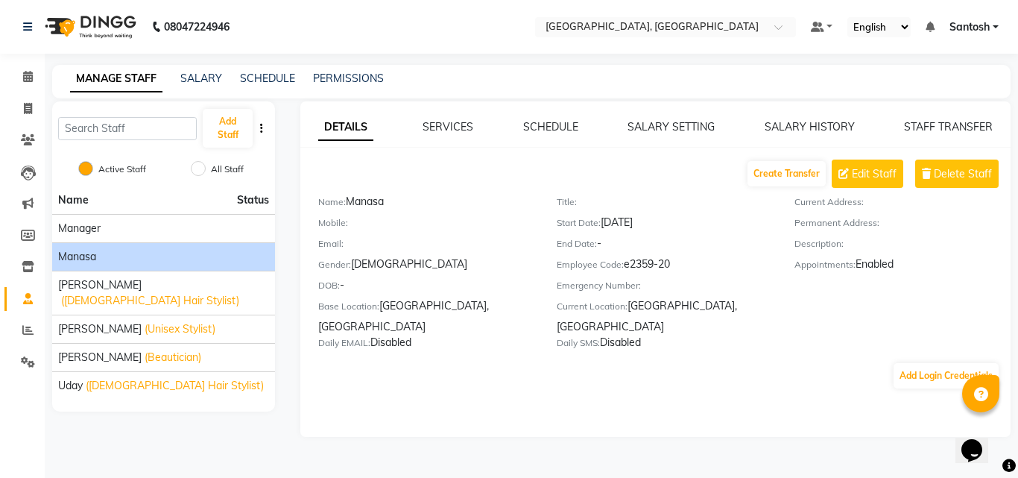
click at [440, 406] on div "DETAILS SERVICES SCHEDULE SALARY SETTING SALARY HISTORY STAFF TRANSFER Create T…" at bounding box center [655, 268] width 710 height 335
click at [587, 206] on div "Title:" at bounding box center [665, 204] width 216 height 21
click at [866, 173] on span "Edit Staff" at bounding box center [874, 174] width 45 height 16
select select "[DEMOGRAPHIC_DATA]"
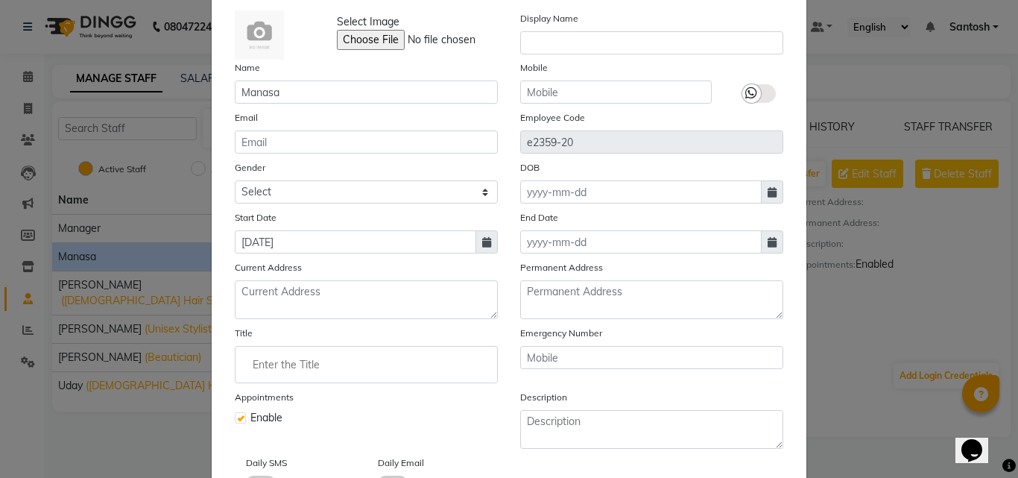
scroll to position [149, 0]
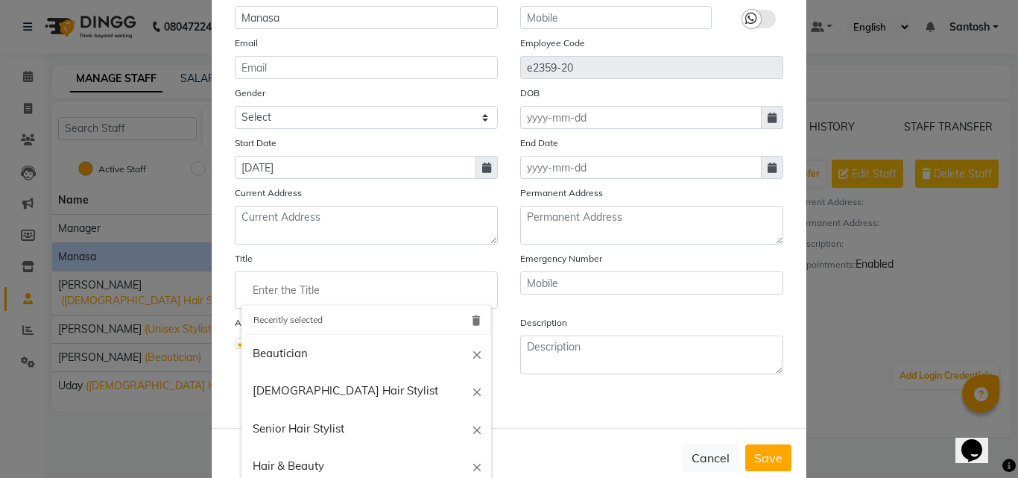
click at [290, 284] on input "Enter the Title" at bounding box center [366, 290] width 250 height 30
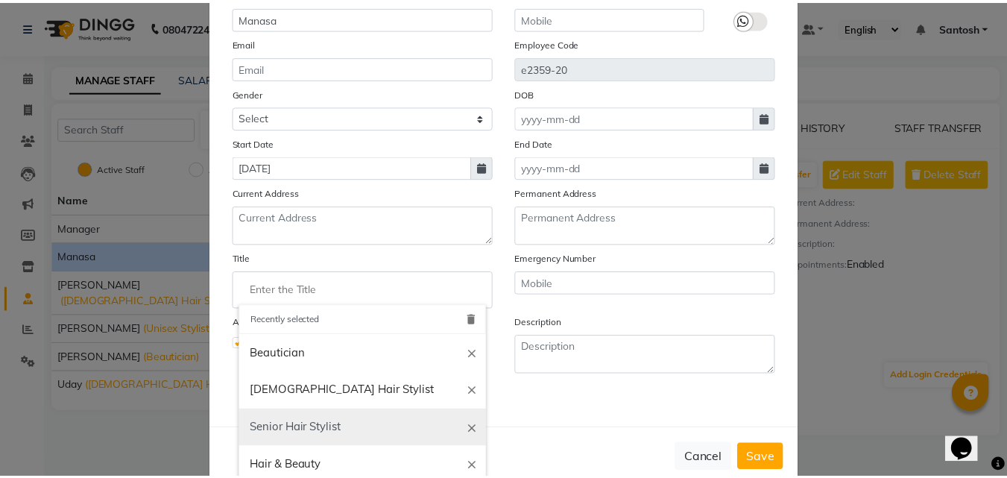
scroll to position [180, 0]
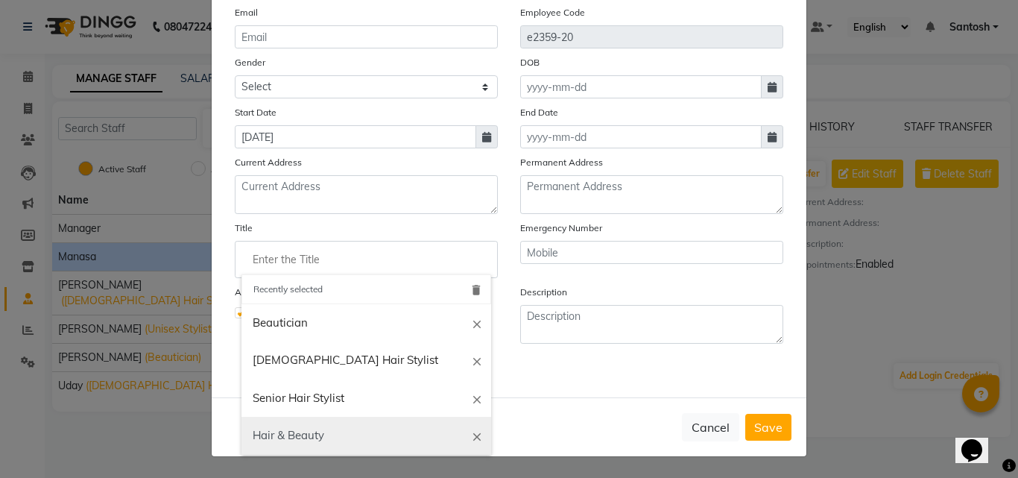
click at [323, 439] on link "Hair & Beauty" at bounding box center [366, 435] width 250 height 38
type input "Hair & Beauty"
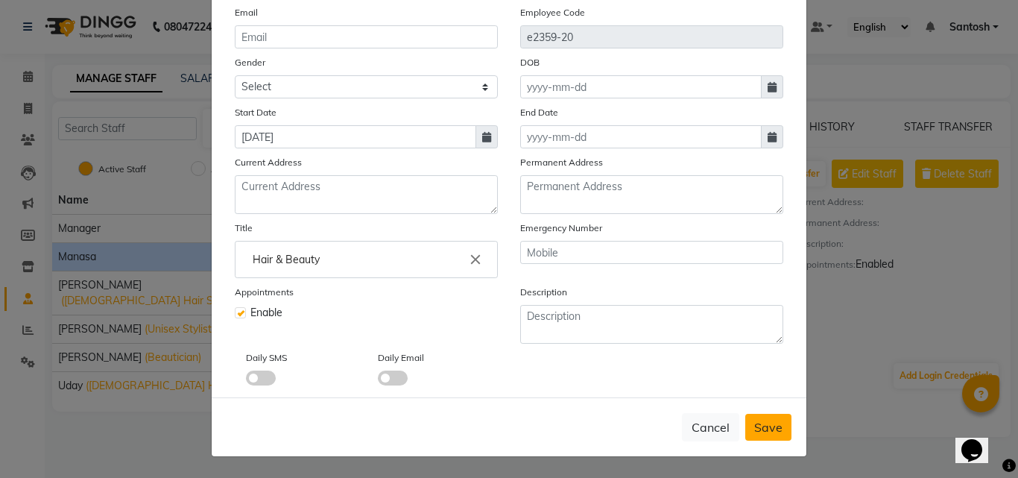
click at [759, 432] on span "Save" at bounding box center [768, 426] width 28 height 15
select select
checkbox input "false"
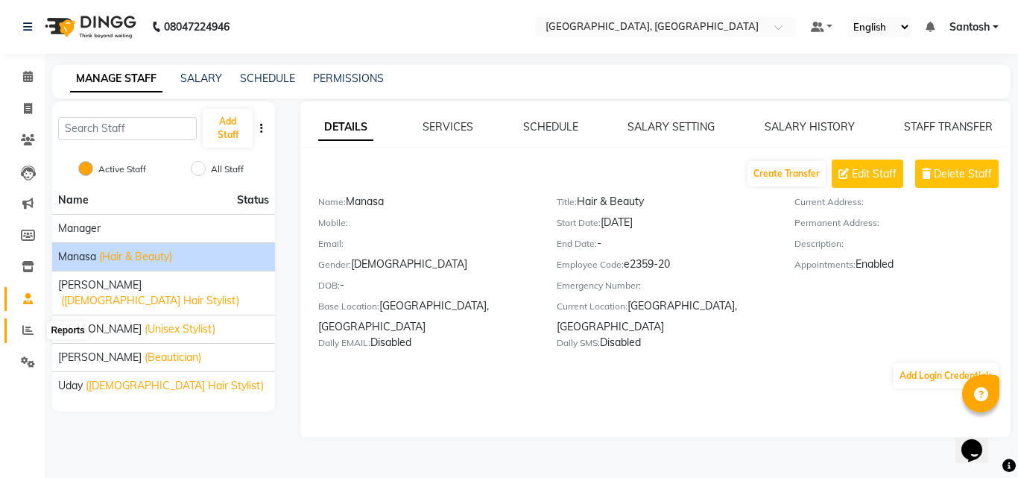
click at [28, 332] on icon at bounding box center [27, 329] width 11 height 11
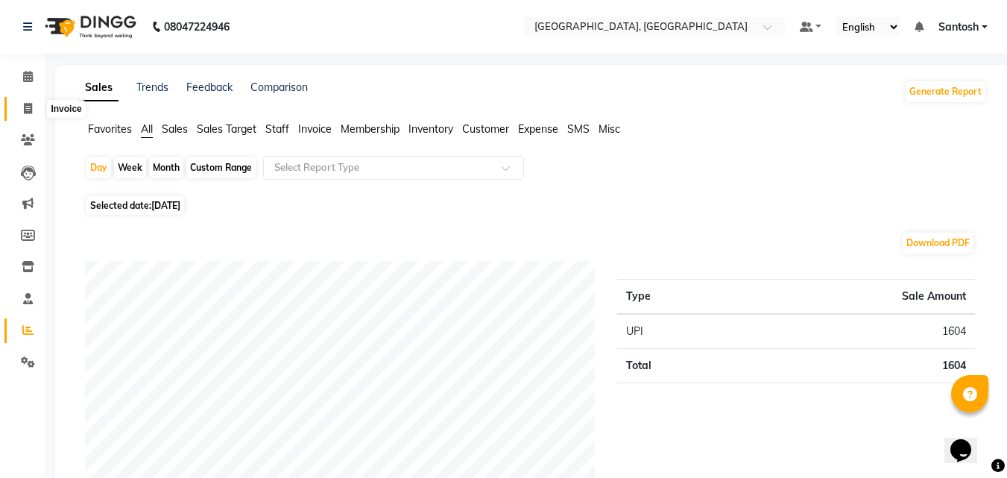
click at [31, 110] on icon at bounding box center [28, 108] width 8 height 11
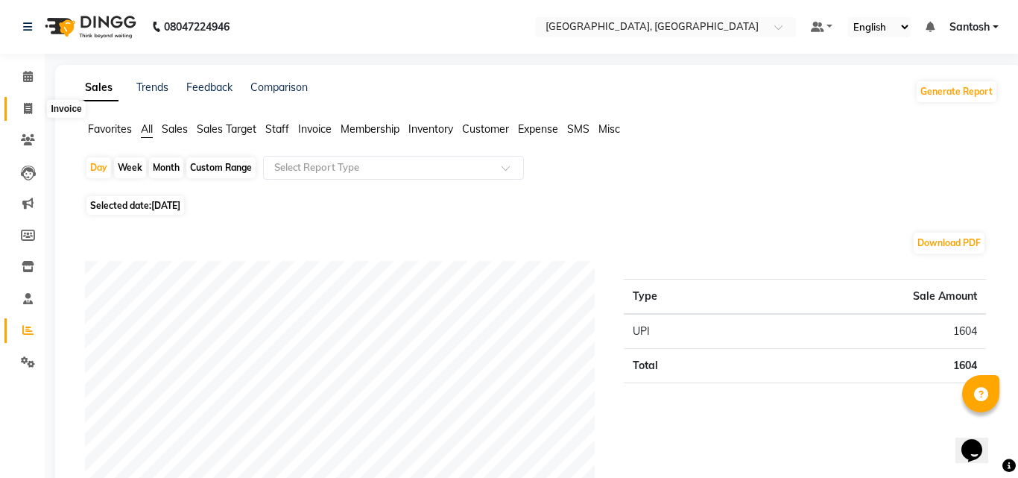
select select "5506"
select select "service"
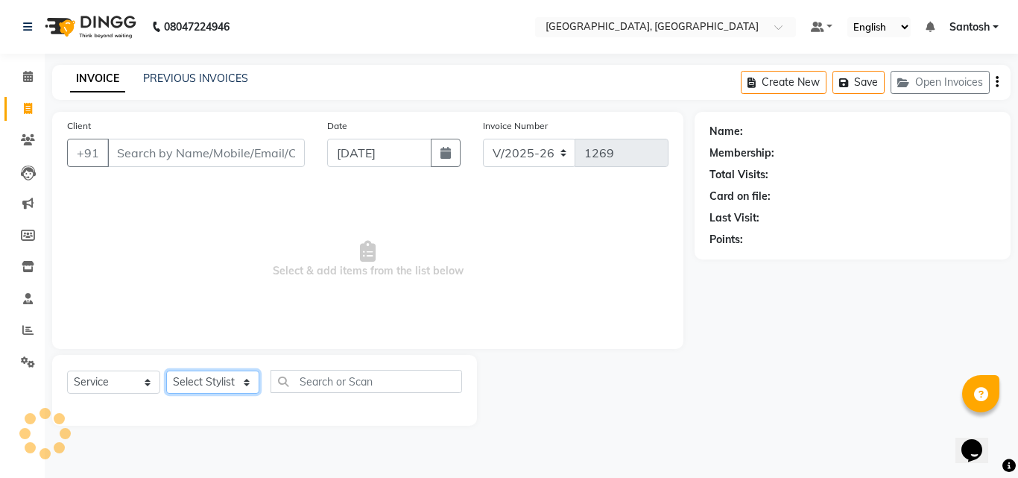
click at [222, 376] on select "Select Stylist" at bounding box center [212, 381] width 93 height 23
click at [166, 370] on select "Select Stylist" at bounding box center [212, 381] width 93 height 23
click at [218, 387] on select "Select Stylist Manager [PERSON_NAME] [PERSON_NAME] [PERSON_NAME] [PERSON_NAME]" at bounding box center [212, 381] width 93 height 23
click at [166, 370] on select "Select Stylist Manager [PERSON_NAME] [PERSON_NAME] [PERSON_NAME] [PERSON_NAME]" at bounding box center [212, 381] width 93 height 23
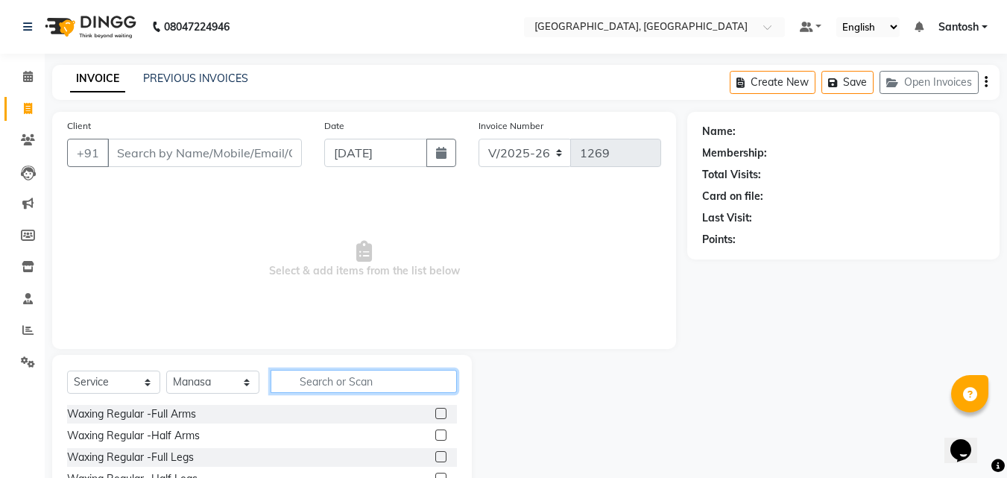
click at [319, 370] on input "text" at bounding box center [363, 381] width 186 height 23
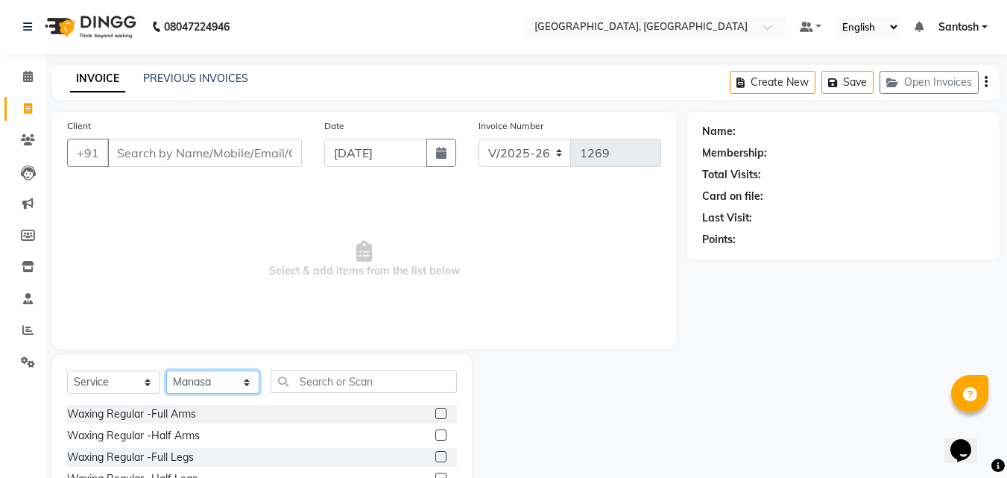
click at [244, 383] on select "Select Stylist Manager [PERSON_NAME] [PERSON_NAME] [PERSON_NAME] [PERSON_NAME]" at bounding box center [212, 381] width 93 height 23
select select "76778"
click at [166, 370] on select "Select Stylist Manager [PERSON_NAME] [PERSON_NAME] [PERSON_NAME] [PERSON_NAME]" at bounding box center [212, 381] width 93 height 23
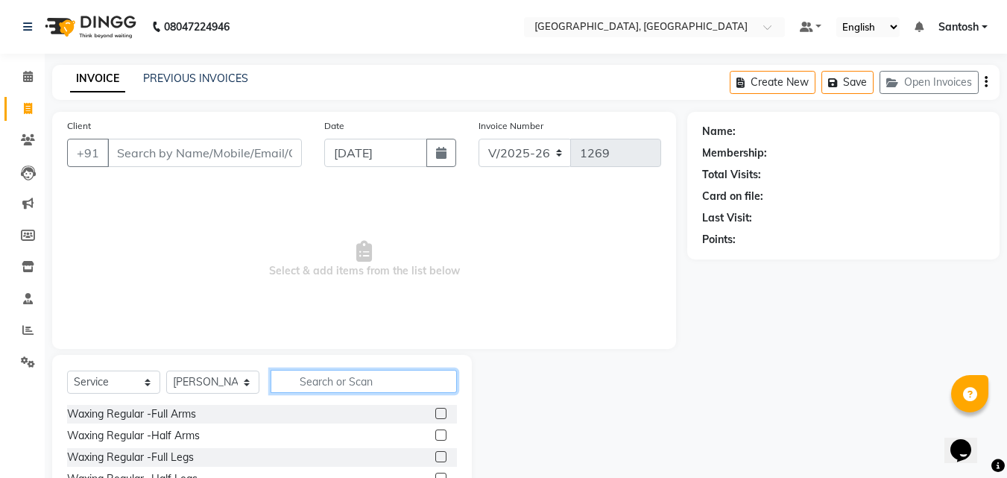
click at [302, 390] on input "text" at bounding box center [363, 381] width 186 height 23
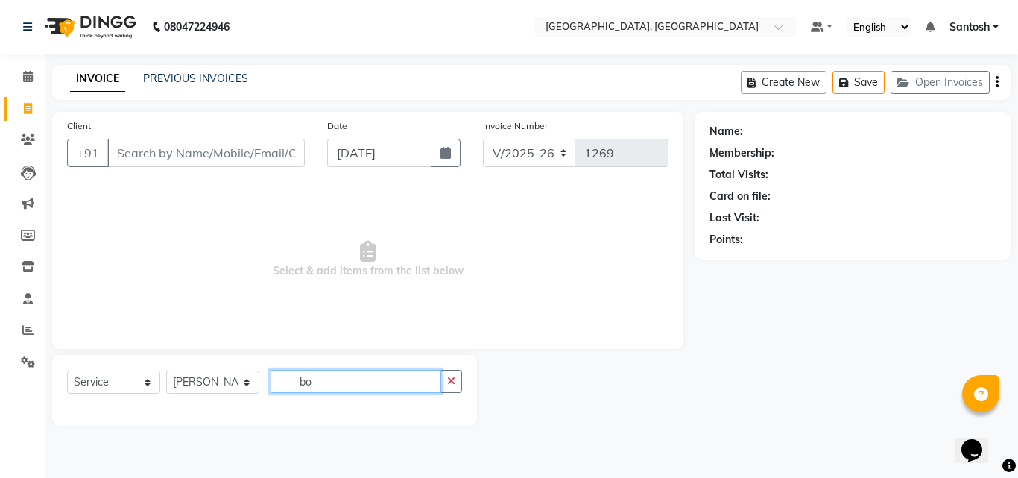
type input "b"
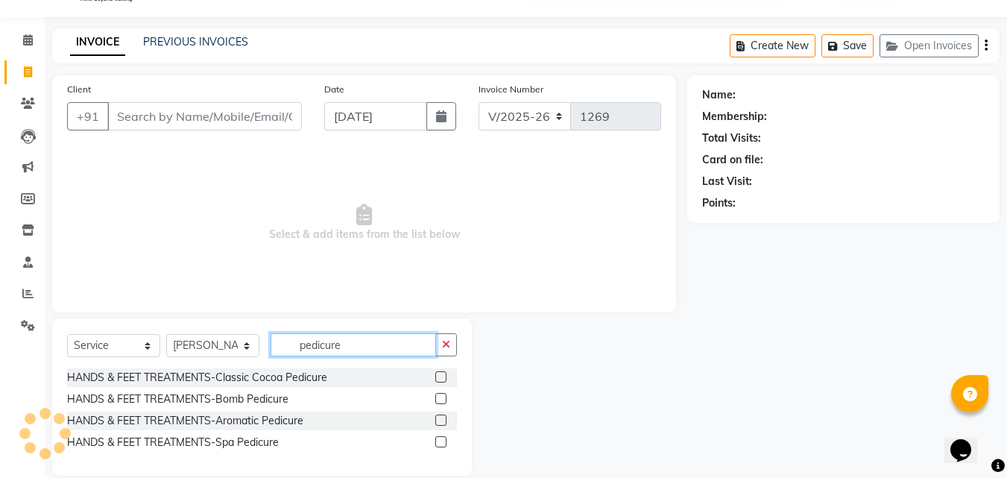
scroll to position [57, 0]
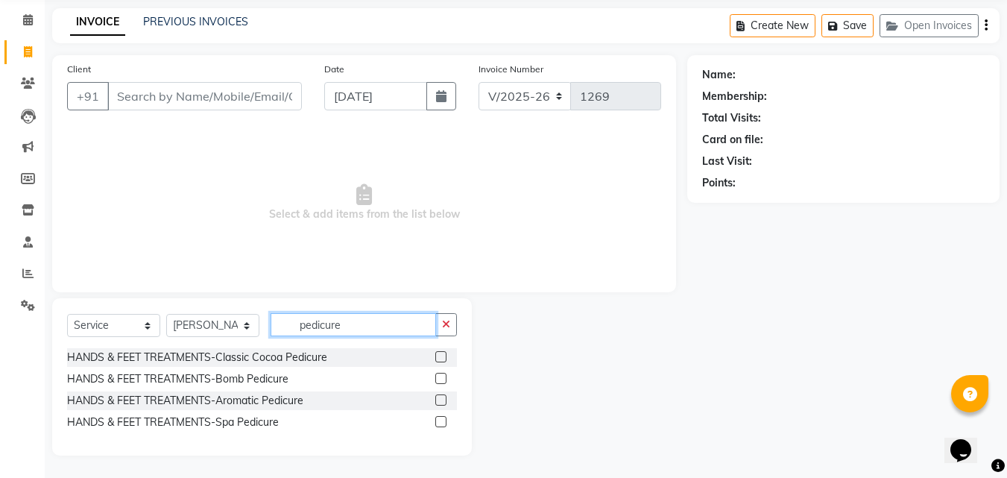
type input "pedicure"
click at [444, 375] on label at bounding box center [440, 378] width 11 height 11
click at [444, 375] on input "checkbox" at bounding box center [440, 379] width 10 height 10
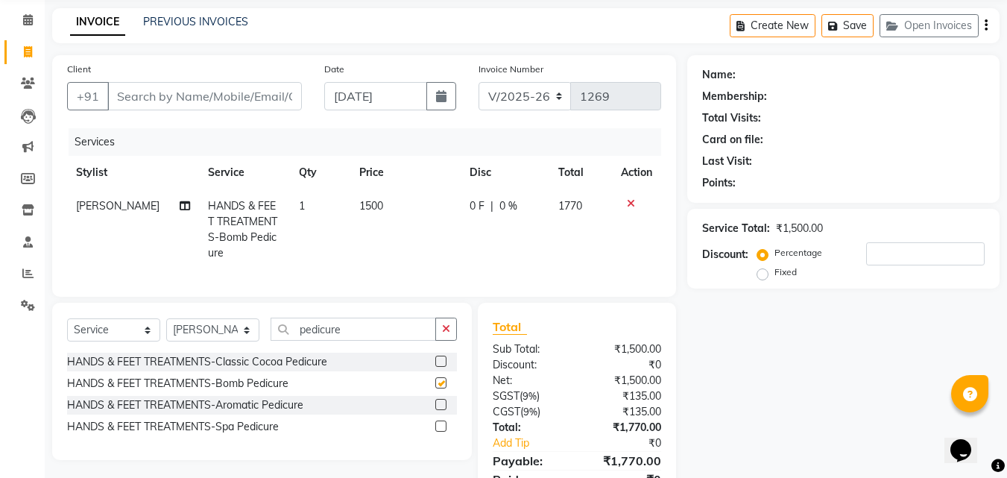
checkbox input "false"
click at [227, 328] on select "Select Stylist Manager [PERSON_NAME] [PERSON_NAME] [PERSON_NAME] [PERSON_NAME]" at bounding box center [212, 329] width 93 height 23
select select "90755"
click at [166, 318] on select "Select Stylist Manager [PERSON_NAME] [PERSON_NAME] [PERSON_NAME] [PERSON_NAME]" at bounding box center [212, 329] width 93 height 23
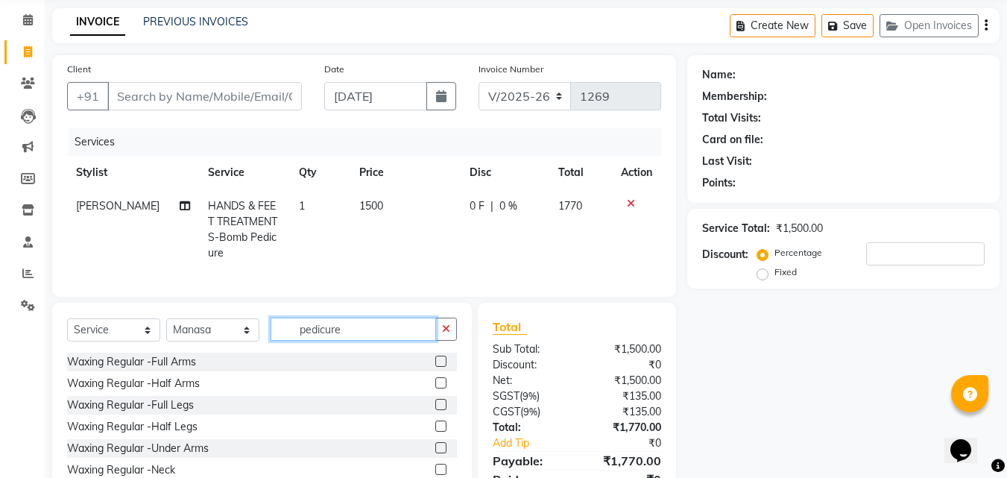
click at [349, 326] on input "pedicure" at bounding box center [352, 328] width 165 height 23
type input "p"
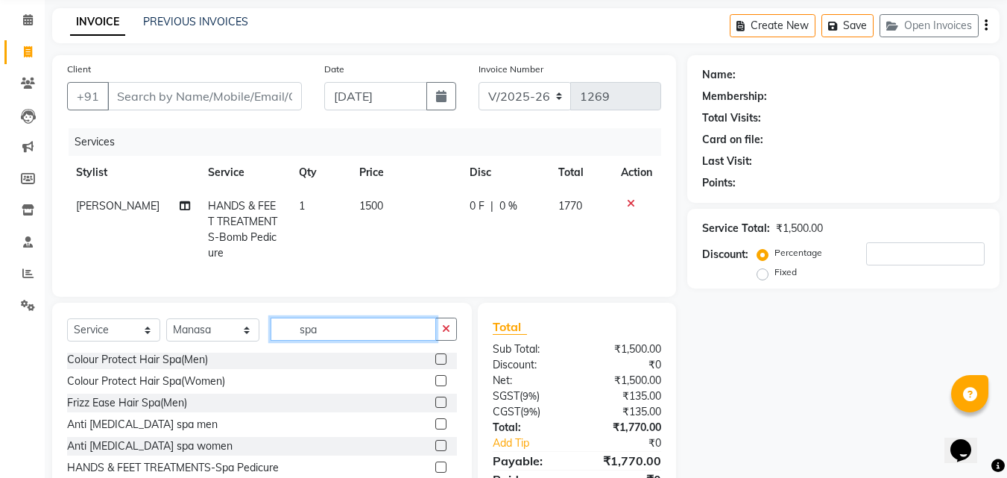
scroll to position [119, 0]
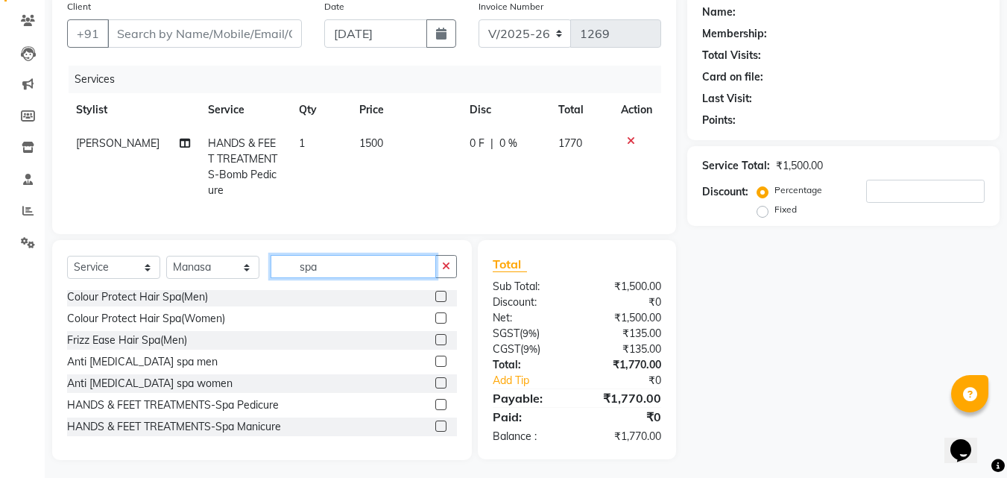
type input "spa"
click at [435, 379] on label at bounding box center [440, 382] width 11 height 11
click at [435, 379] on input "checkbox" at bounding box center [440, 383] width 10 height 10
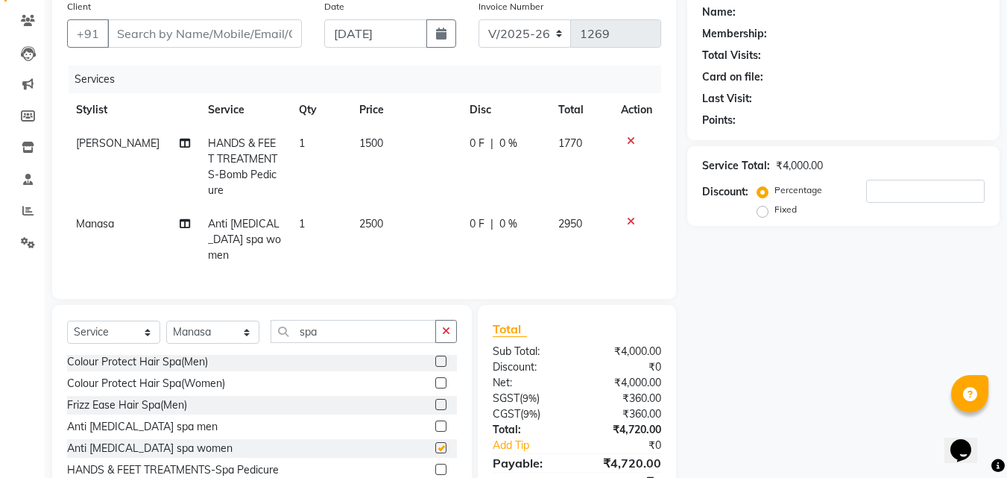
checkbox input "false"
click at [331, 320] on input "spa" at bounding box center [352, 331] width 165 height 23
type input "s"
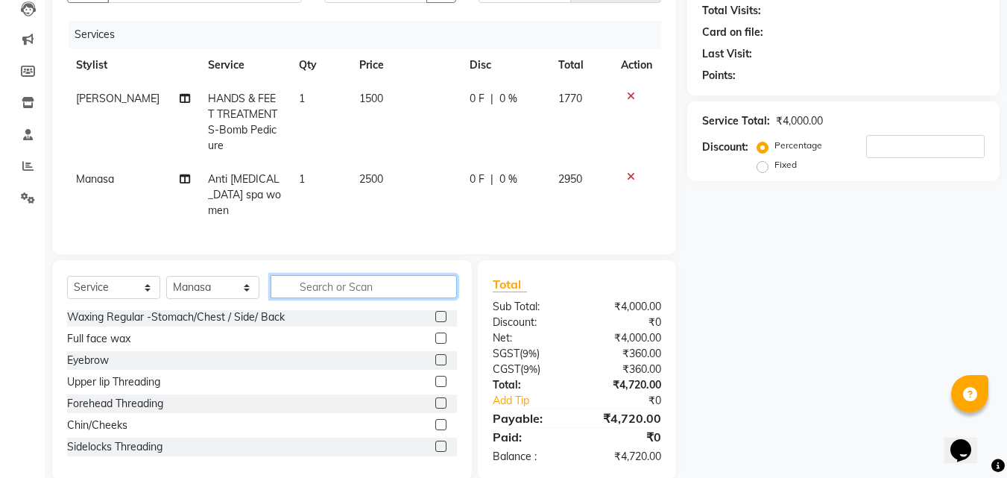
scroll to position [168, 0]
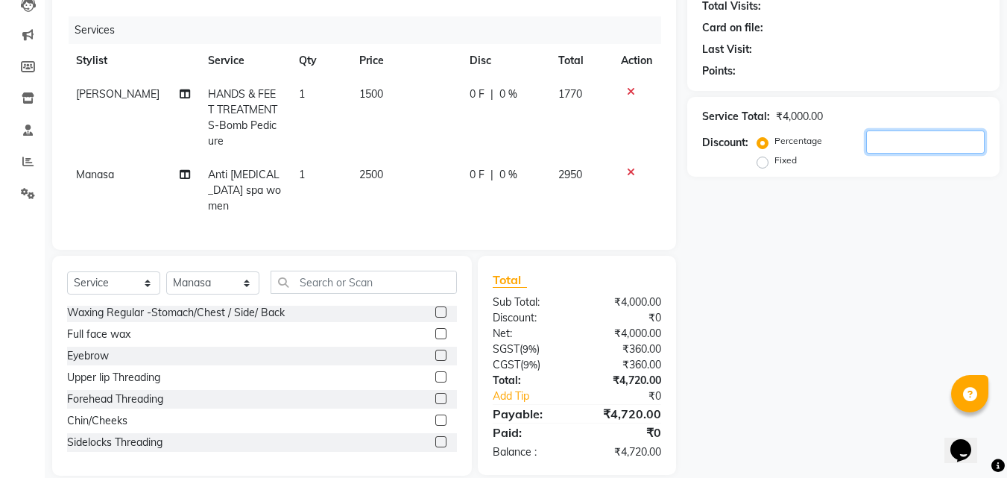
click at [875, 148] on input "number" at bounding box center [925, 141] width 118 height 23
click at [897, 137] on input "20" at bounding box center [925, 141] width 118 height 23
type input "2"
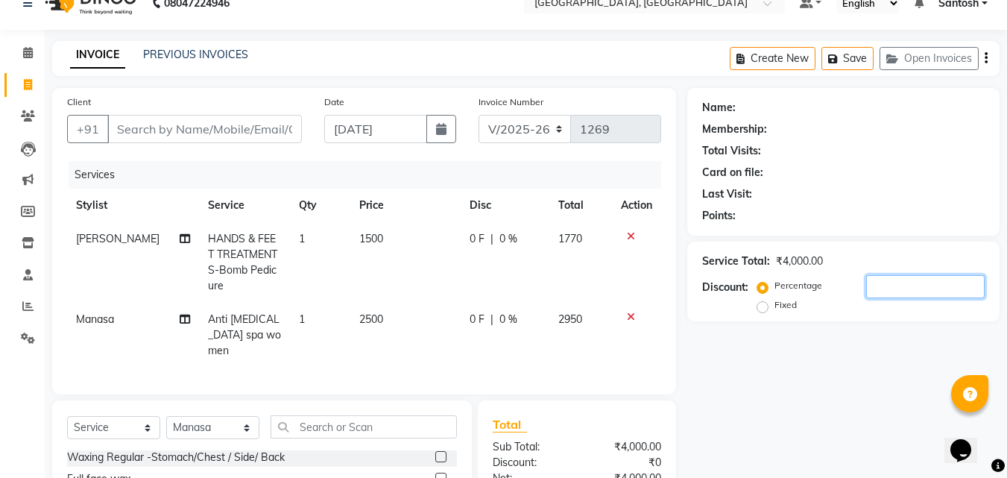
scroll to position [0, 0]
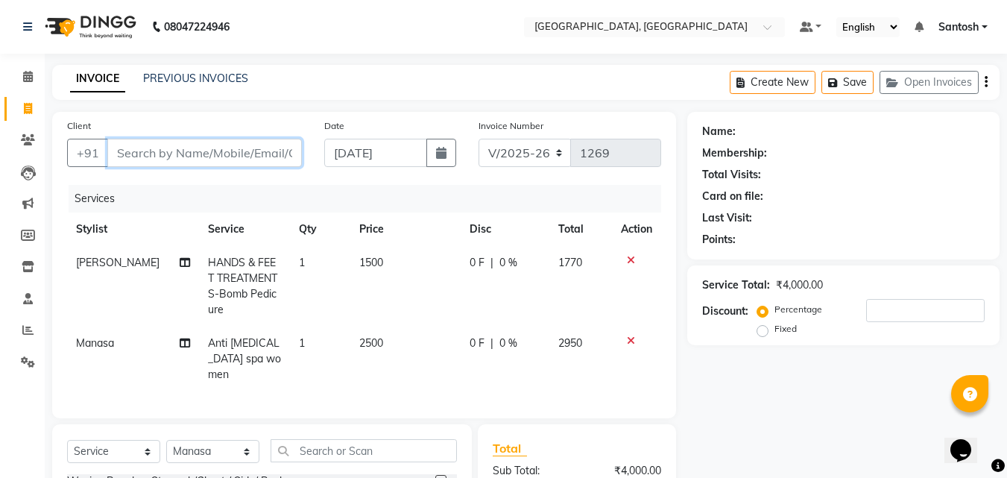
click at [142, 153] on input "Client" at bounding box center [204, 153] width 194 height 28
click at [151, 154] on input "Client" at bounding box center [204, 153] width 194 height 28
type input "9"
type input "0"
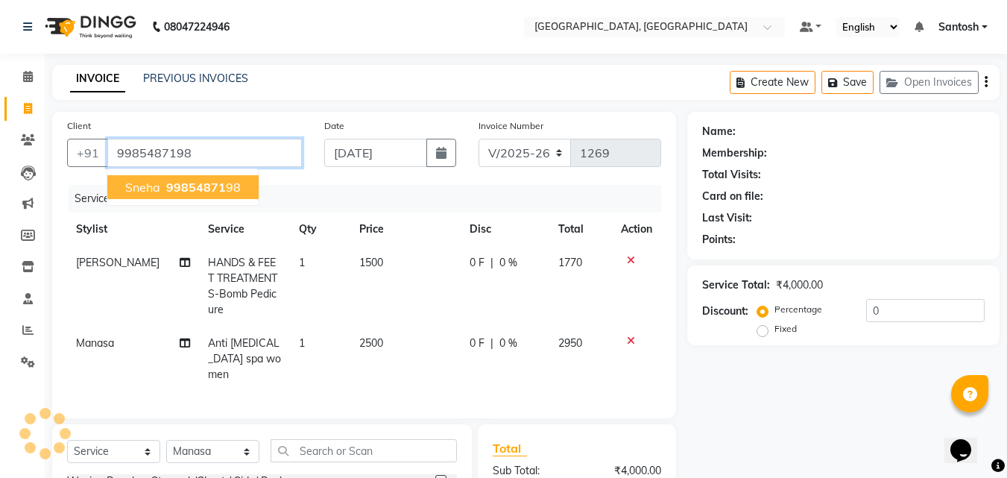
type input "9985487198"
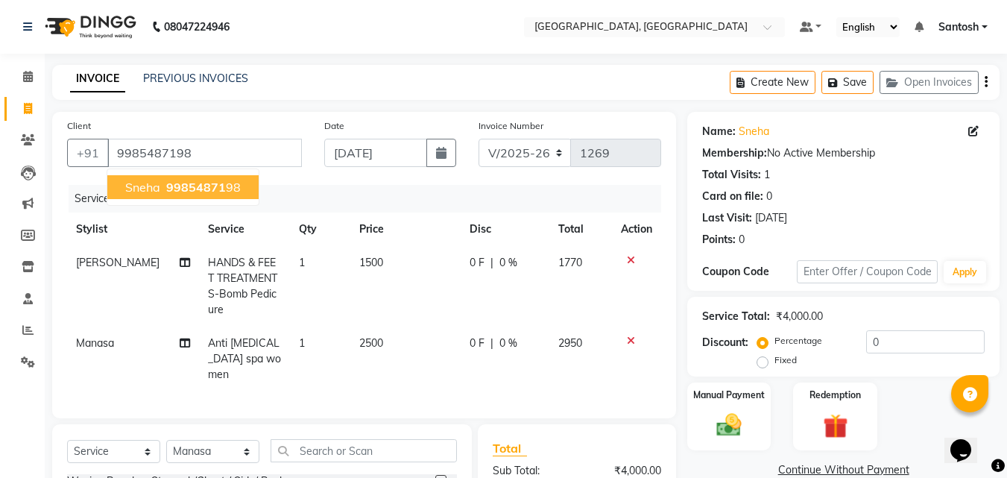
click at [165, 193] on ngb-highlight "99854871 98" at bounding box center [201, 187] width 77 height 15
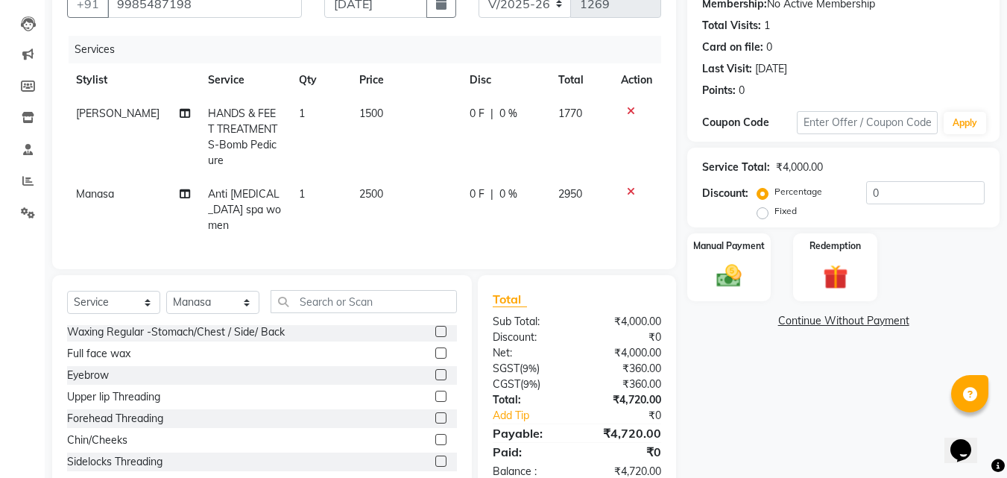
scroll to position [168, 0]
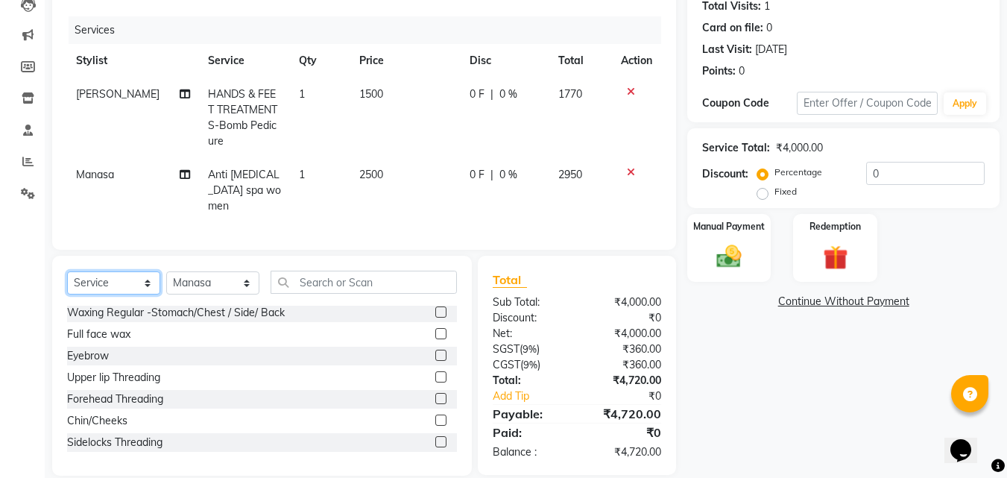
click at [101, 271] on select "Select Service Product Membership Package Voucher Prepaid Gift Card" at bounding box center [113, 282] width 93 height 23
select select "membership"
click at [67, 271] on select "Select Service Product Membership Package Voucher Prepaid Gift Card" at bounding box center [113, 282] width 93 height 23
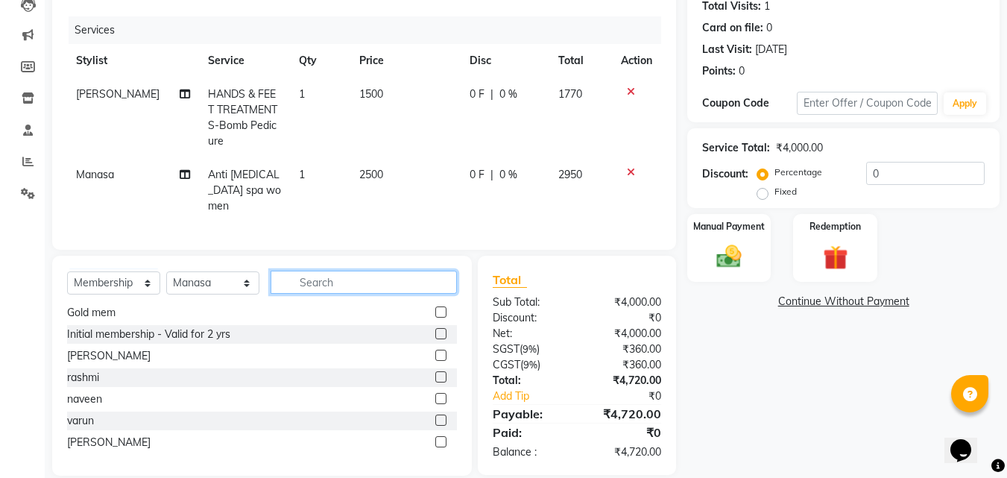
click at [388, 270] on input "text" at bounding box center [363, 281] width 186 height 23
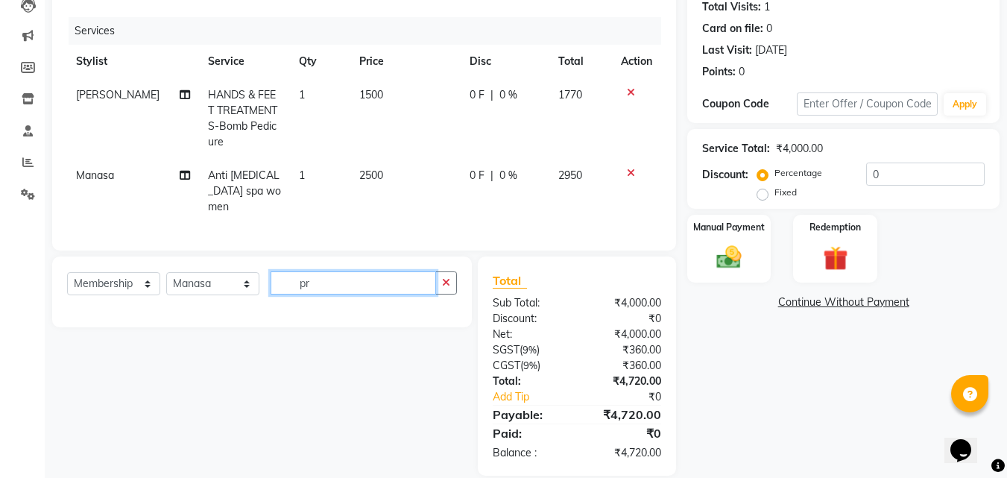
type input "p"
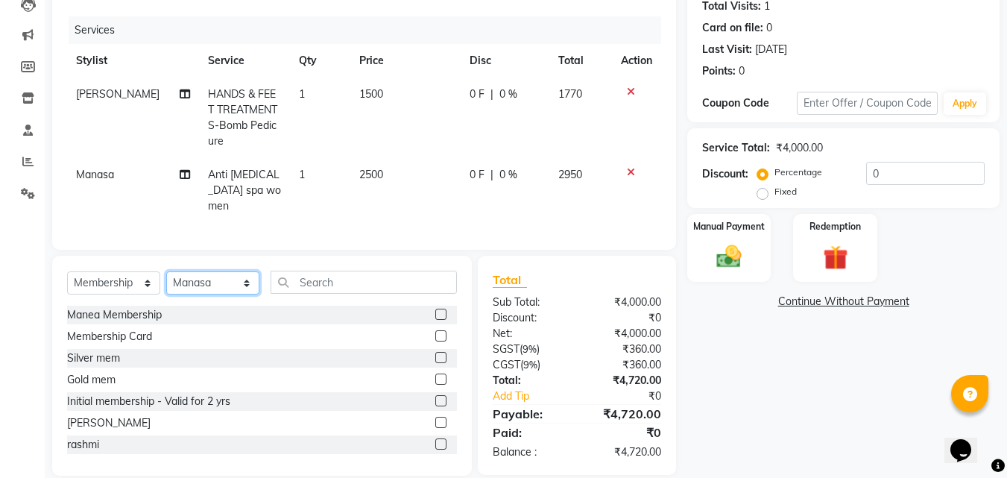
click at [216, 271] on select "Select Stylist Manager [PERSON_NAME] [PERSON_NAME] [PERSON_NAME] [PERSON_NAME]" at bounding box center [212, 282] width 93 height 23
select select "76778"
click at [166, 271] on select "Select Stylist Manager [PERSON_NAME] [PERSON_NAME] [PERSON_NAME] [PERSON_NAME]" at bounding box center [212, 282] width 93 height 23
click at [435, 308] on label at bounding box center [440, 313] width 11 height 11
click at [435, 310] on input "checkbox" at bounding box center [440, 315] width 10 height 10
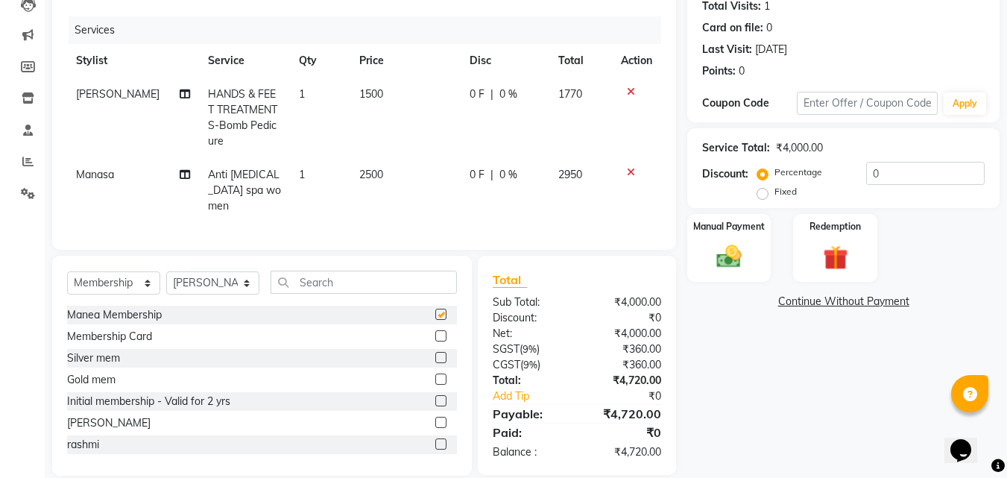
select select "select"
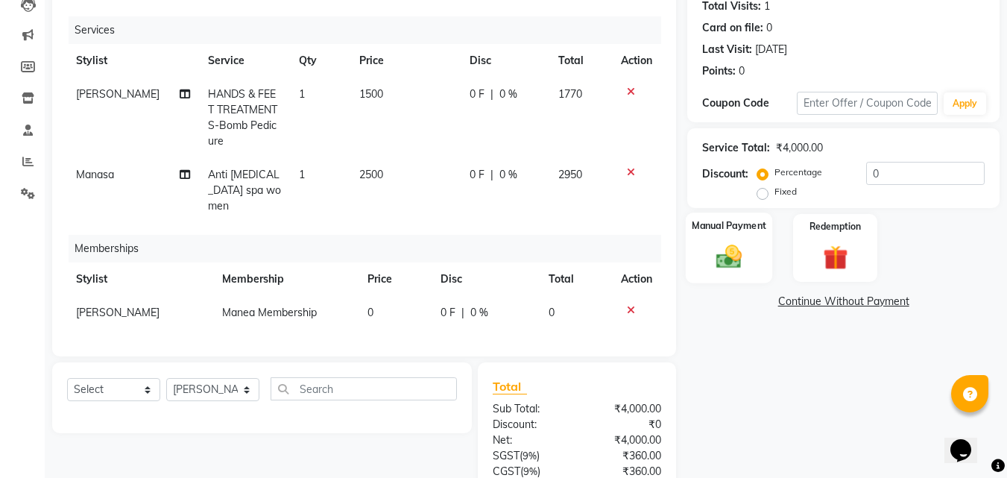
click at [694, 248] on div "Manual Payment" at bounding box center [728, 247] width 87 height 71
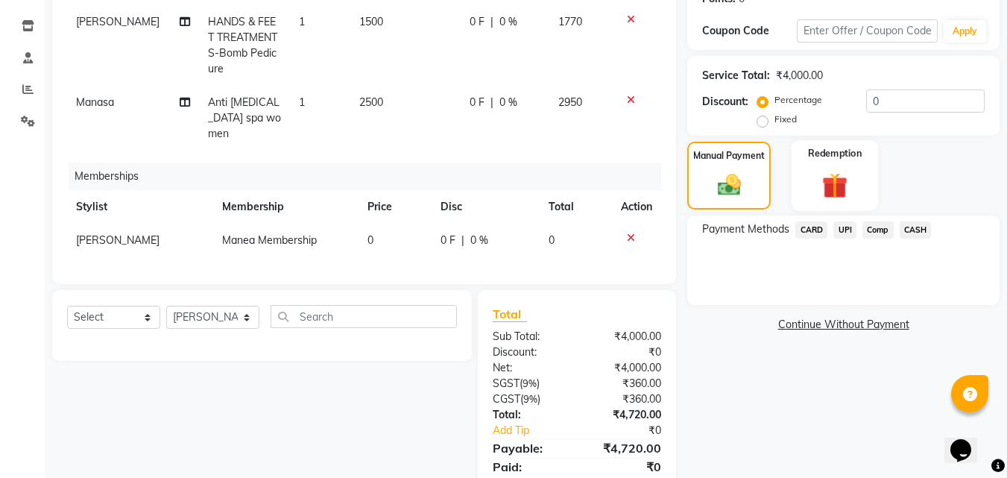
scroll to position [274, 0]
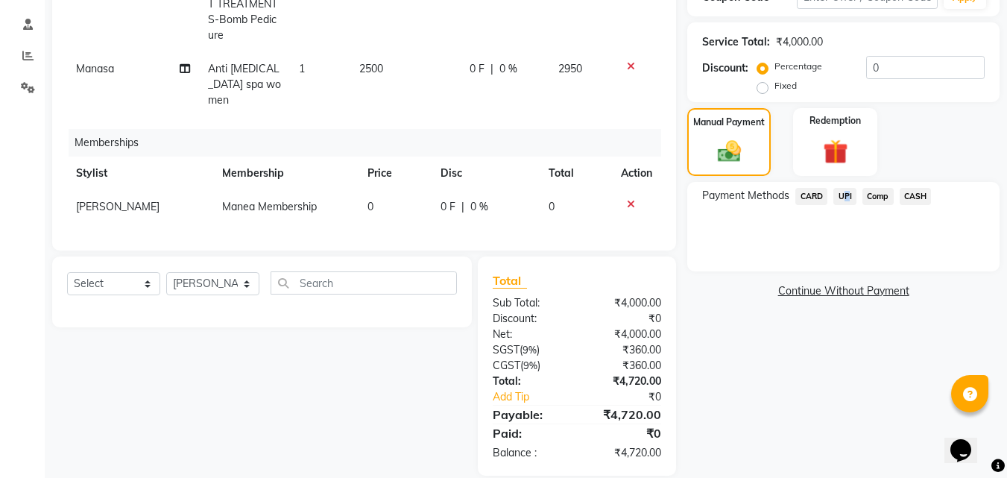
click at [842, 200] on span "UPI" at bounding box center [844, 196] width 23 height 17
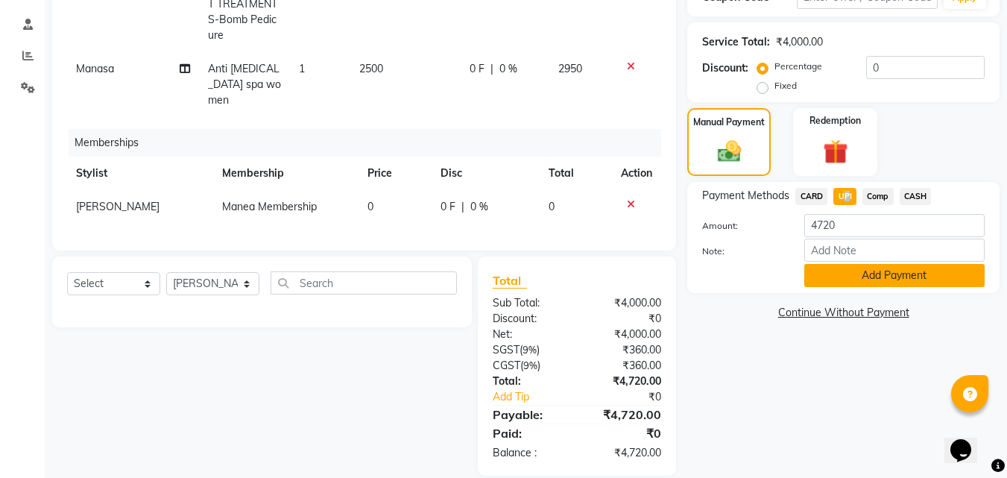
click at [849, 278] on button "Add Payment" at bounding box center [894, 275] width 180 height 23
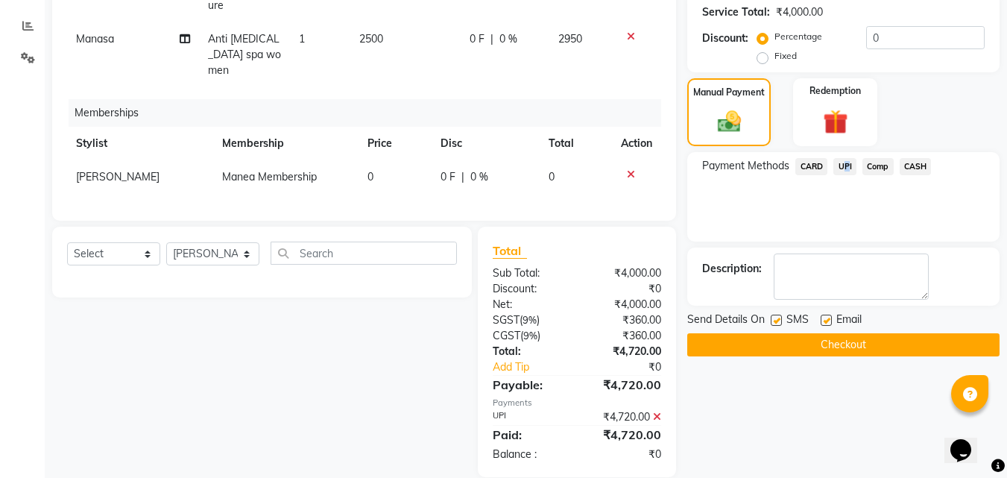
scroll to position [305, 0]
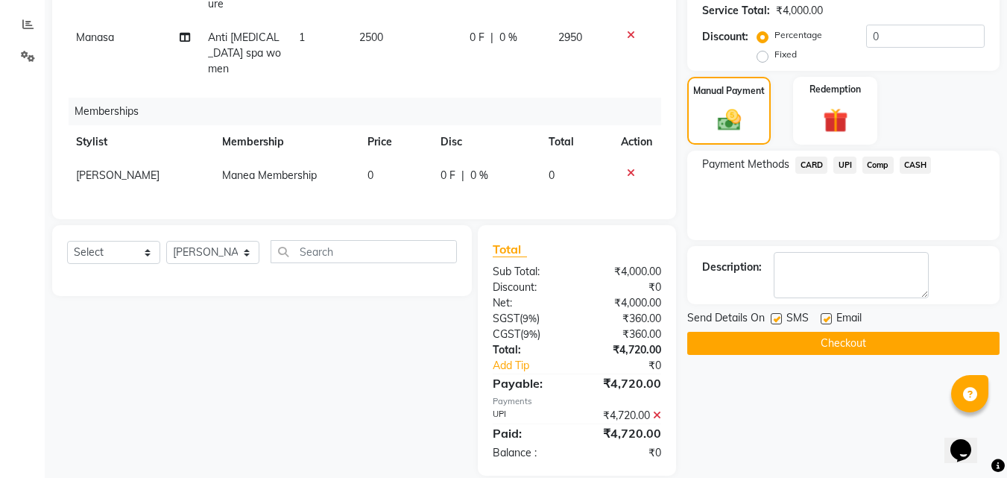
click at [828, 319] on label at bounding box center [825, 318] width 11 height 11
click at [828, 319] on input "checkbox" at bounding box center [825, 319] width 10 height 10
checkbox input "false"
click at [823, 338] on button "Checkout" at bounding box center [843, 343] width 312 height 23
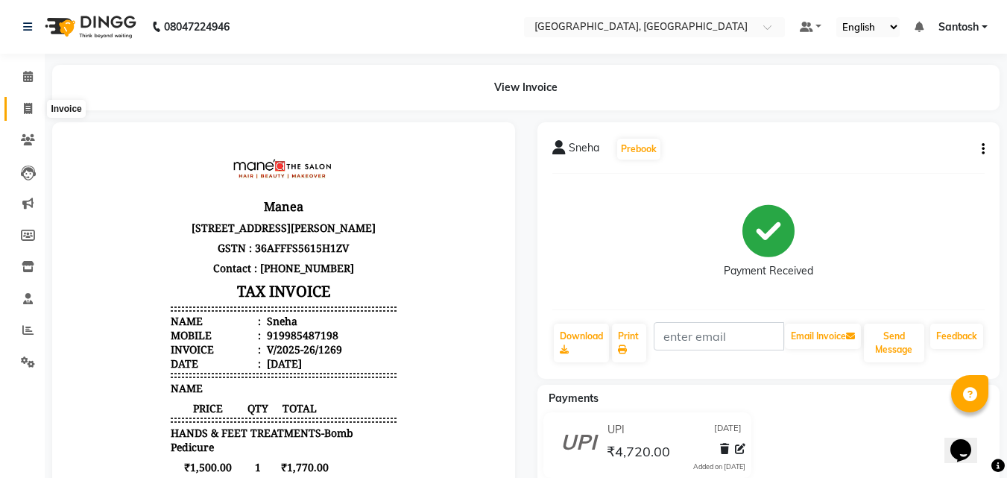
drag, startPoint x: 26, startPoint y: 107, endPoint x: 34, endPoint y: 102, distance: 9.3
click at [28, 107] on icon at bounding box center [28, 108] width 8 height 11
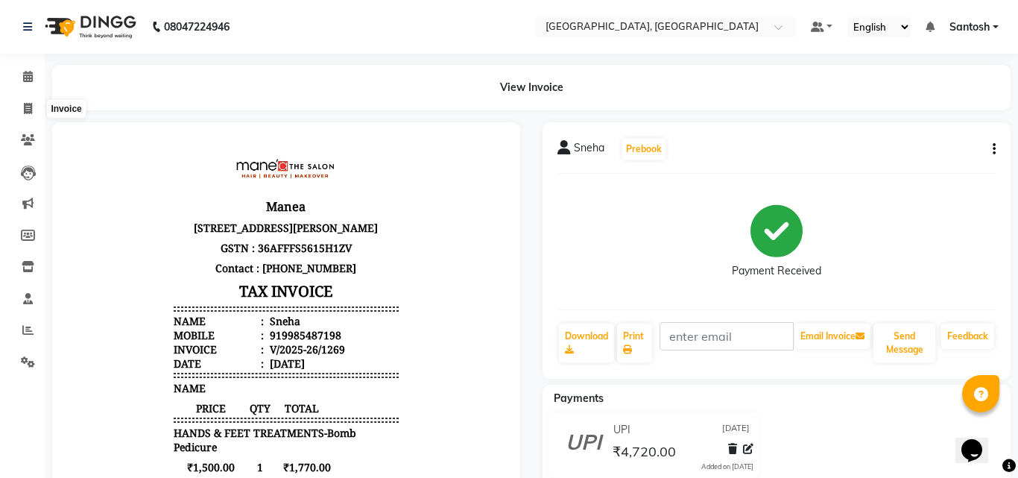
select select "5506"
select select "service"
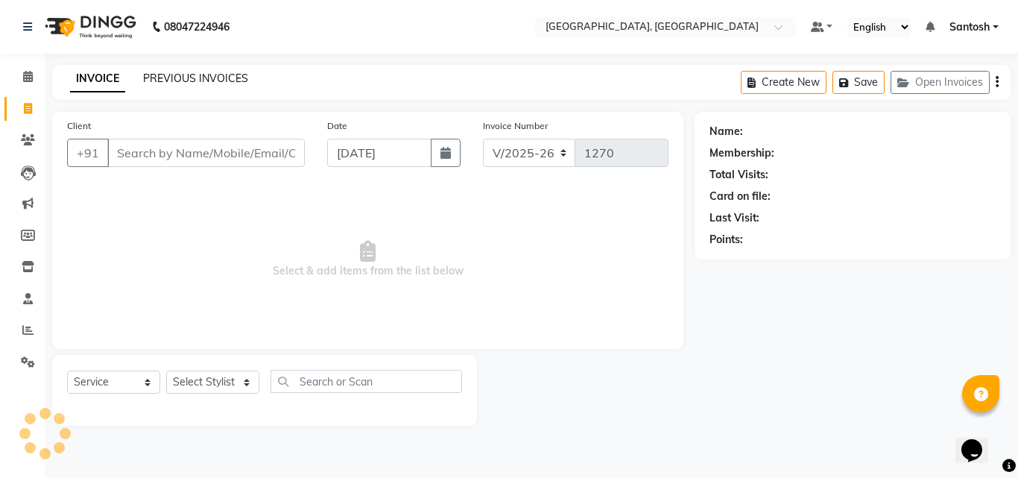
click at [189, 83] on link "PREVIOUS INVOICES" at bounding box center [195, 78] width 105 height 13
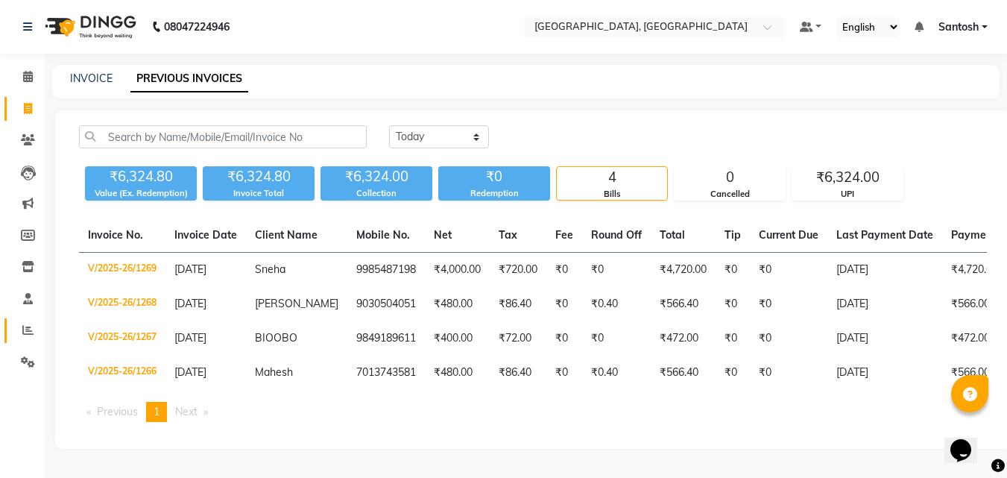
click at [22, 337] on span at bounding box center [28, 330] width 26 height 17
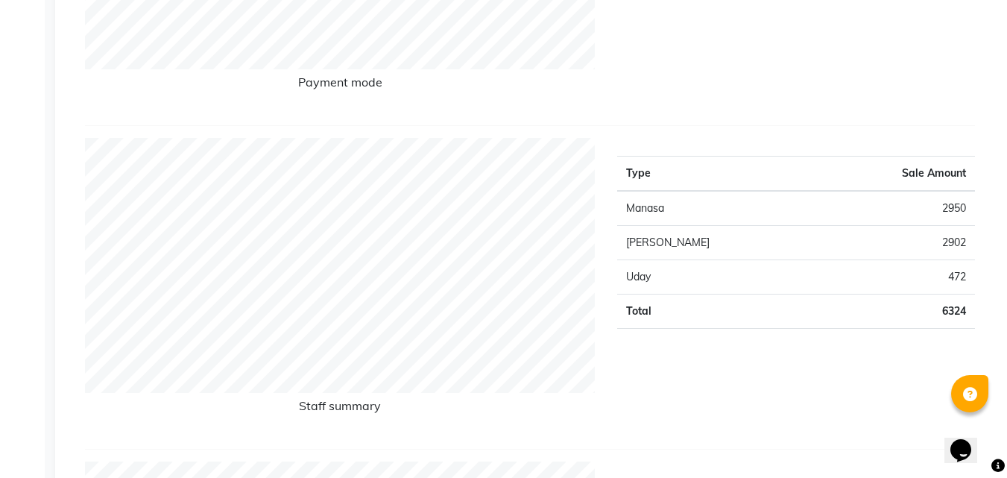
scroll to position [447, 0]
